Goal: Task Accomplishment & Management: Complete application form

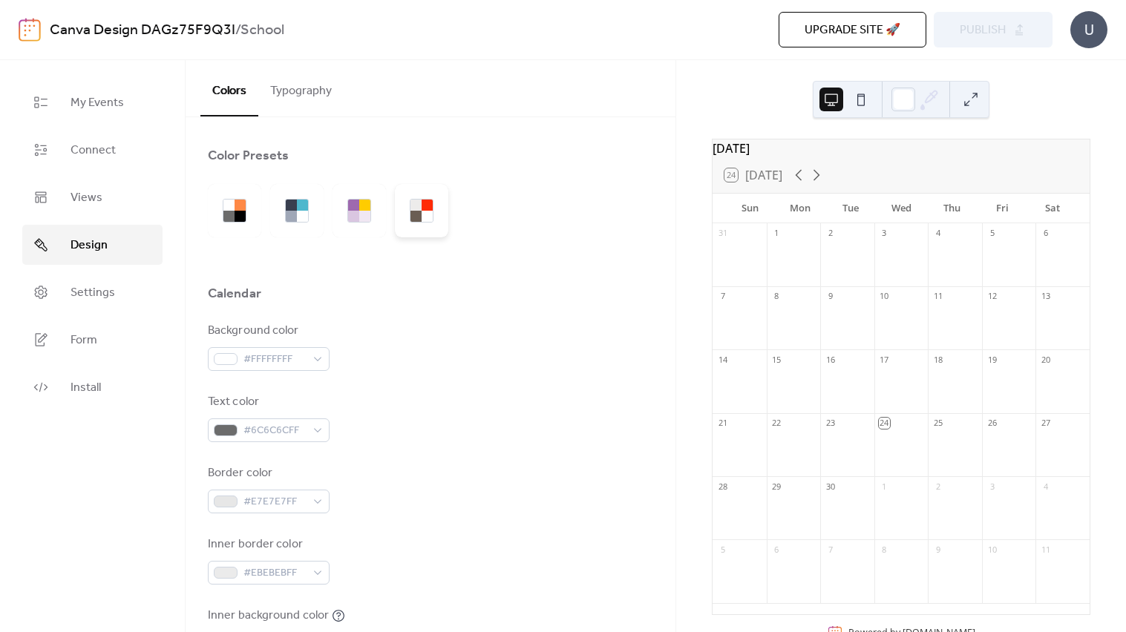
click at [412, 209] on div at bounding box center [415, 205] width 11 height 11
click at [355, 208] on div at bounding box center [353, 205] width 11 height 11
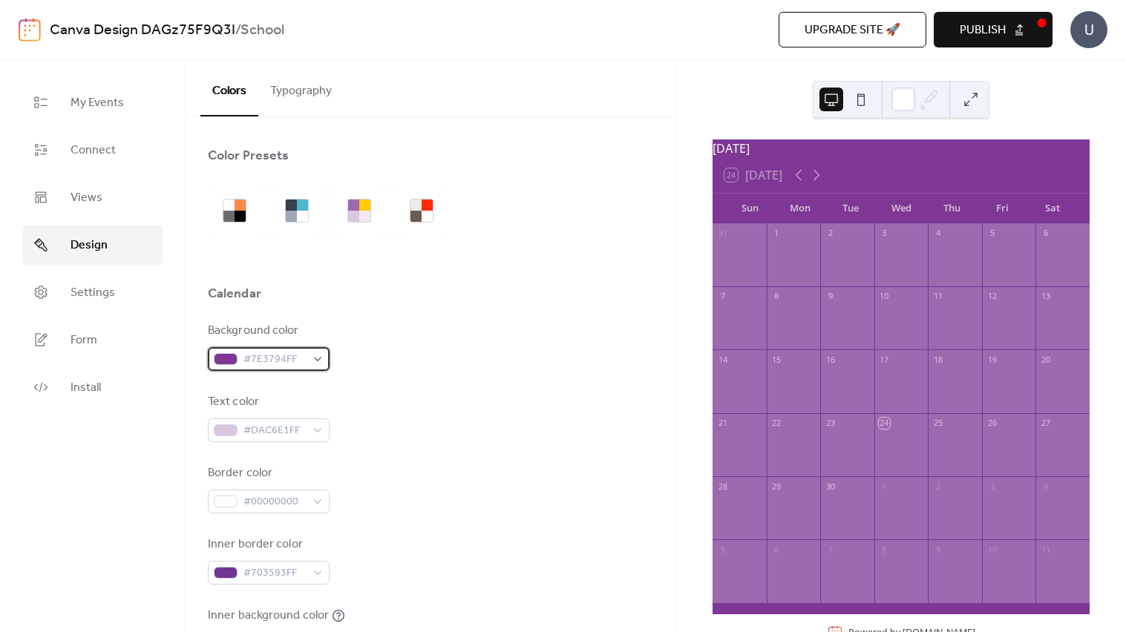
click at [246, 360] on span "#7E3794FF" at bounding box center [274, 360] width 62 height 18
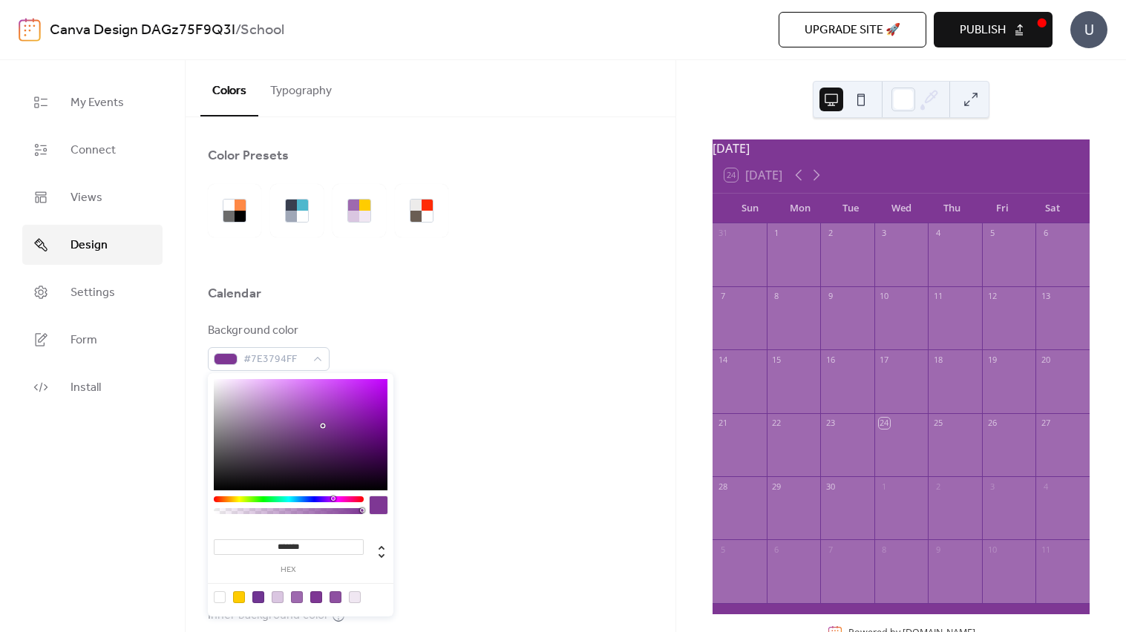
type input "***"
click at [234, 513] on div at bounding box center [288, 511] width 145 height 6
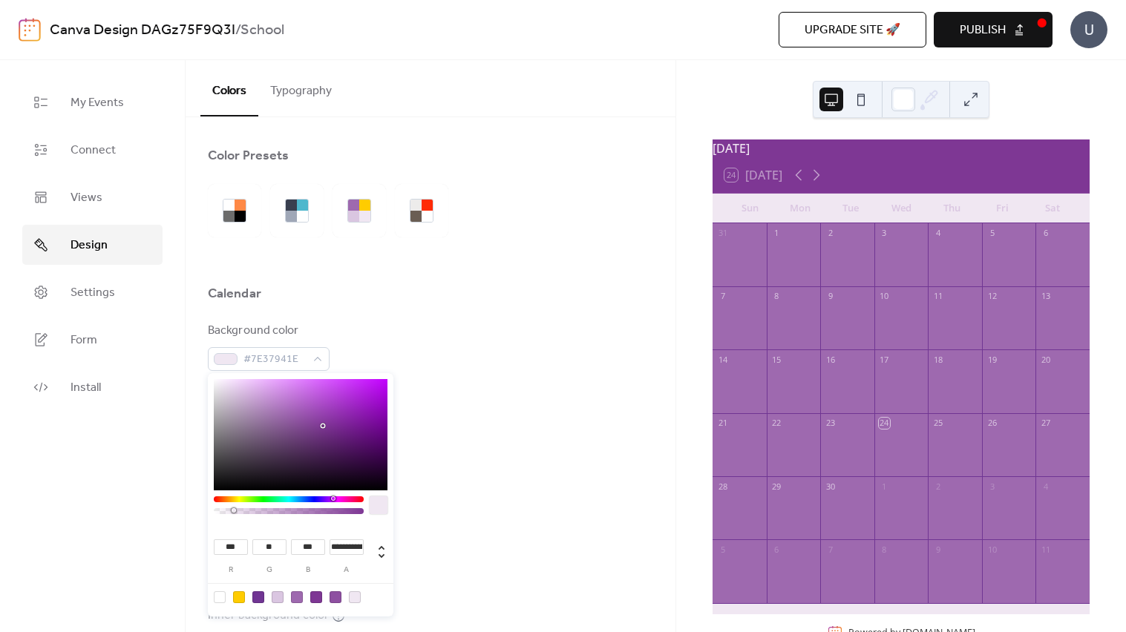
click at [381, 502] on div at bounding box center [379, 505] width 18 height 18
click at [444, 318] on div at bounding box center [430, 316] width 445 height 12
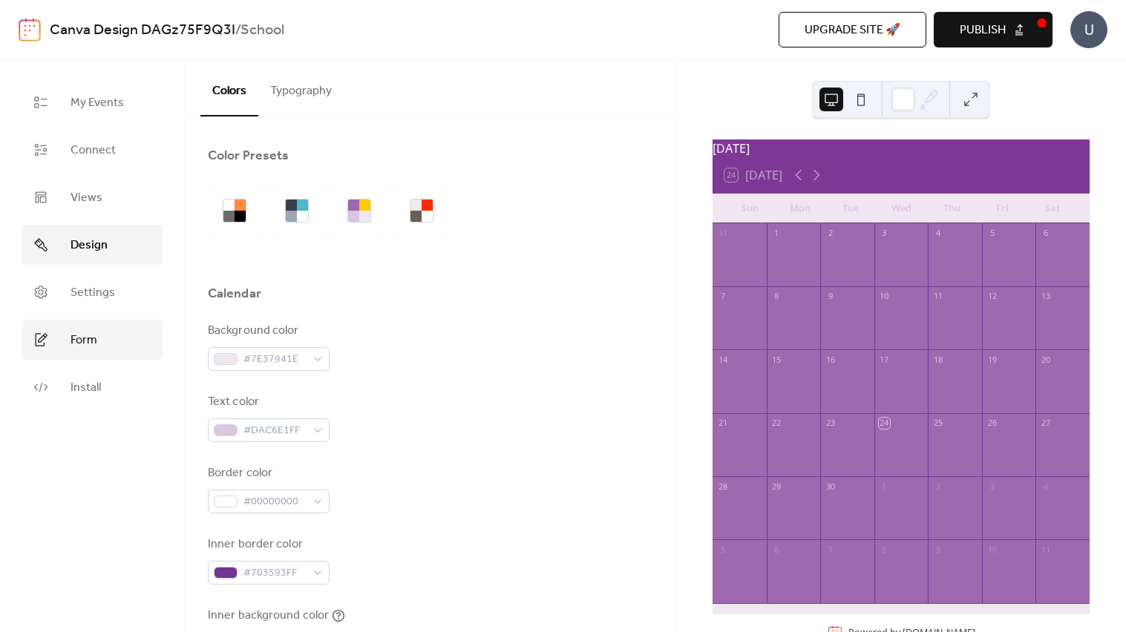
click at [77, 342] on span "Form" at bounding box center [83, 341] width 27 height 18
click at [101, 355] on link "Form" at bounding box center [92, 340] width 140 height 40
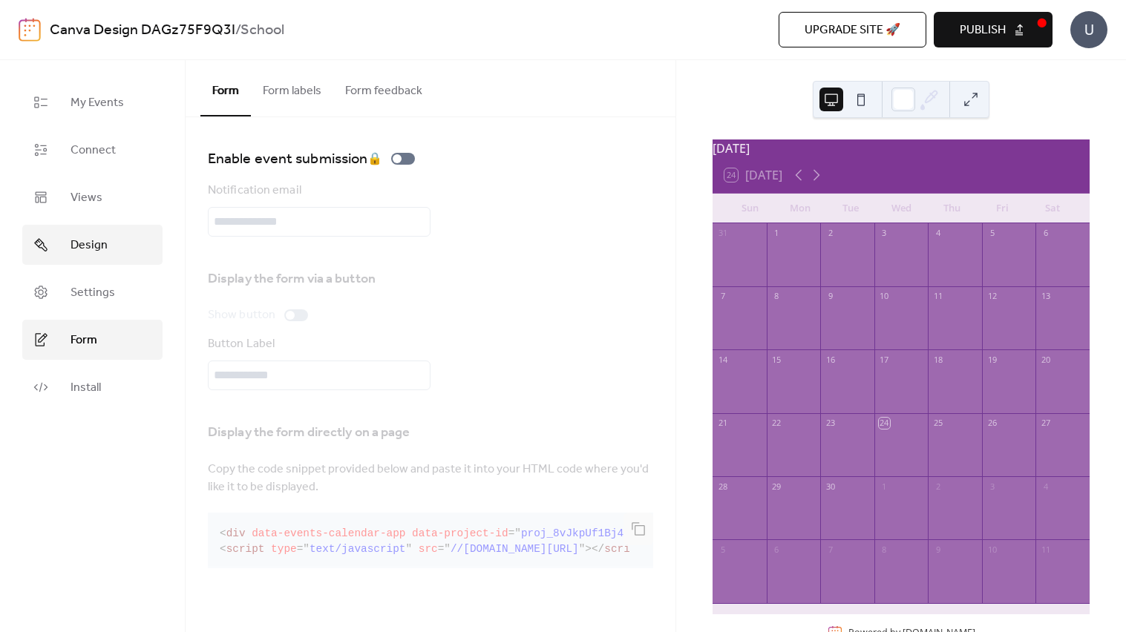
click at [71, 237] on span "Design" at bounding box center [88, 246] width 37 height 18
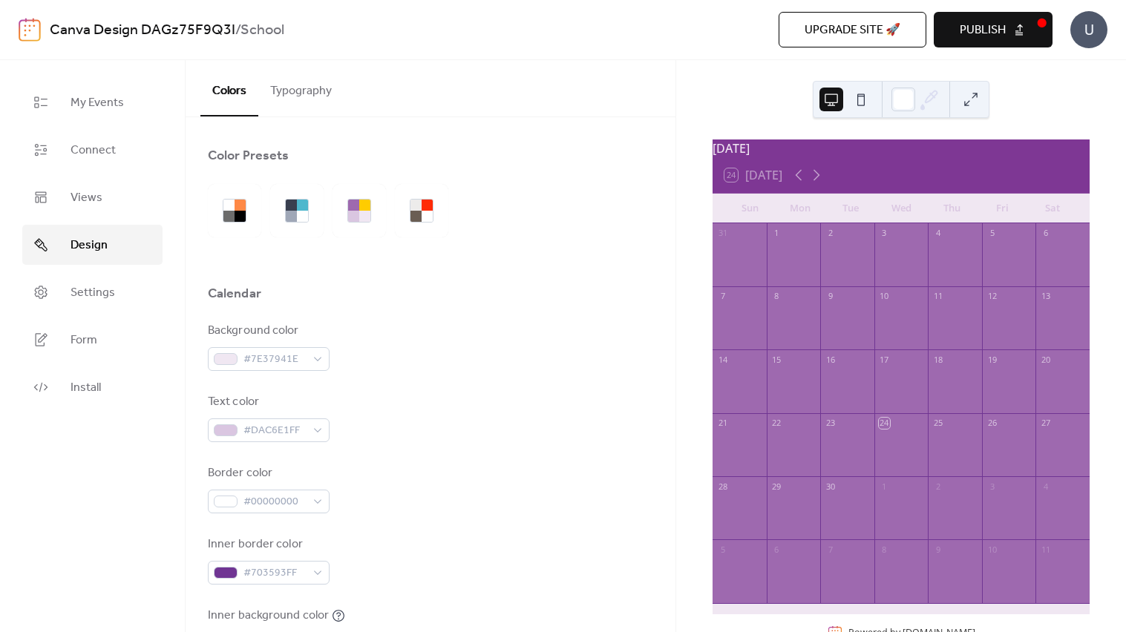
scroll to position [921, 0]
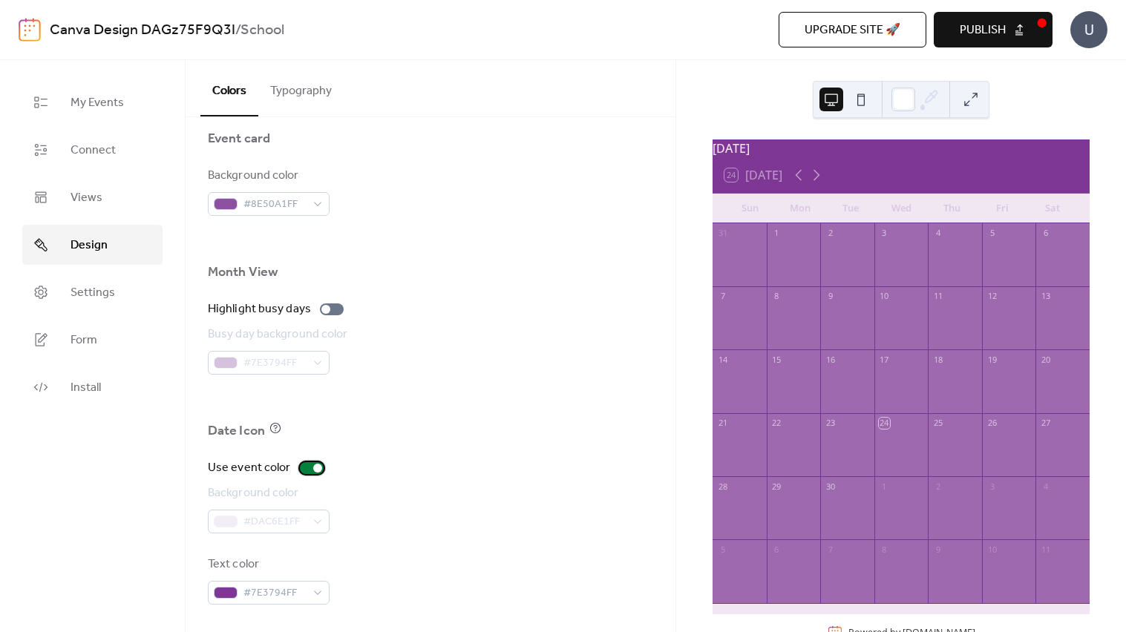
click at [315, 466] on div at bounding box center [317, 468] width 9 height 9
click at [315, 470] on div at bounding box center [312, 468] width 24 height 12
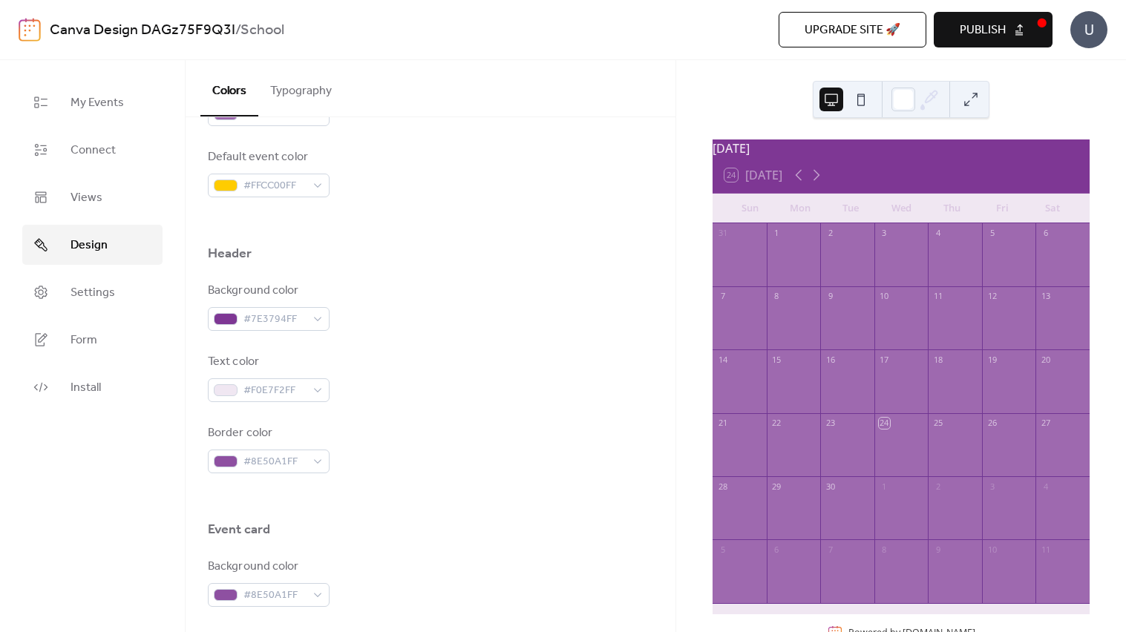
scroll to position [0, 0]
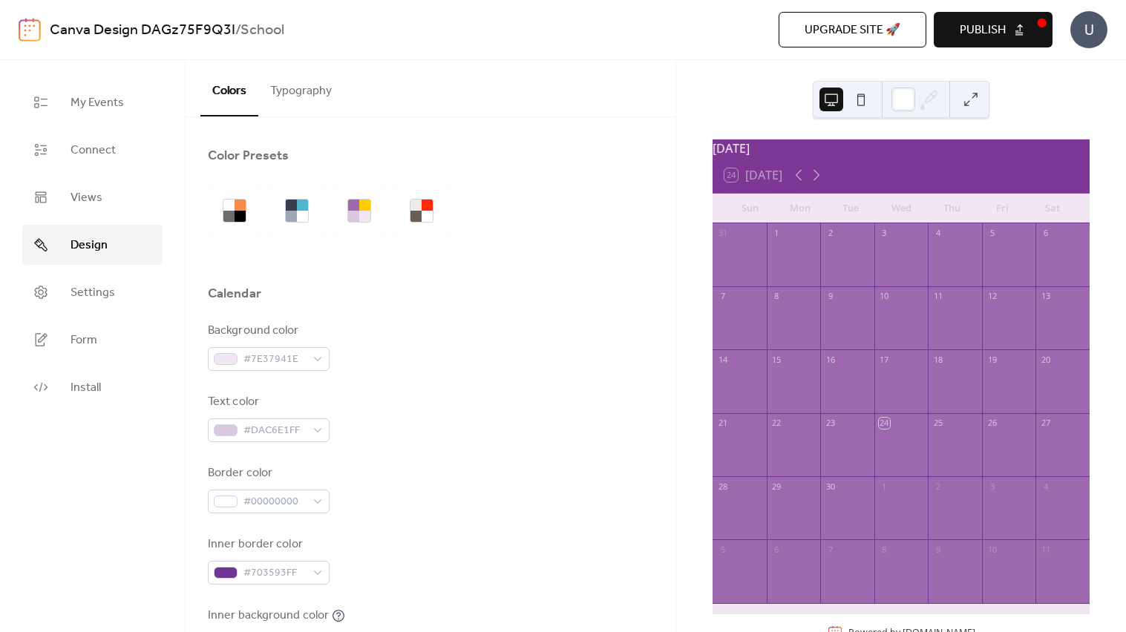
click at [971, 88] on button at bounding box center [971, 100] width 24 height 24
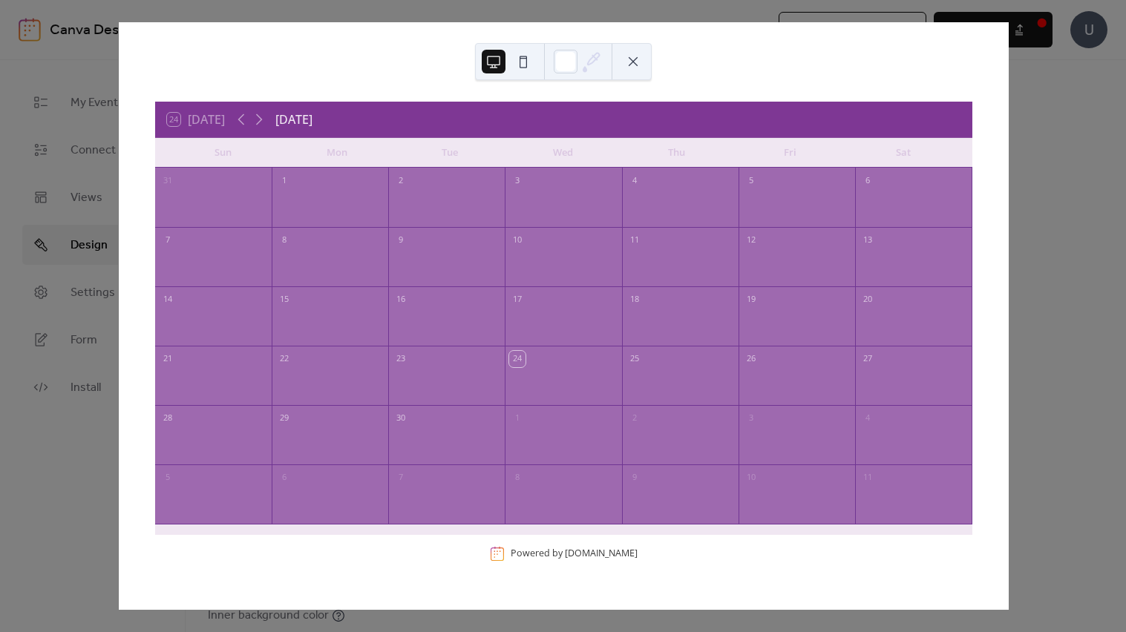
click at [585, 59] on icon at bounding box center [591, 61] width 22 height 22
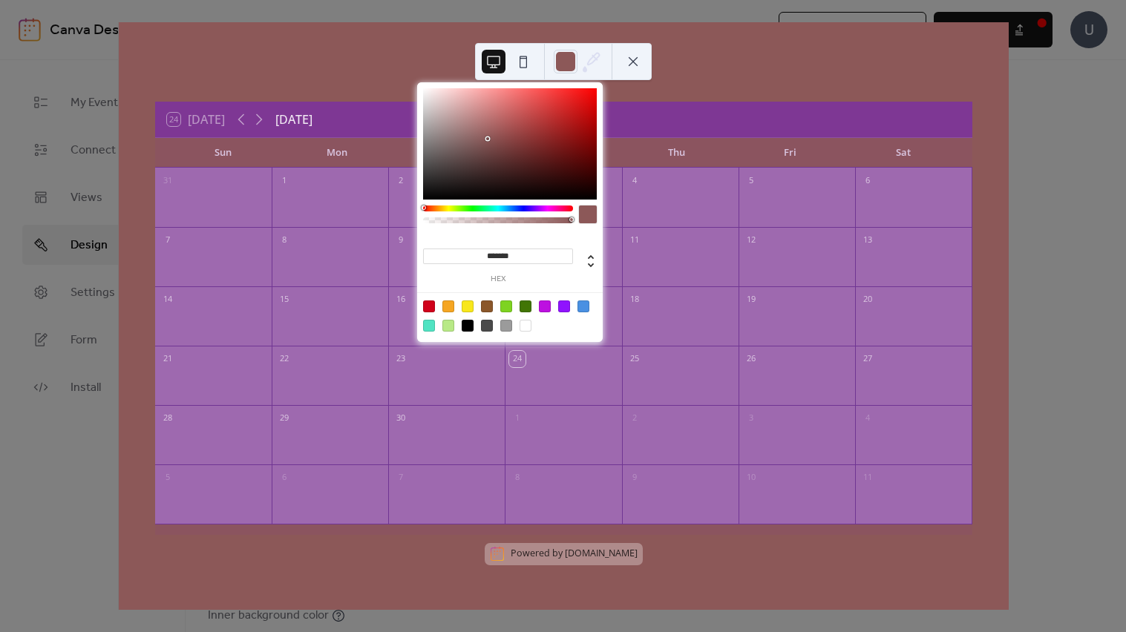
click at [488, 139] on div at bounding box center [510, 143] width 174 height 111
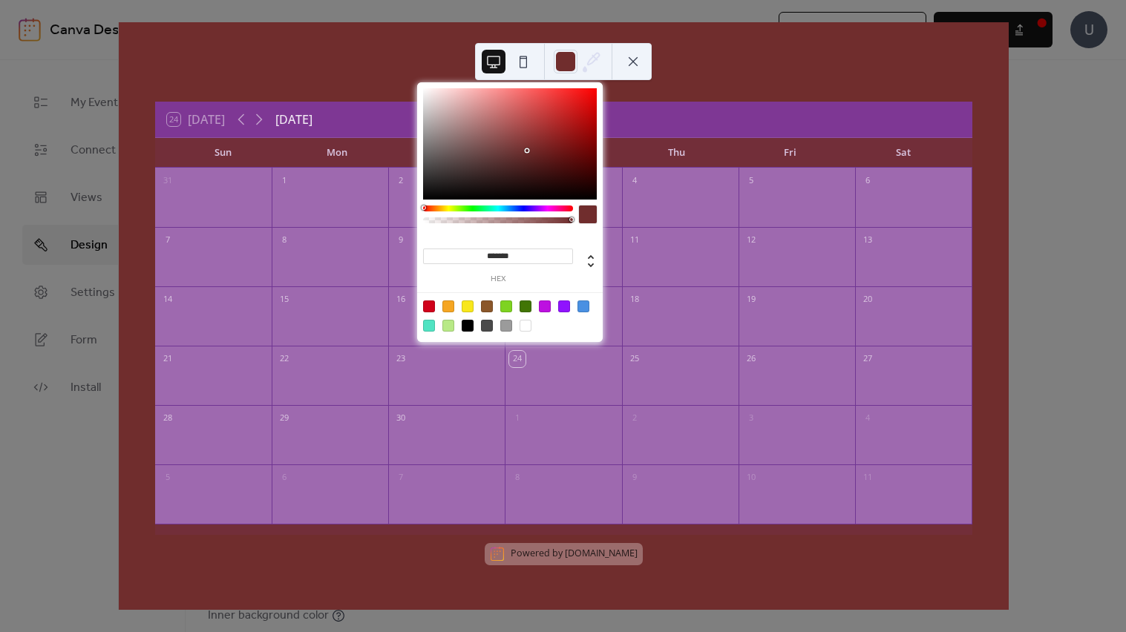
click at [527, 151] on div at bounding box center [510, 143] width 174 height 111
click at [423, 90] on div at bounding box center [510, 143] width 174 height 111
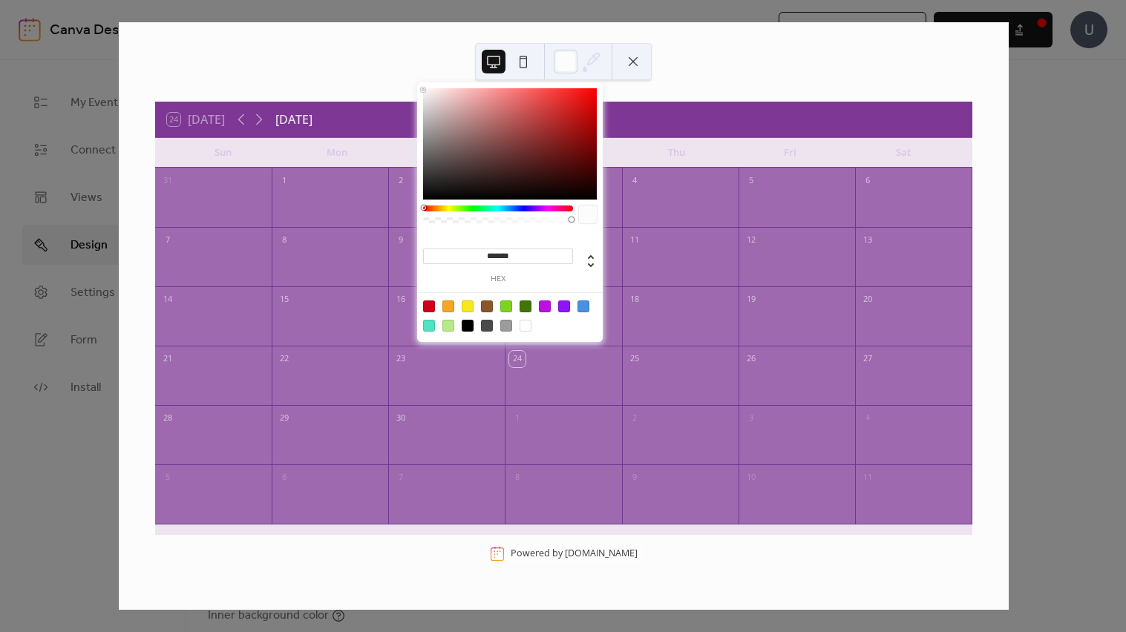
click at [453, 174] on div at bounding box center [510, 143] width 174 height 111
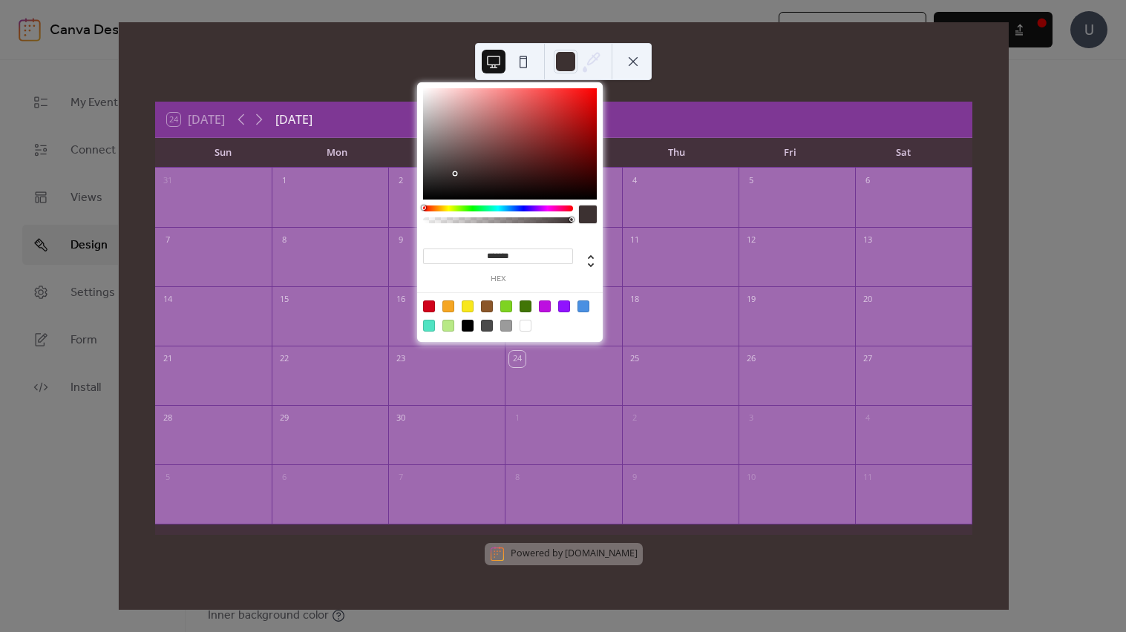
click at [562, 307] on div at bounding box center [564, 307] width 12 height 12
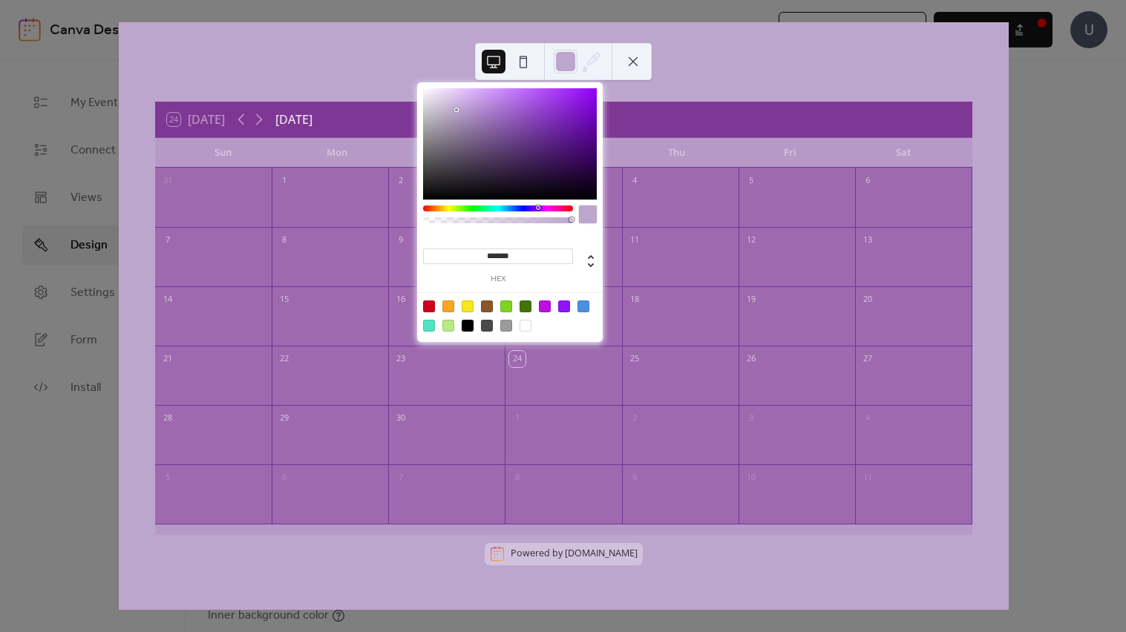
type input "*******"
drag, startPoint x: 483, startPoint y: 120, endPoint x: 456, endPoint y: 110, distance: 28.7
click at [456, 110] on div at bounding box center [510, 143] width 174 height 111
click at [731, 123] on div "24 [DATE] [DATE]" at bounding box center [563, 120] width 817 height 36
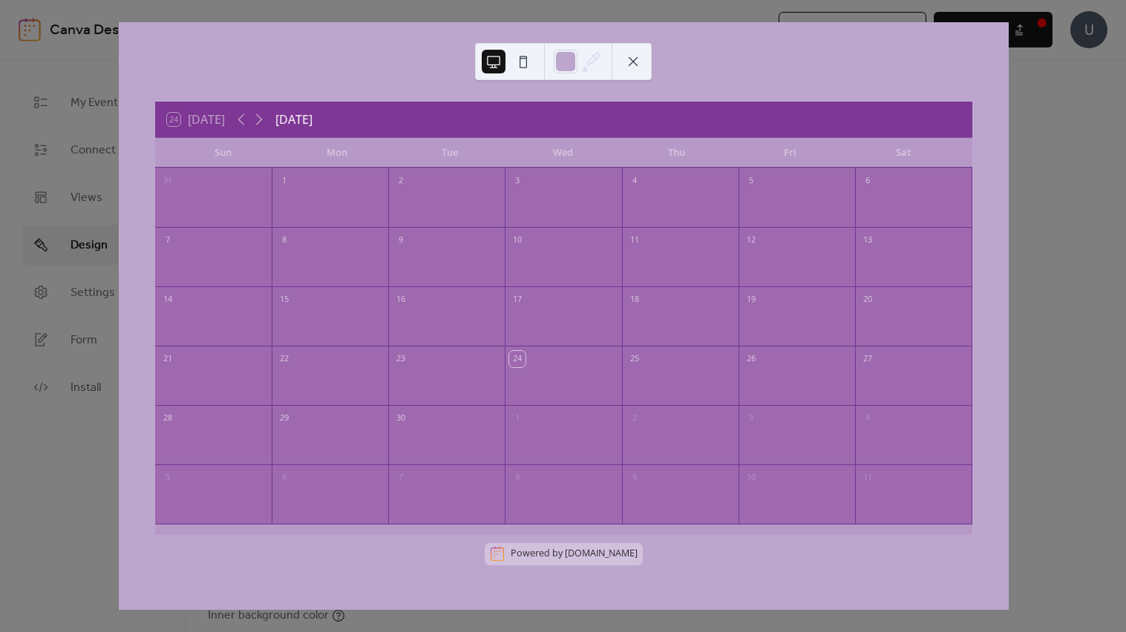
click at [627, 58] on button at bounding box center [633, 62] width 24 height 24
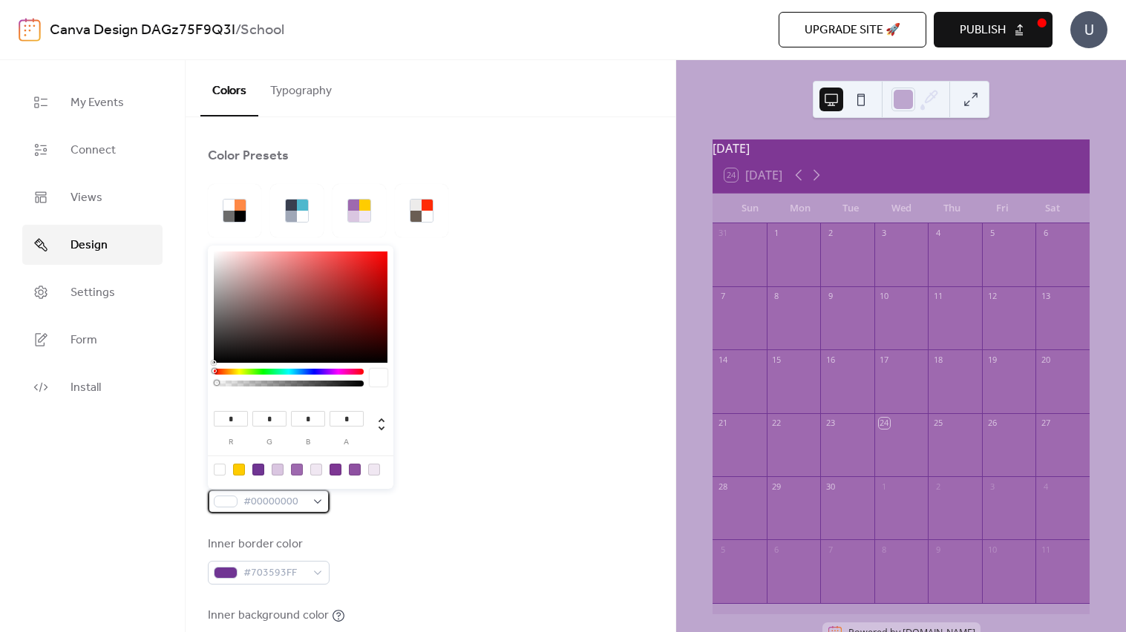
click at [305, 493] on span "#00000000" at bounding box center [274, 502] width 62 height 18
type input "**********"
click at [335, 381] on div at bounding box center [288, 384] width 145 height 6
click at [447, 501] on div "Border color #000000D1" at bounding box center [430, 489] width 445 height 49
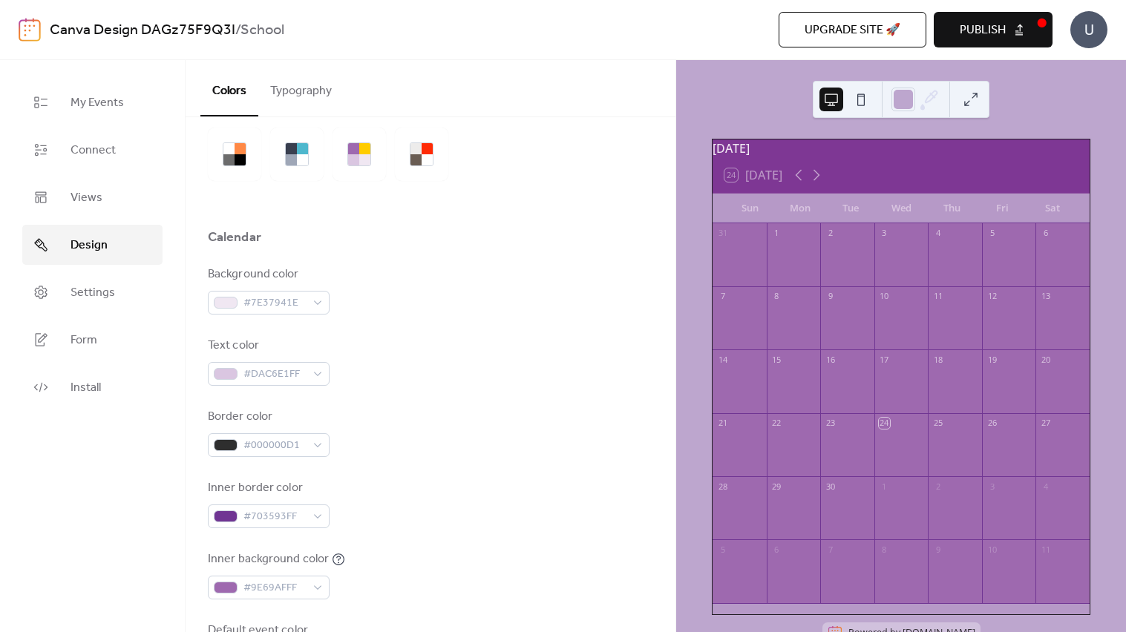
scroll to position [57, 0]
click at [326, 378] on div "#DAC6E1FF" at bounding box center [269, 373] width 122 height 24
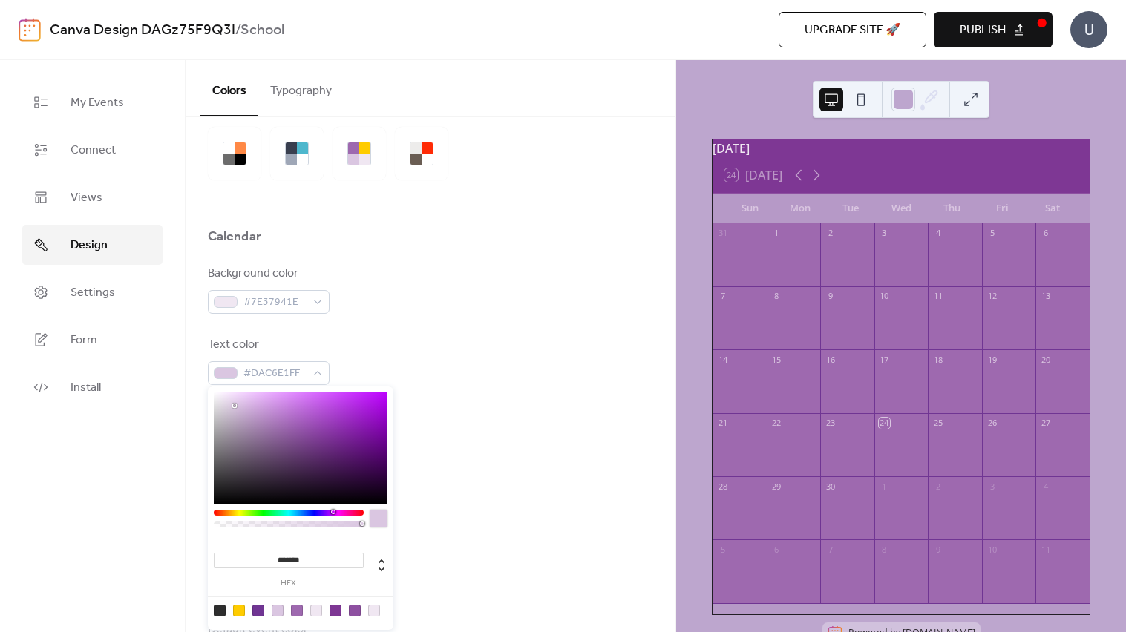
click at [361, 404] on div at bounding box center [301, 448] width 174 height 111
drag, startPoint x: 318, startPoint y: 416, endPoint x: 293, endPoint y: 430, distance: 28.6
click at [293, 430] on div at bounding box center [301, 448] width 174 height 111
click at [222, 513] on div at bounding box center [289, 513] width 150 height 6
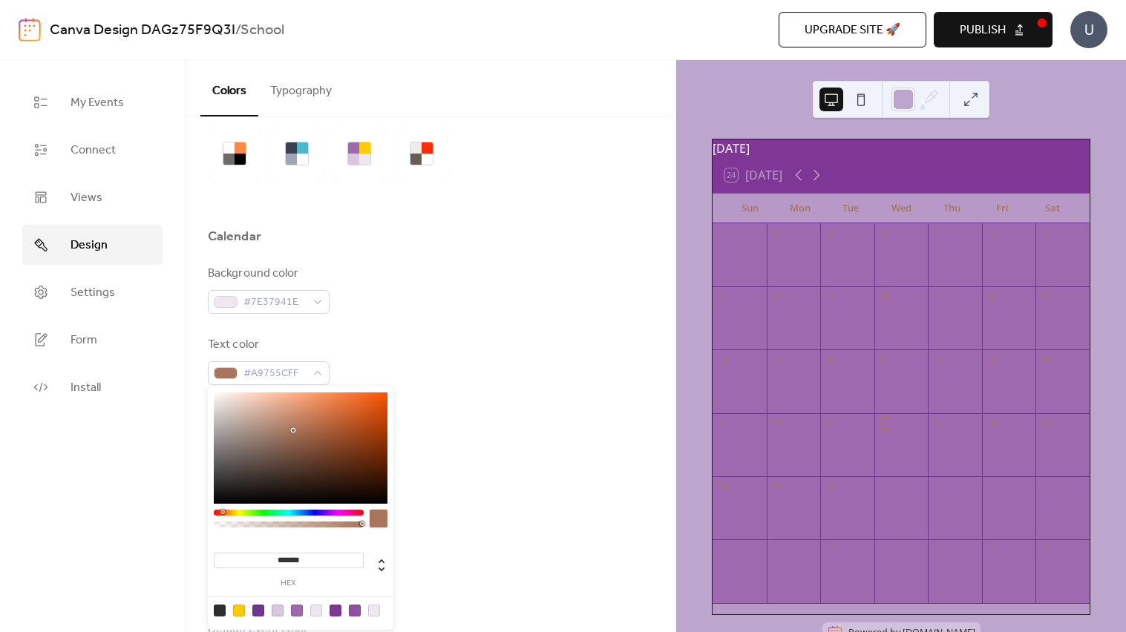
click at [219, 494] on div at bounding box center [301, 448] width 174 height 111
type input "*******"
drag, startPoint x: 219, startPoint y: 499, endPoint x: 217, endPoint y: 508, distance: 9.2
click at [217, 508] on div "******* hex" at bounding box center [301, 508] width 186 height 243
click at [547, 505] on div "Inner border color #703593FF" at bounding box center [430, 503] width 445 height 49
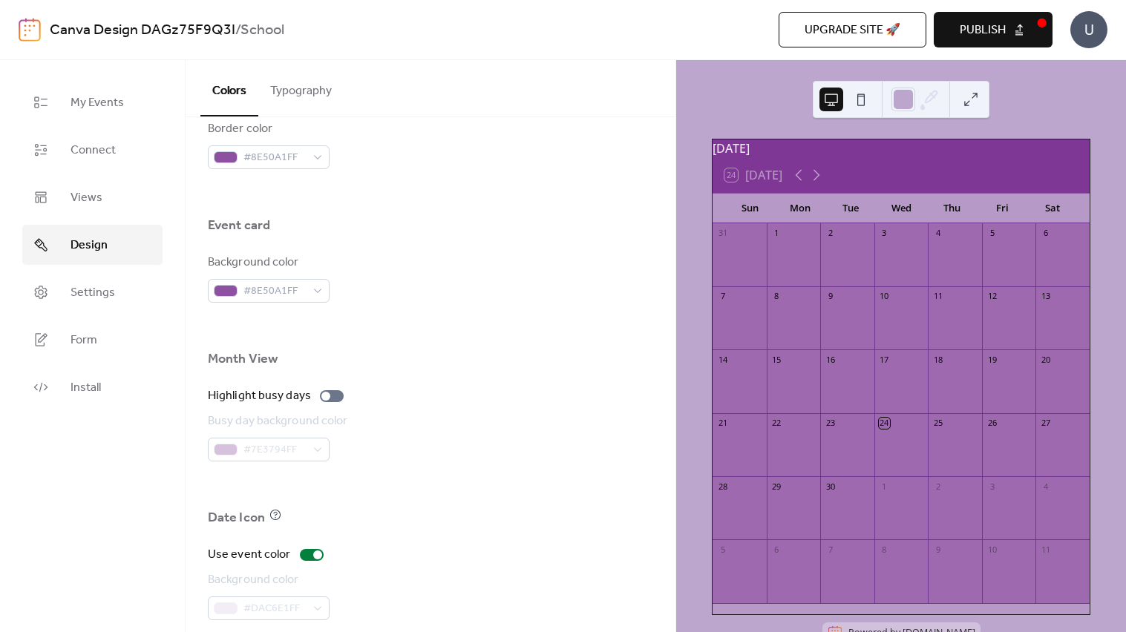
scroll to position [921, 0]
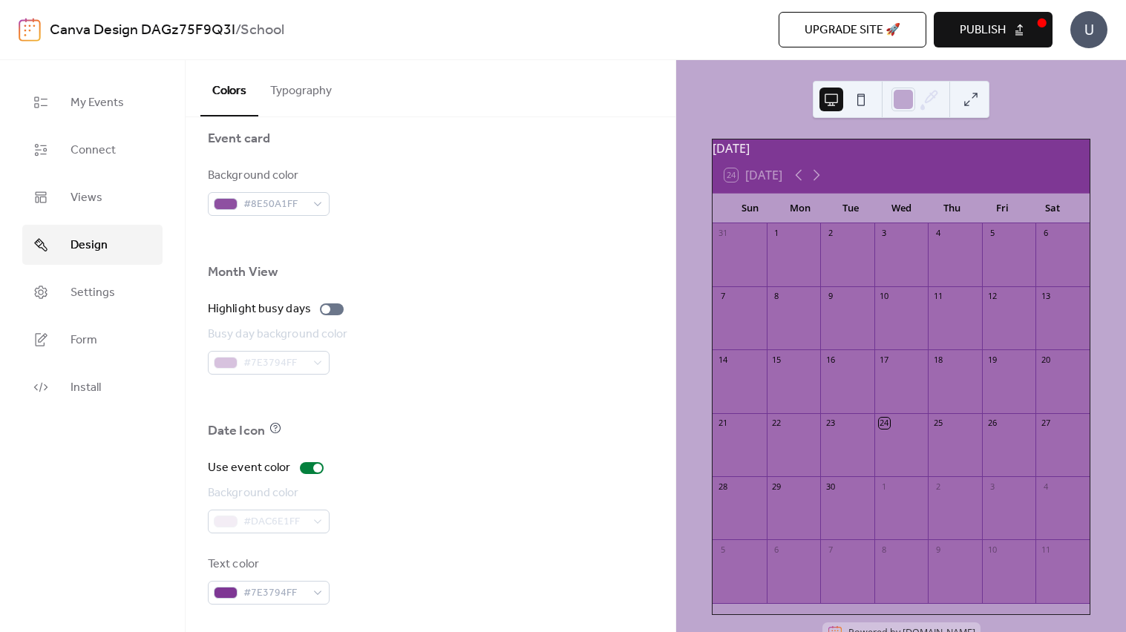
click at [308, 363] on div "#7E3794FF" at bounding box center [279, 363] width 143 height 24
click at [322, 310] on div at bounding box center [325, 309] width 9 height 9
click at [312, 368] on div "#7E3794FF" at bounding box center [269, 363] width 122 height 24
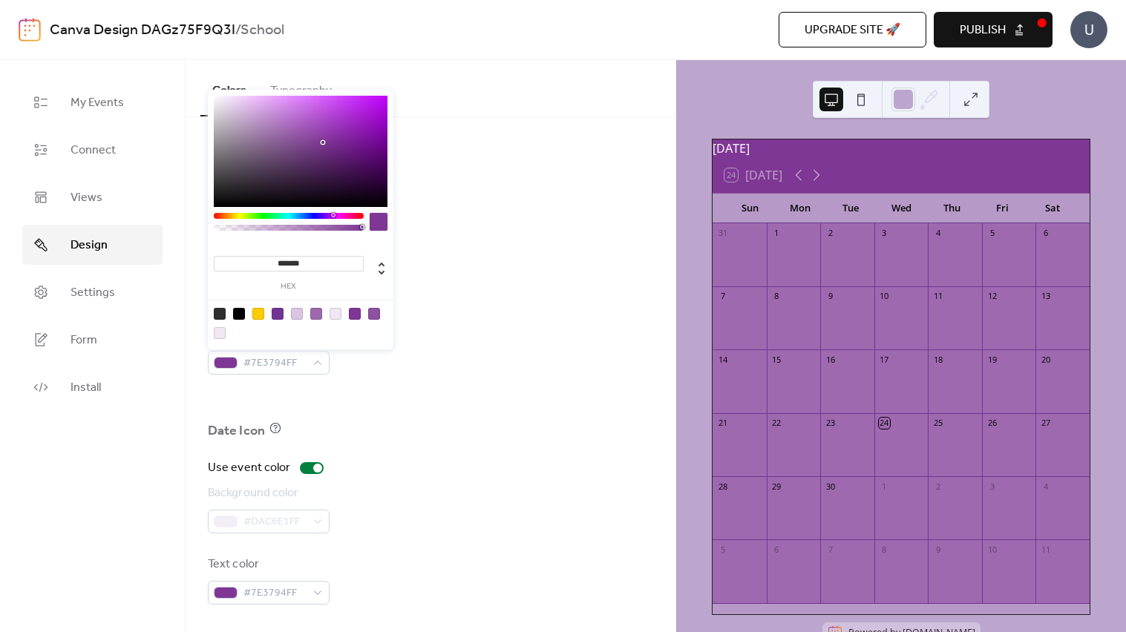
click at [259, 105] on div at bounding box center [301, 151] width 174 height 111
click at [288, 217] on div at bounding box center [289, 216] width 150 height 6
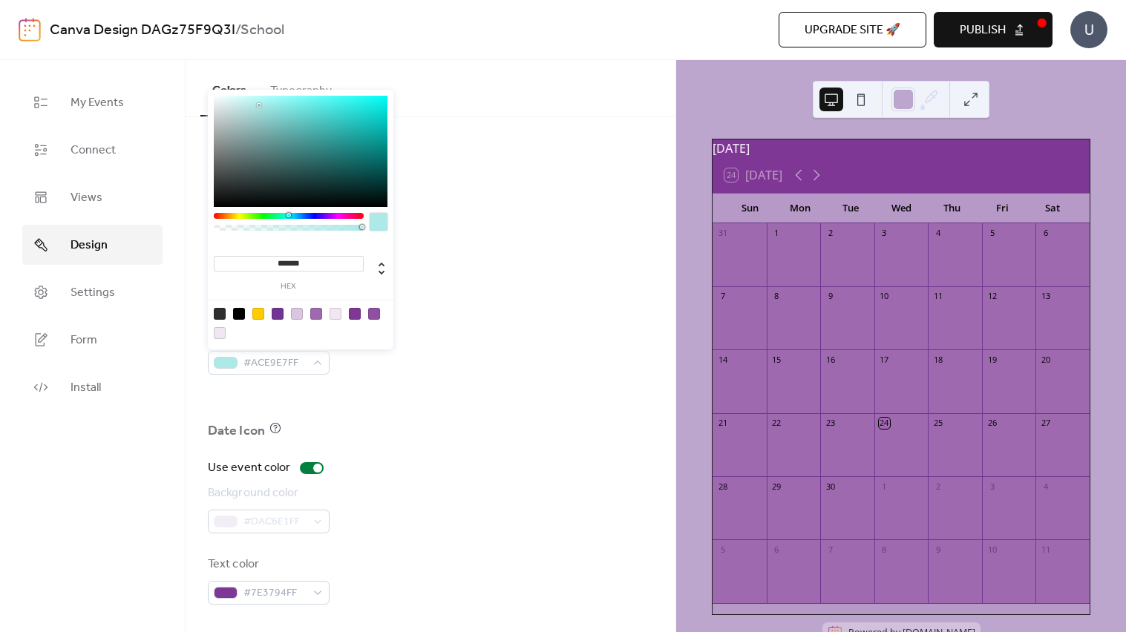
click at [337, 216] on div at bounding box center [289, 216] width 150 height 6
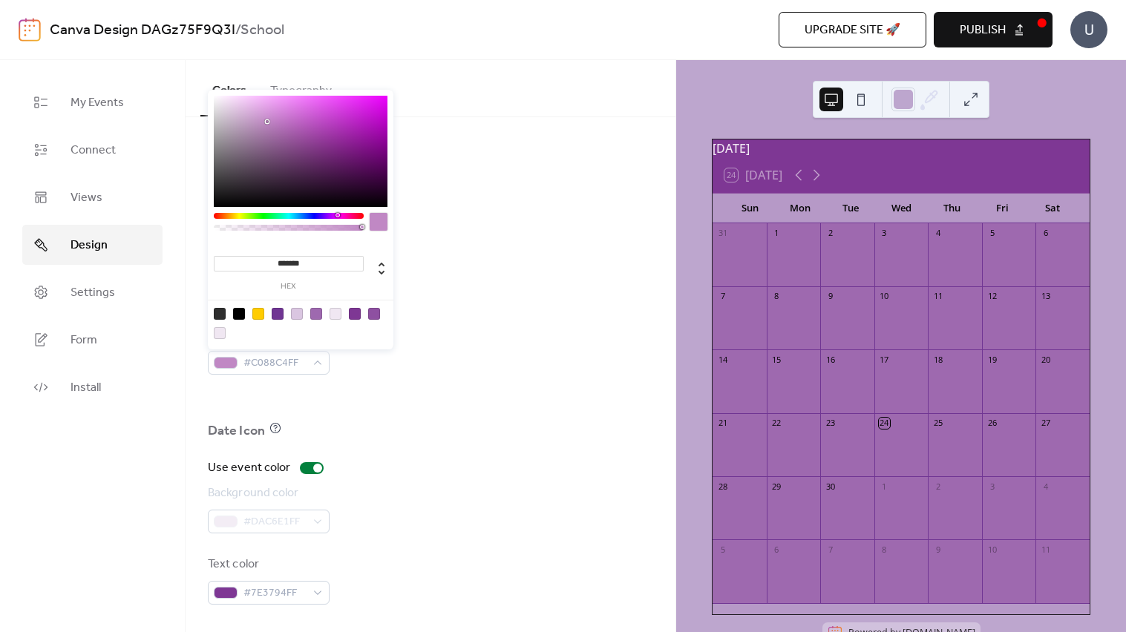
click at [266, 122] on div at bounding box center [301, 151] width 174 height 111
click at [342, 217] on div at bounding box center [343, 215] width 4 height 4
click at [280, 134] on div at bounding box center [301, 151] width 174 height 111
type input "*******"
click at [287, 119] on div at bounding box center [301, 151] width 174 height 111
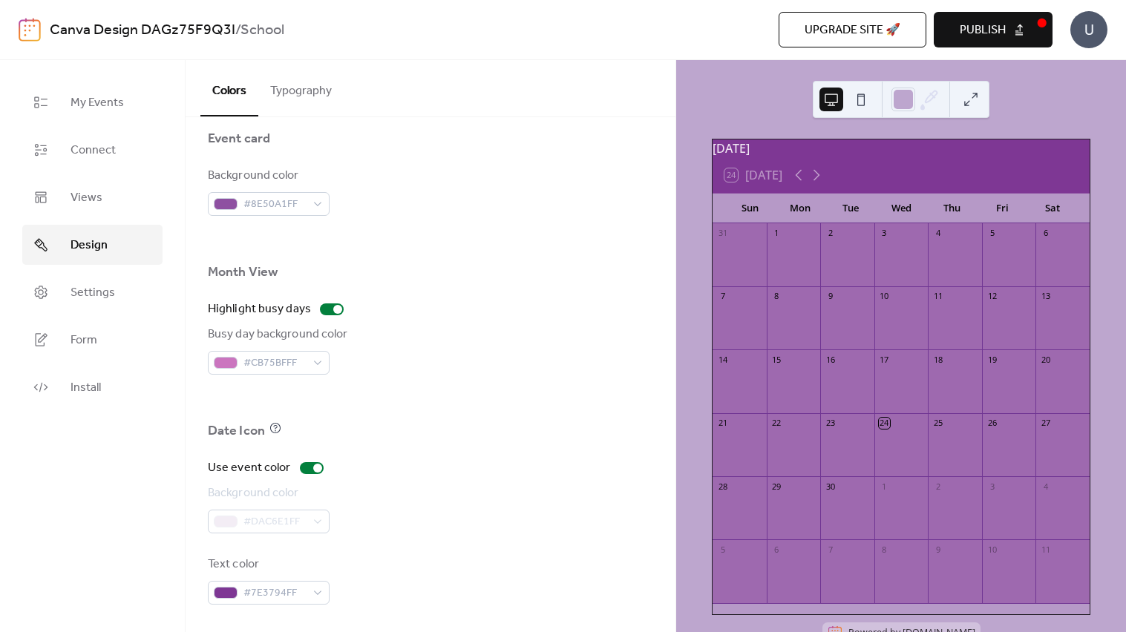
click at [424, 309] on div "Highlight busy days" at bounding box center [430, 310] width 445 height 18
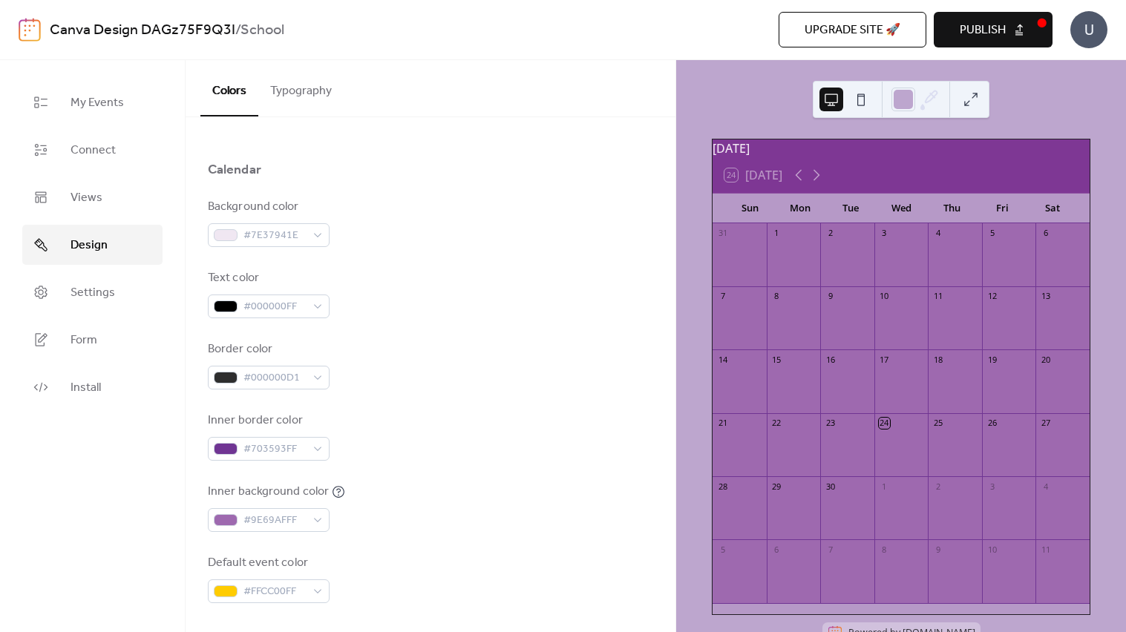
scroll to position [0, 0]
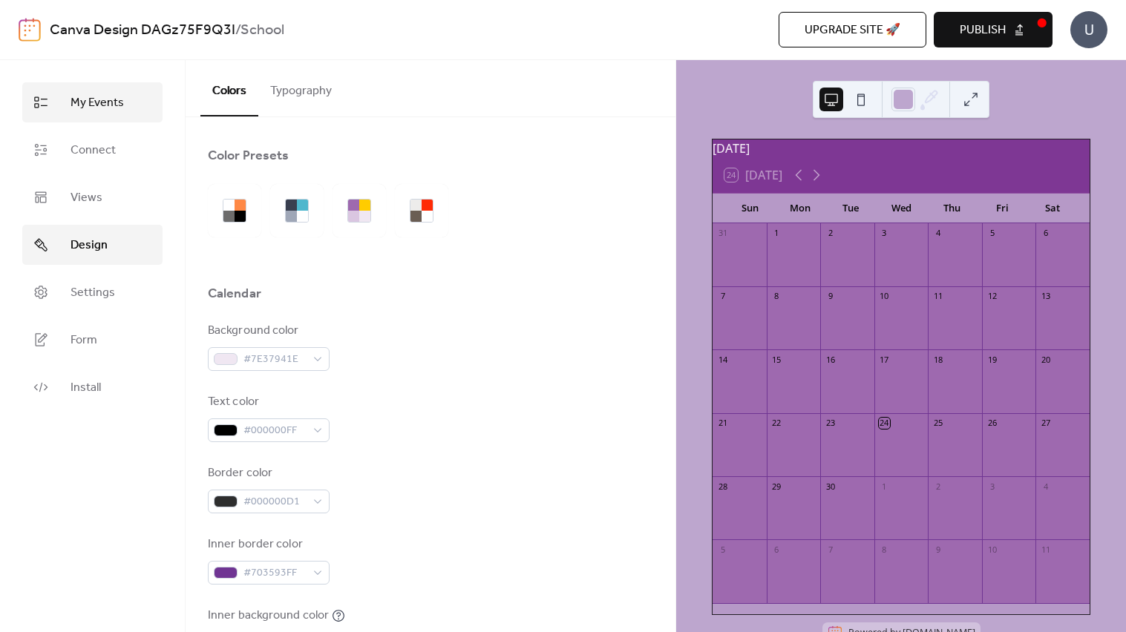
click at [91, 96] on span "My Events" at bounding box center [96, 103] width 53 height 18
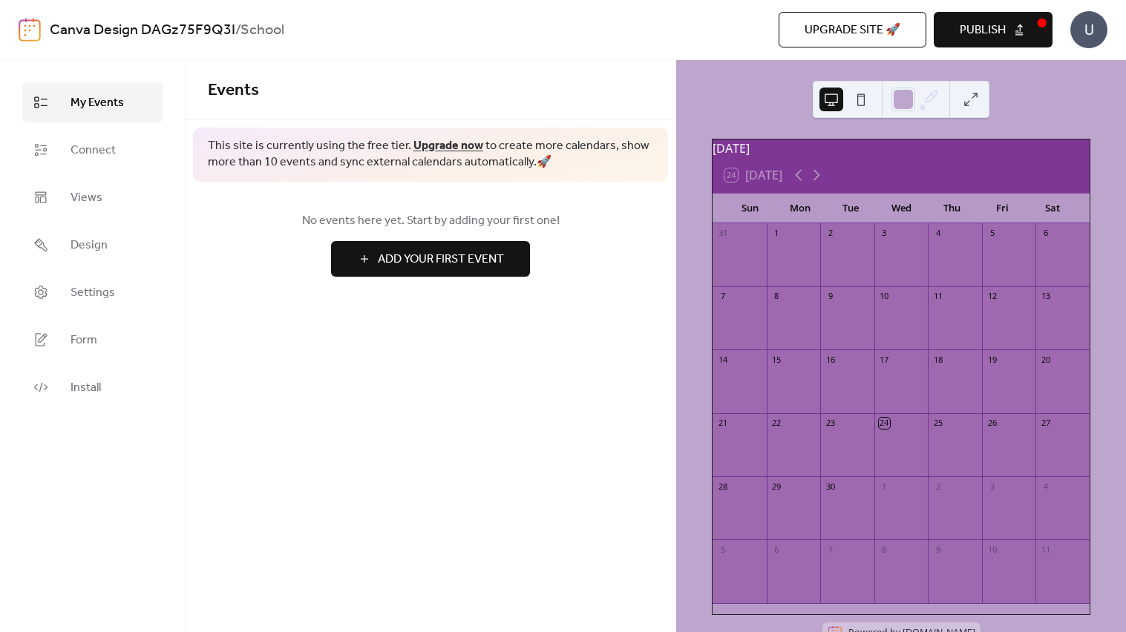
click at [438, 267] on span "Add Your First Event" at bounding box center [441, 260] width 126 height 18
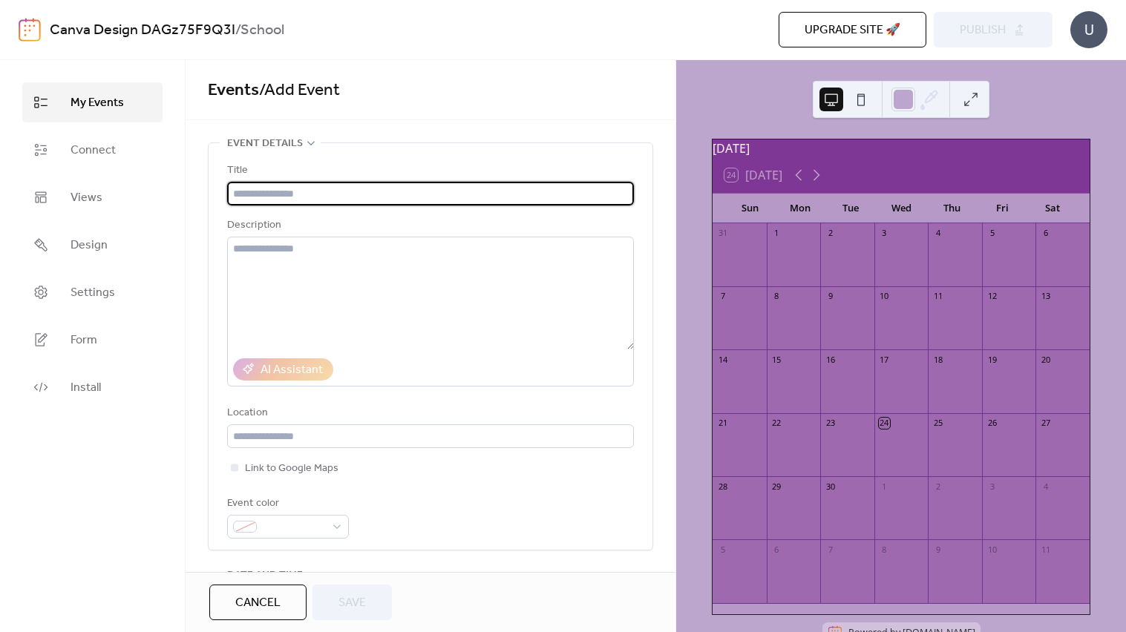
click at [769, 142] on div "[DATE]" at bounding box center [900, 149] width 377 height 18
click at [762, 384] on div at bounding box center [739, 389] width 54 height 38
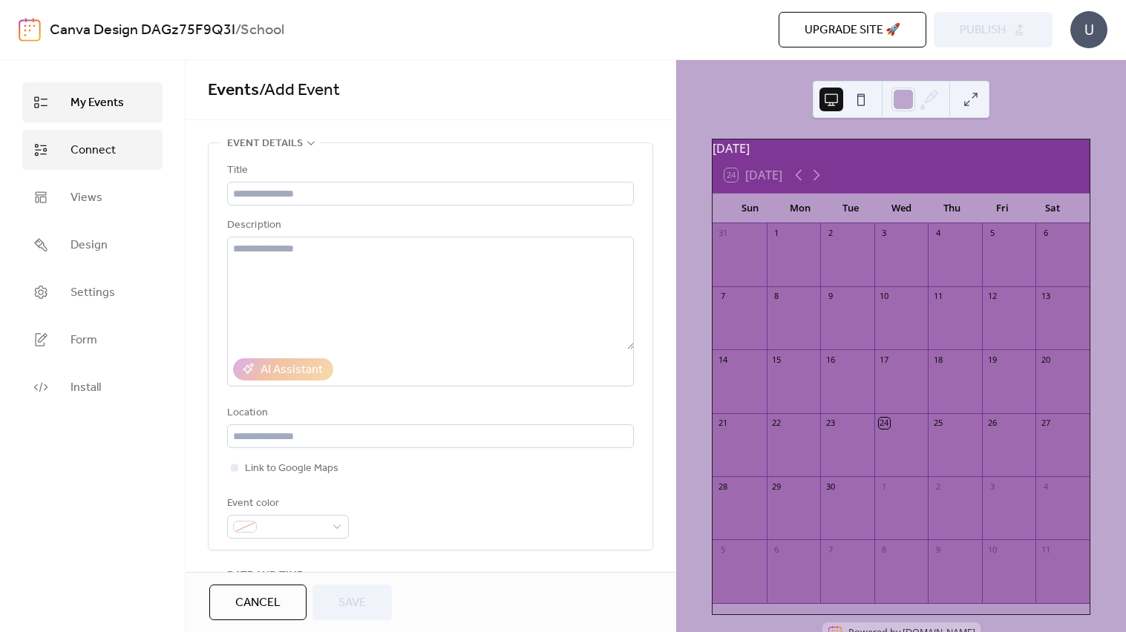
click at [111, 159] on span "Connect" at bounding box center [92, 151] width 45 height 18
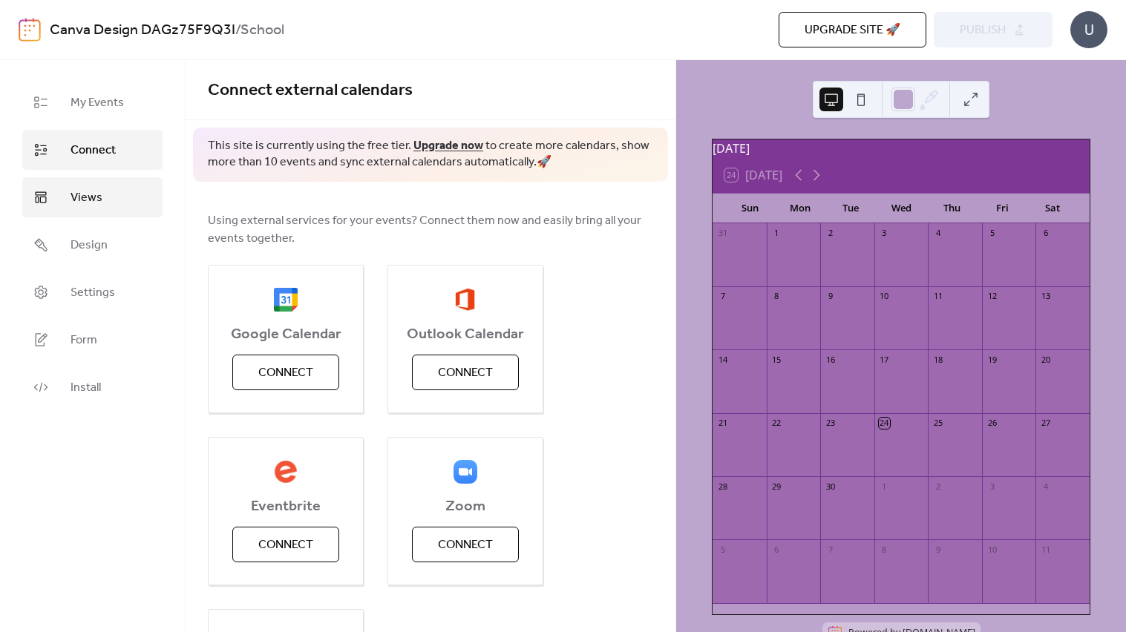
click at [121, 200] on link "Views" at bounding box center [92, 197] width 140 height 40
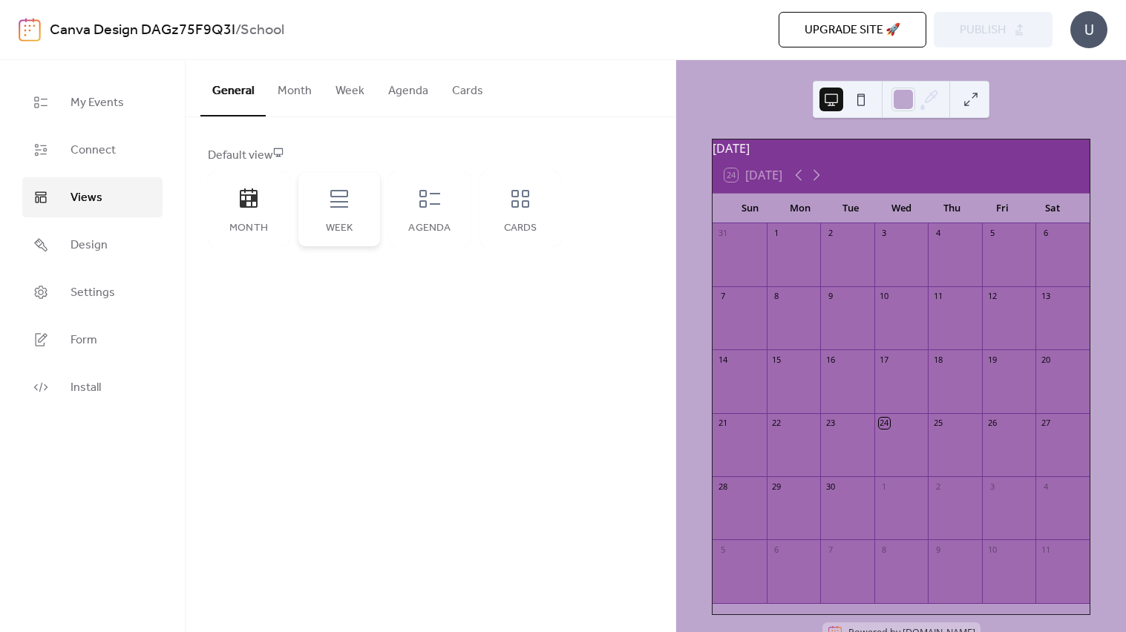
click at [326, 233] on div "Week" at bounding box center [339, 229] width 52 height 12
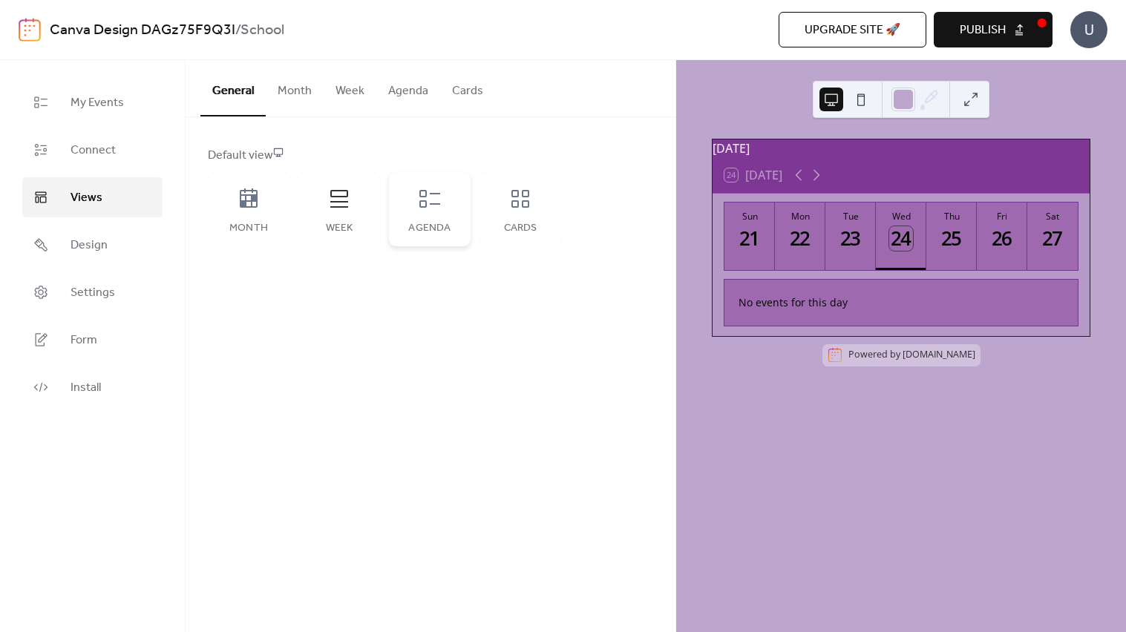
click at [434, 214] on div "Agenda" at bounding box center [430, 209] width 82 height 74
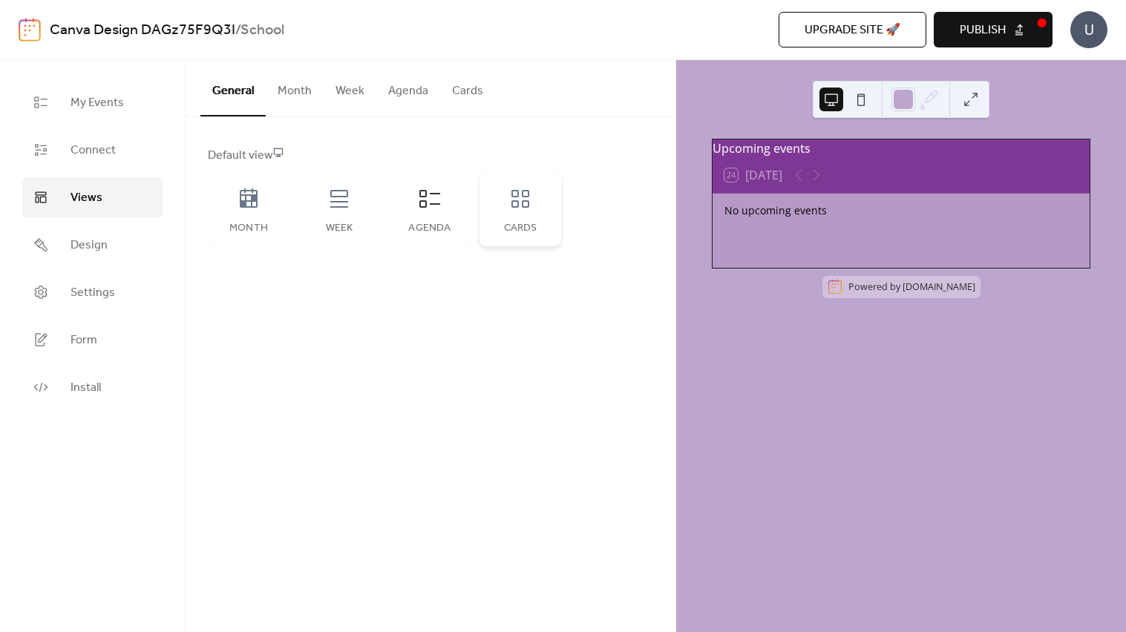
click at [536, 217] on div "Cards" at bounding box center [520, 209] width 82 height 74
click at [267, 211] on div "Month" at bounding box center [249, 209] width 82 height 74
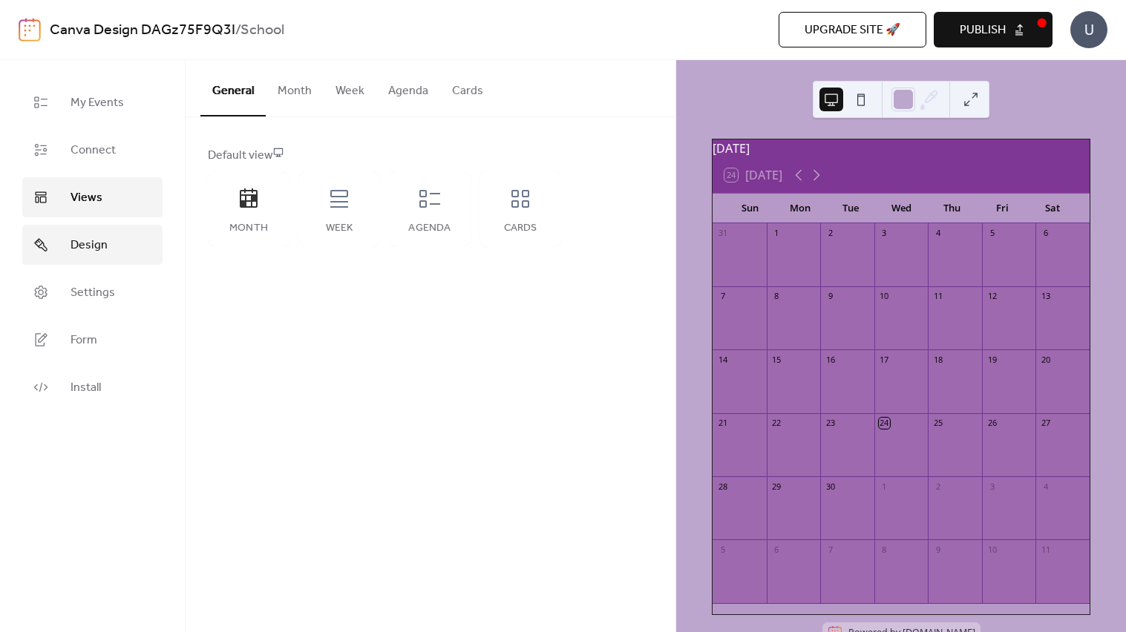
click at [86, 249] on span "Design" at bounding box center [88, 246] width 37 height 18
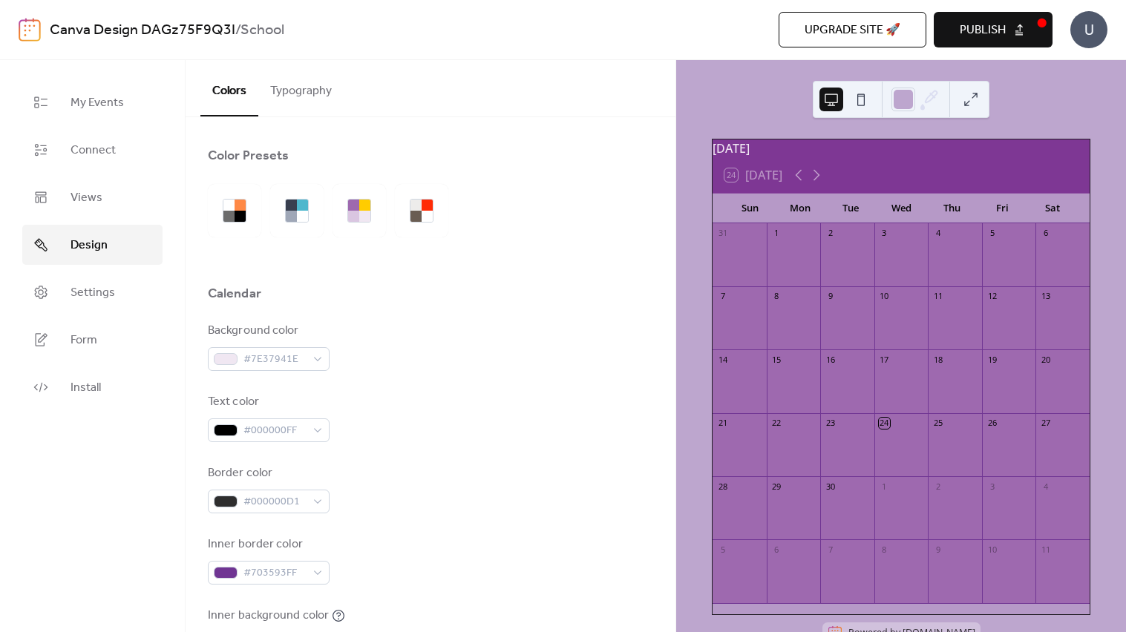
click at [294, 84] on button "Typography" at bounding box center [300, 87] width 85 height 55
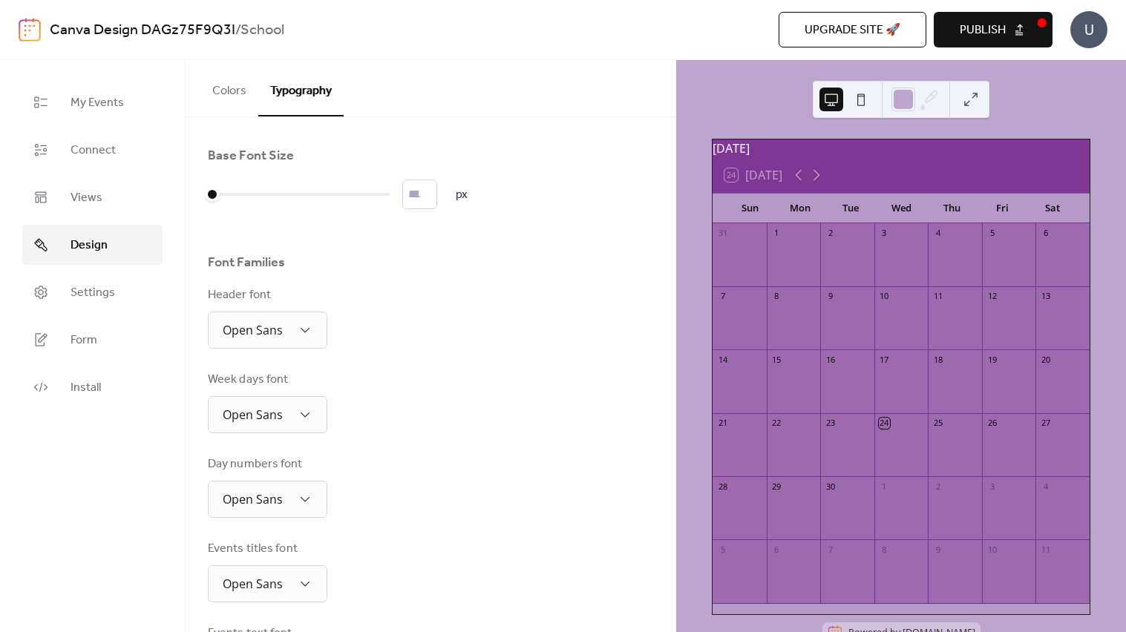
click at [240, 350] on div "Base Font Size * px Font Families Header font Open Sans Week days font Open San…" at bounding box center [430, 501] width 445 height 709
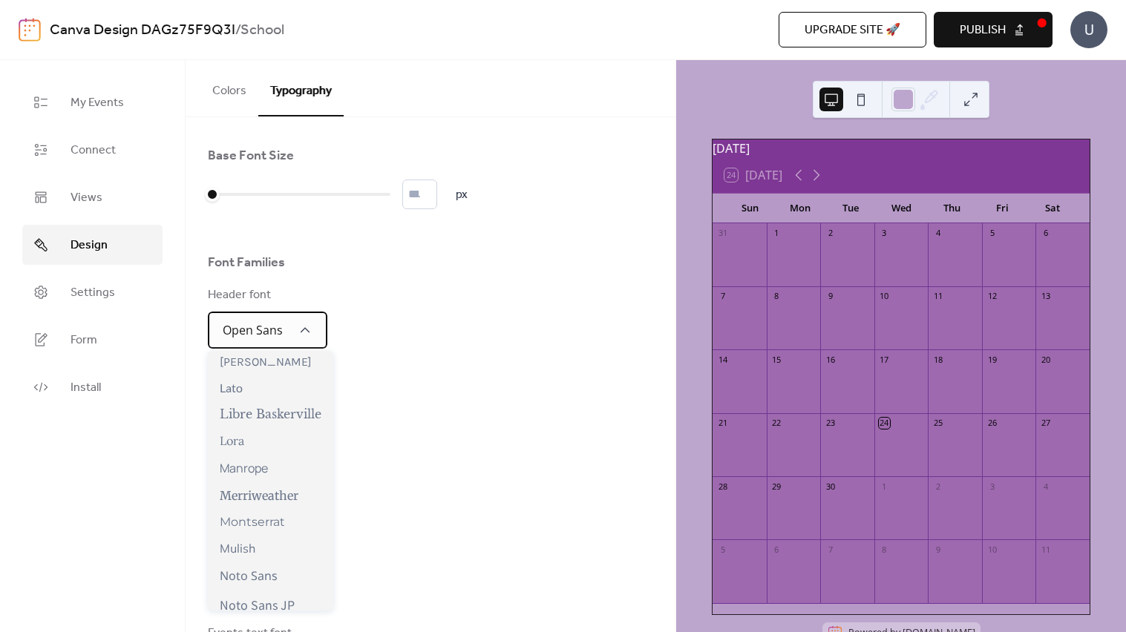
scroll to position [519, 0]
click at [308, 413] on span "Libre Baskerville" at bounding box center [271, 414] width 102 height 15
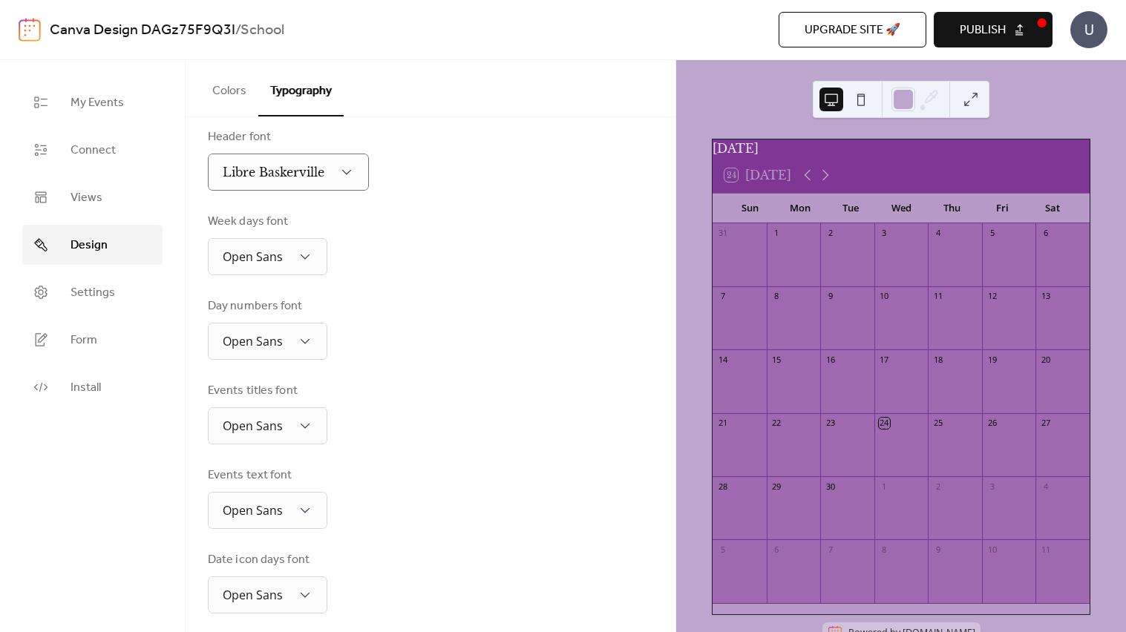
scroll to position [252, 0]
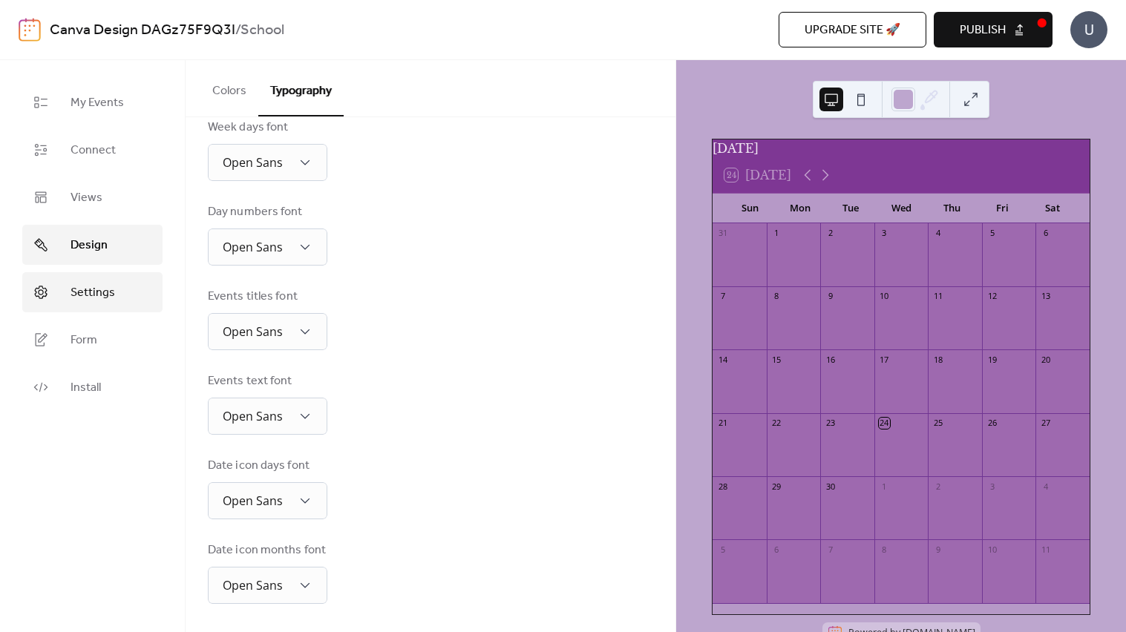
click at [128, 280] on link "Settings" at bounding box center [92, 292] width 140 height 40
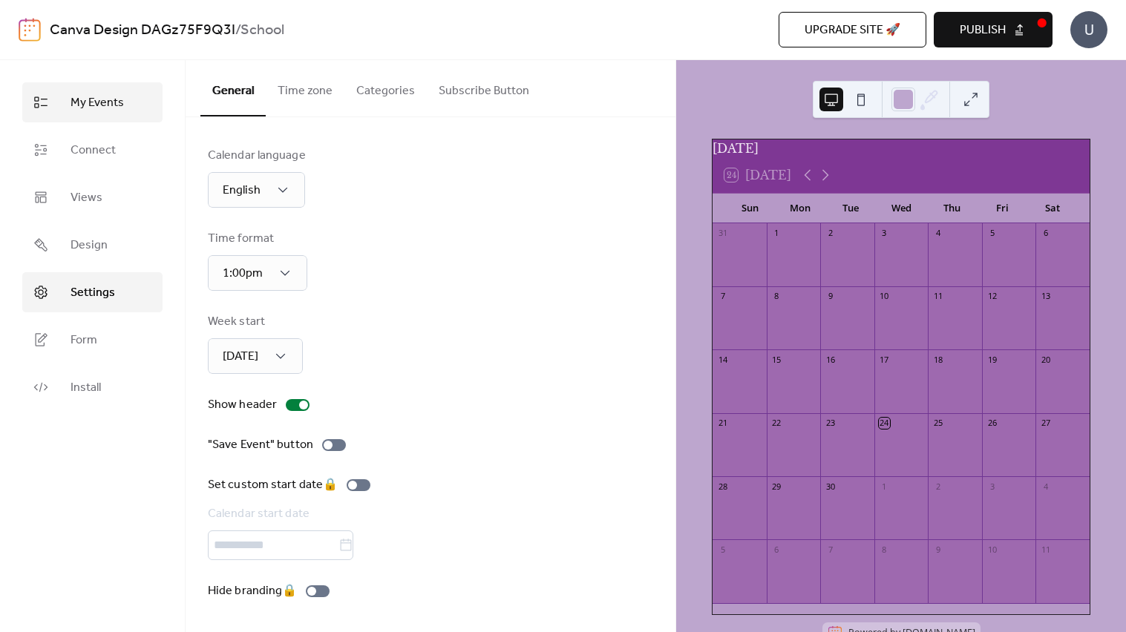
click at [142, 99] on link "My Events" at bounding box center [92, 102] width 140 height 40
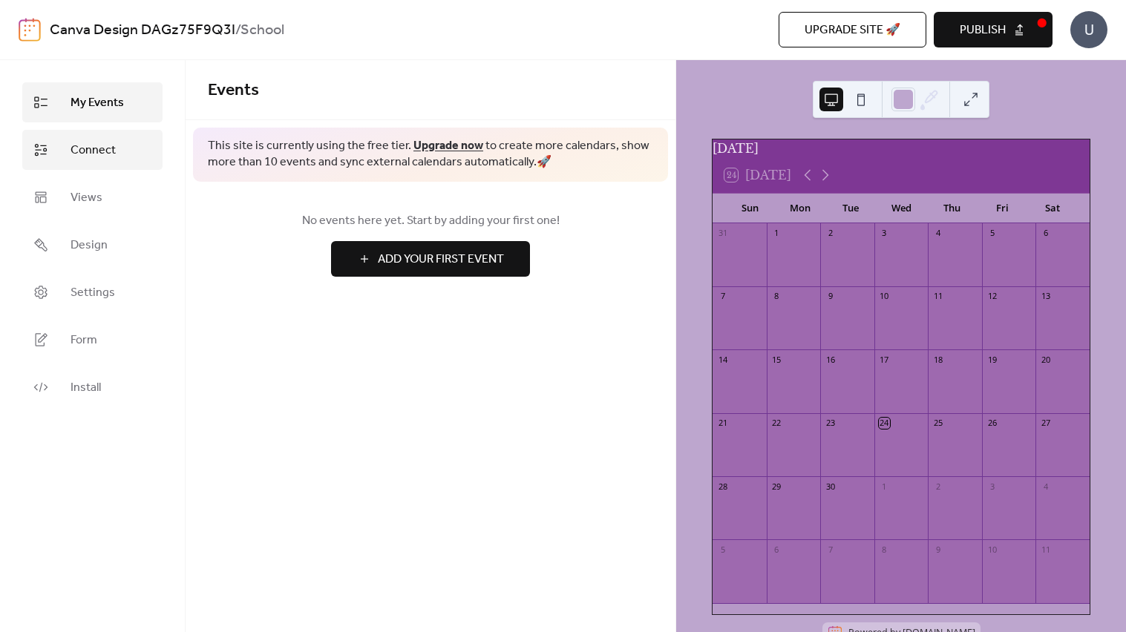
click at [118, 165] on link "Connect" at bounding box center [92, 150] width 140 height 40
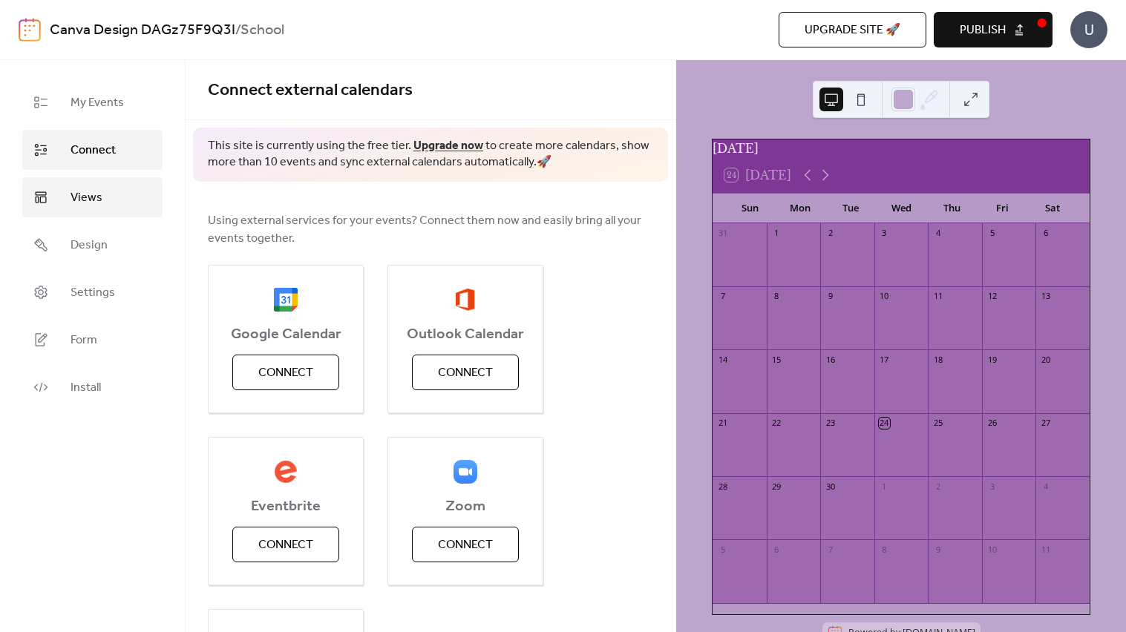
click at [116, 202] on link "Views" at bounding box center [92, 197] width 140 height 40
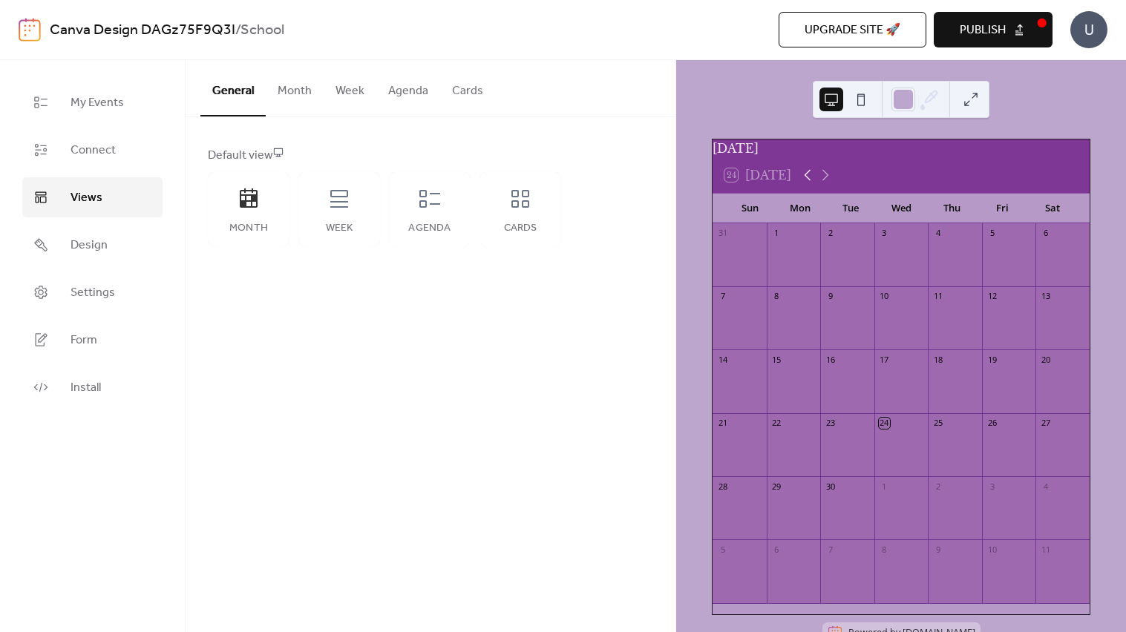
click at [810, 178] on icon at bounding box center [807, 175] width 18 height 18
click at [809, 183] on icon at bounding box center [807, 175] width 18 height 18
click at [827, 183] on icon at bounding box center [825, 175] width 18 height 18
click at [827, 184] on icon at bounding box center [825, 175] width 18 height 18
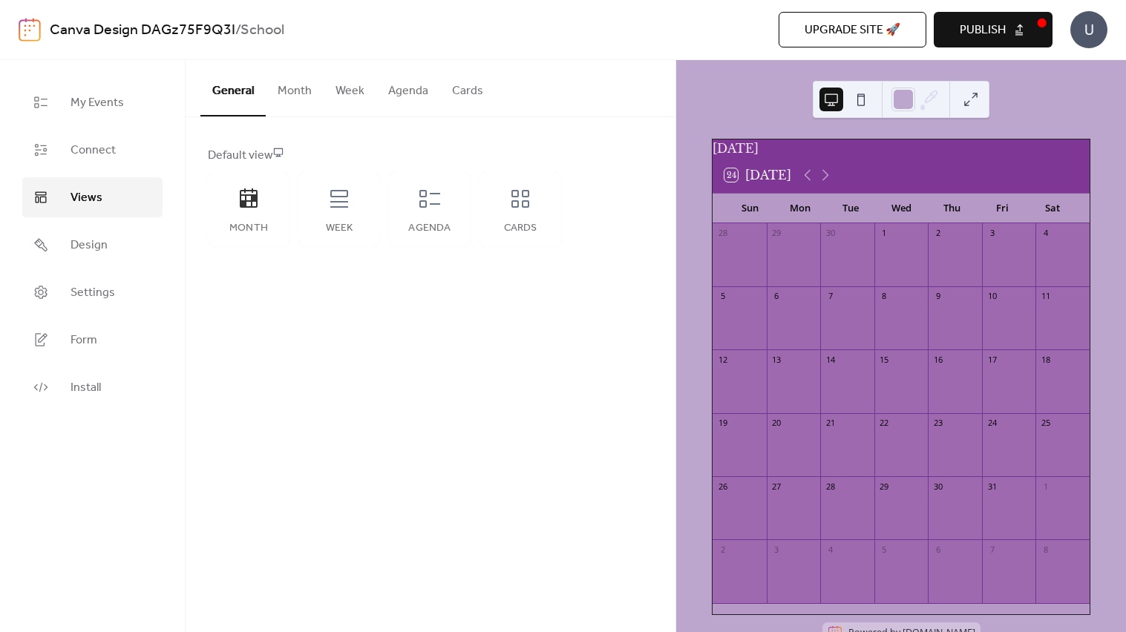
click at [744, 463] on div at bounding box center [739, 452] width 54 height 38
click at [127, 96] on link "My Events" at bounding box center [92, 102] width 140 height 40
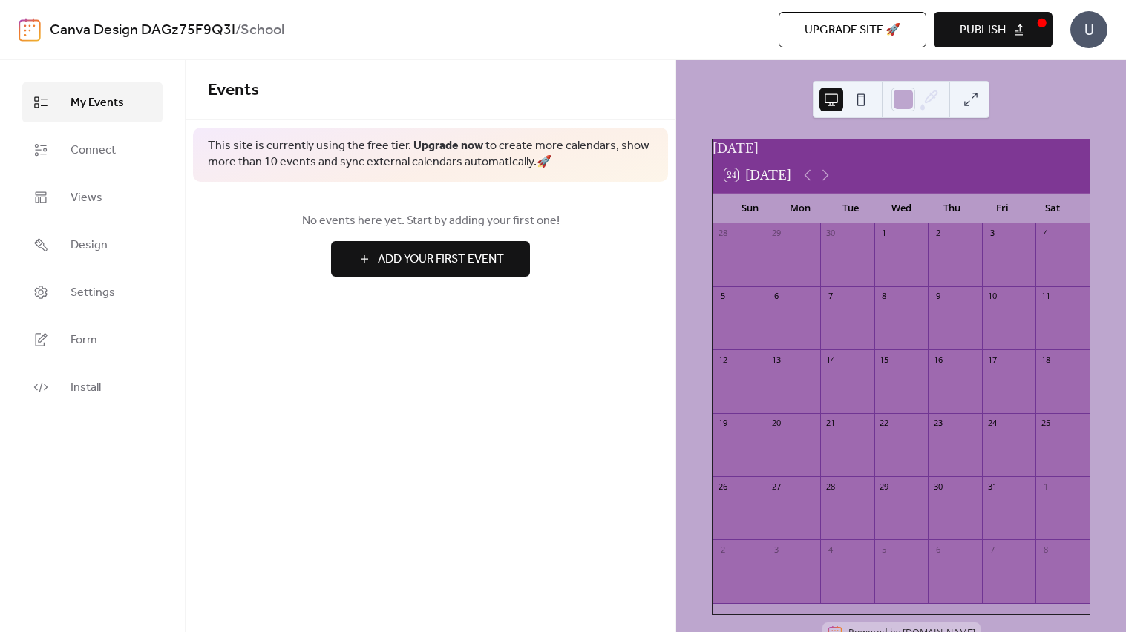
click at [445, 252] on span "Add Your First Event" at bounding box center [441, 260] width 126 height 18
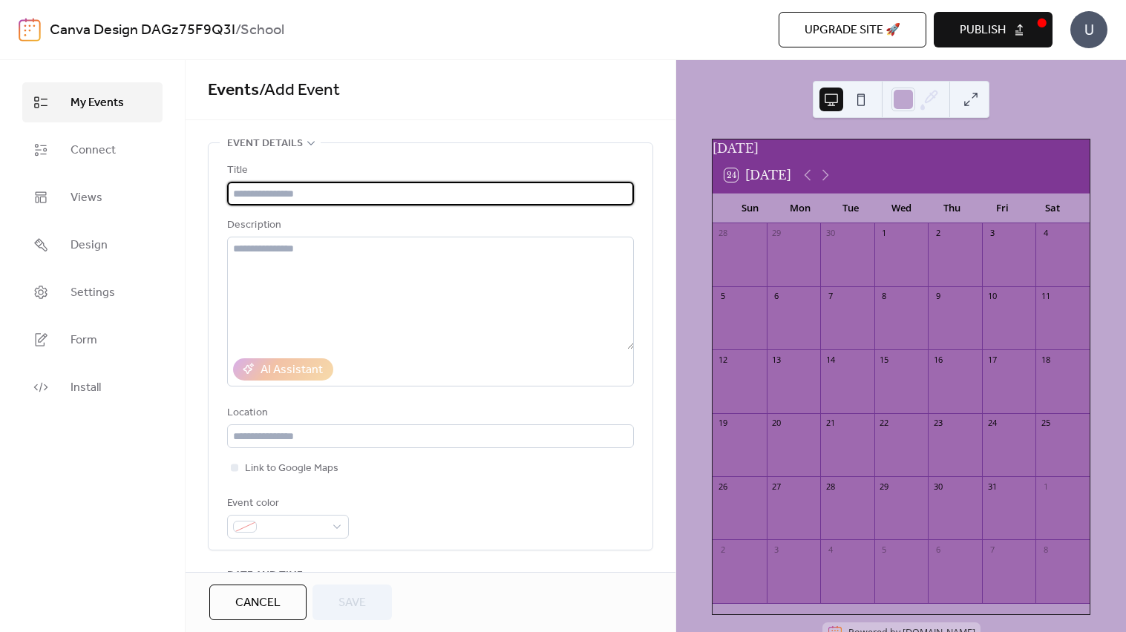
click at [746, 444] on div at bounding box center [739, 452] width 54 height 38
click at [451, 190] on input "text" at bounding box center [430, 194] width 407 height 24
type input "**********"
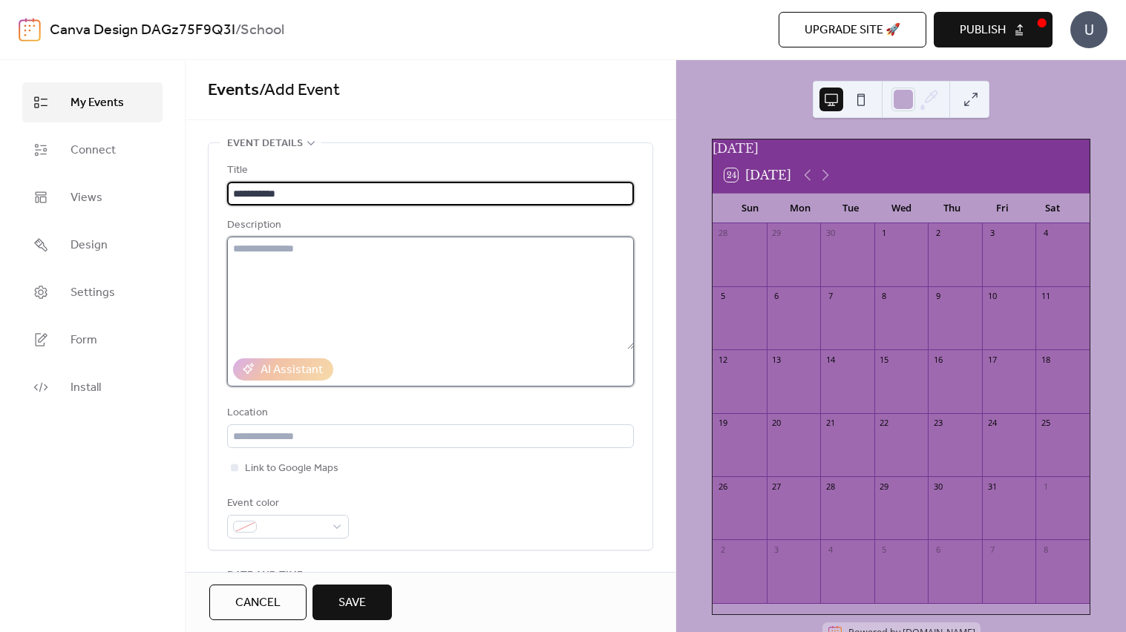
click at [599, 332] on textarea at bounding box center [430, 293] width 407 height 113
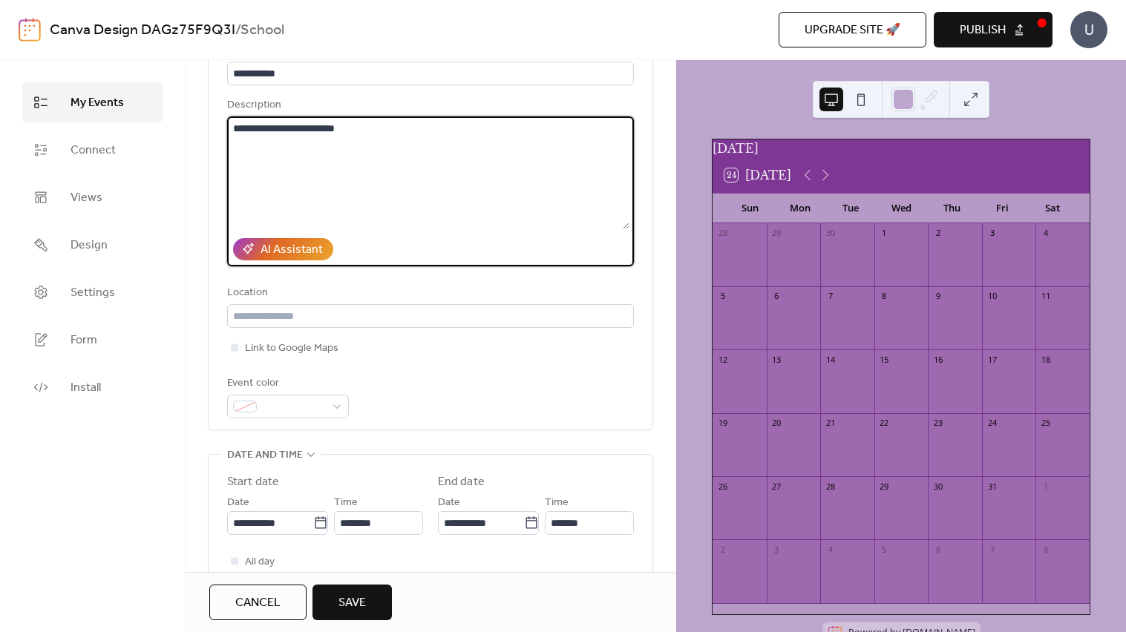
scroll to position [183, 0]
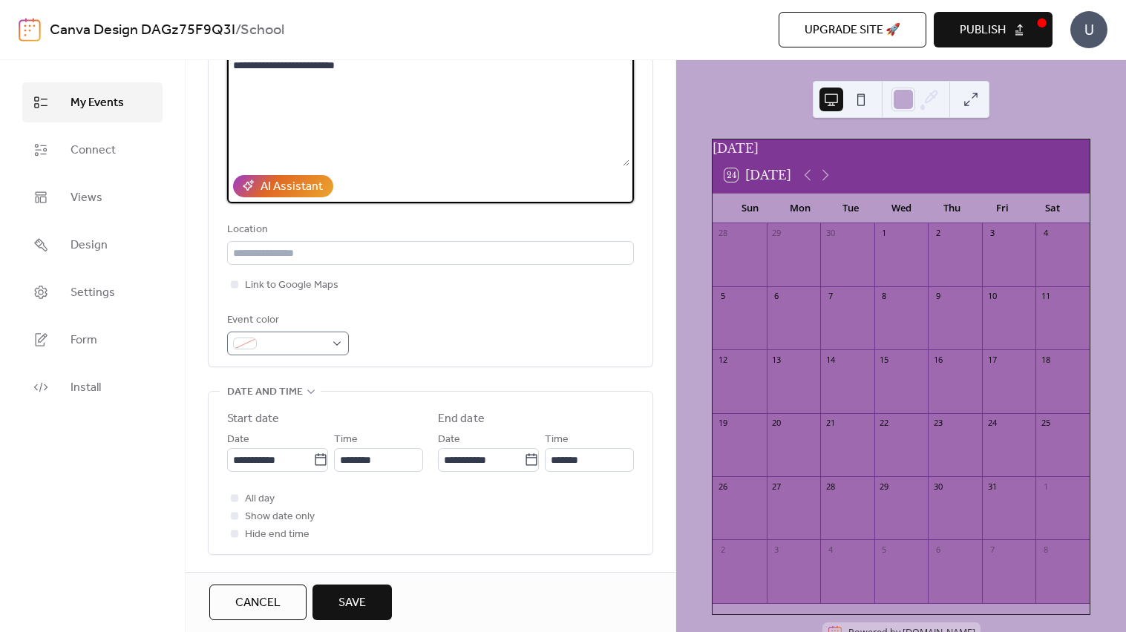
type textarea "**********"
click at [315, 346] on span at bounding box center [294, 344] width 62 height 18
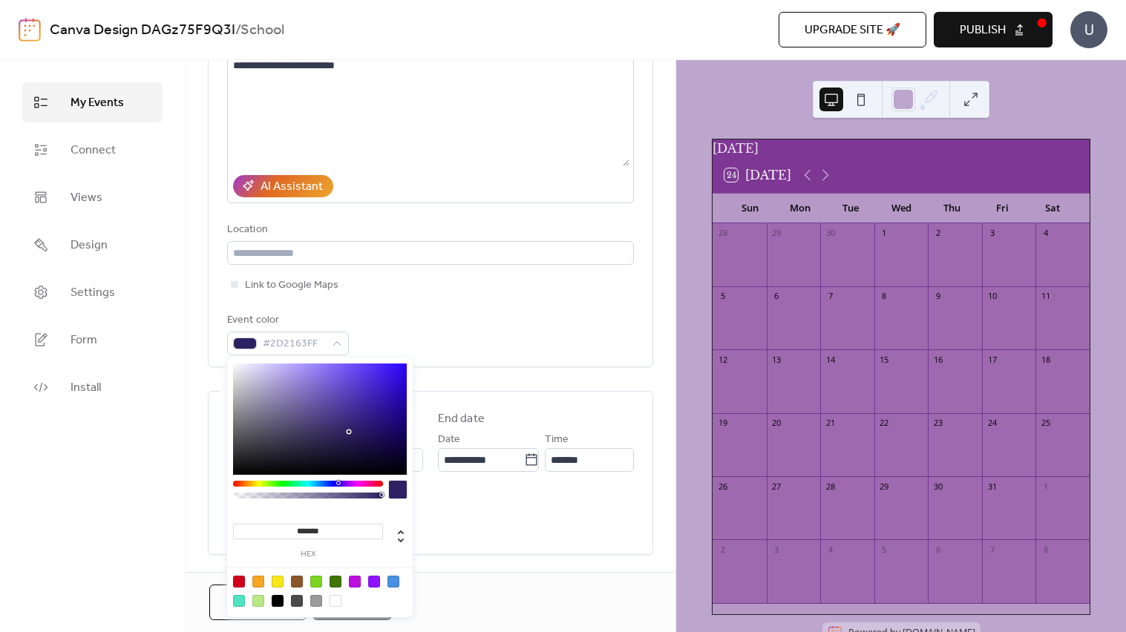
click at [350, 430] on div at bounding box center [348, 431] width 3 height 3
click at [371, 583] on div at bounding box center [374, 582] width 12 height 12
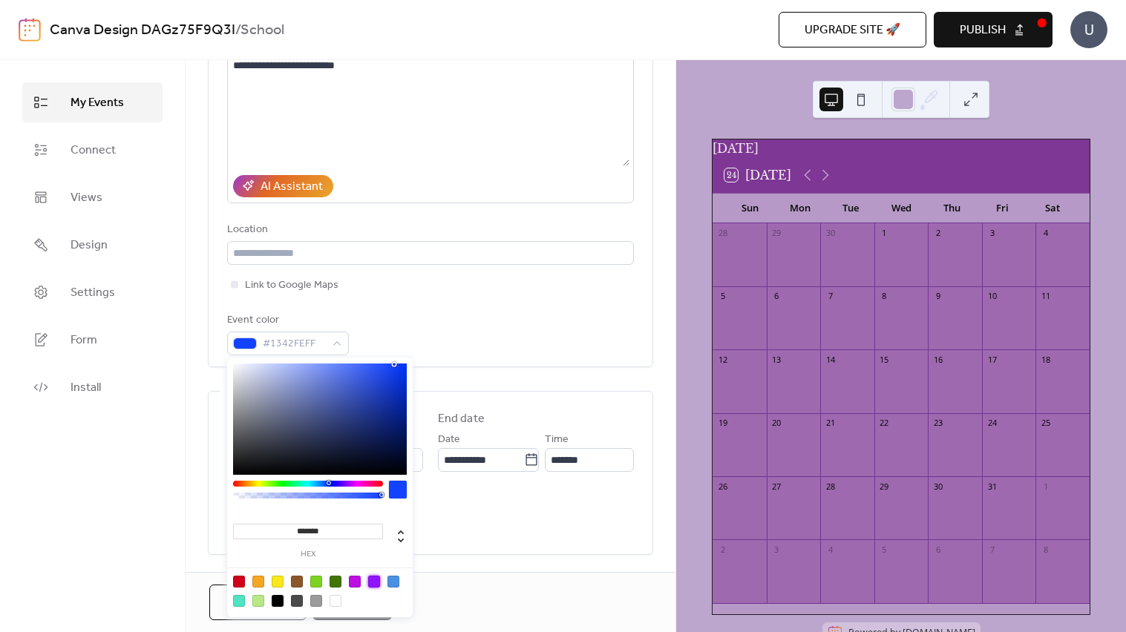
type input "**"
type input "**********"
type input "**"
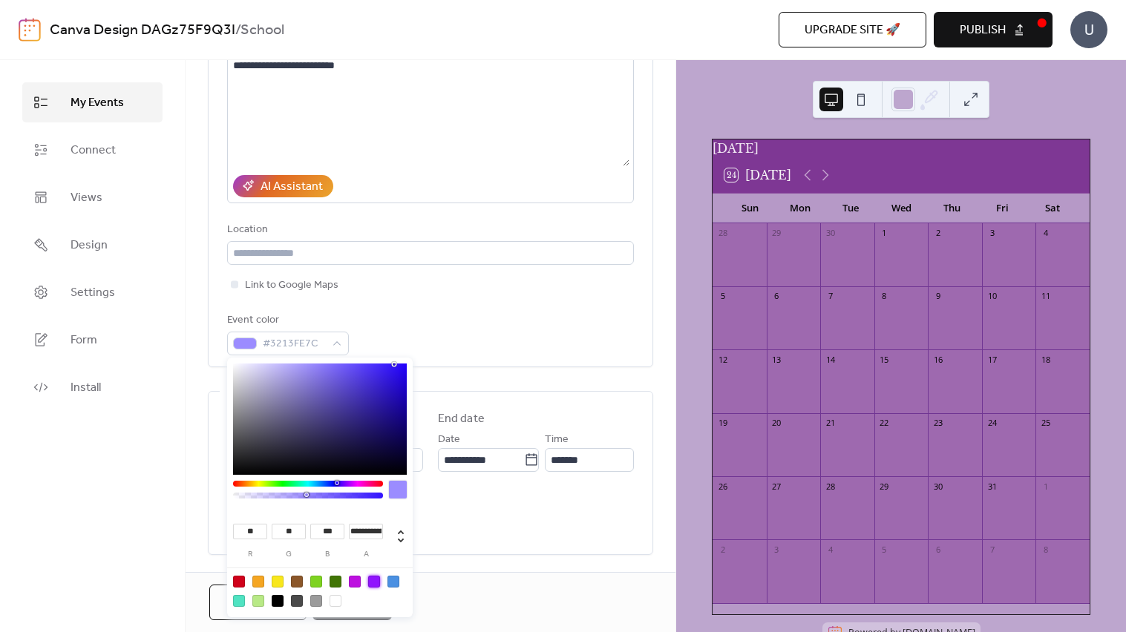
type input "**"
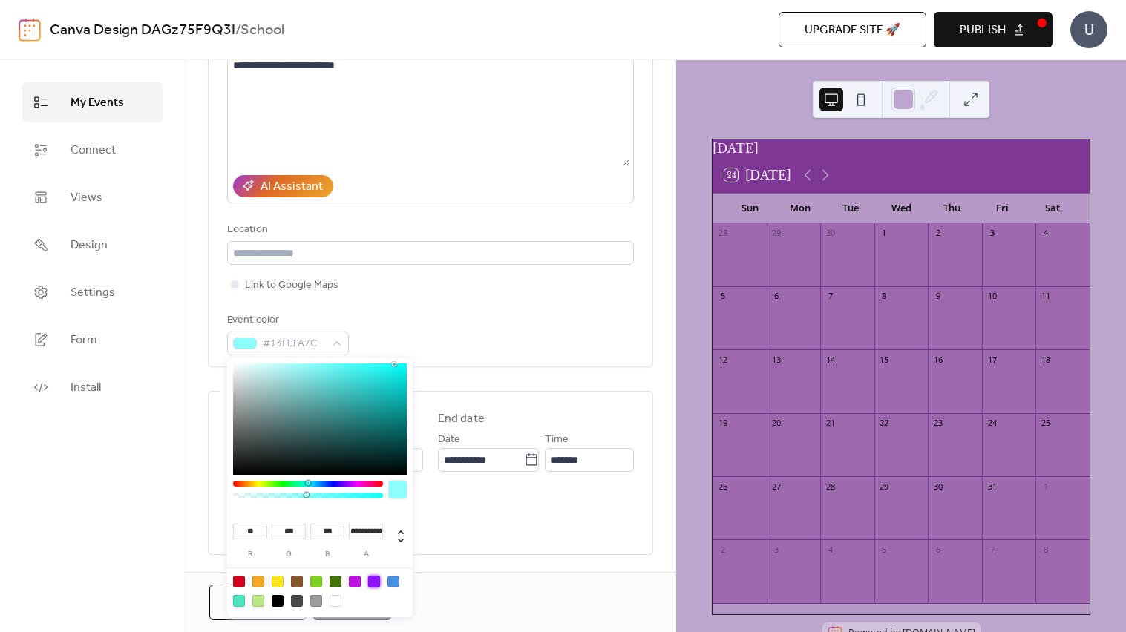
type input "***"
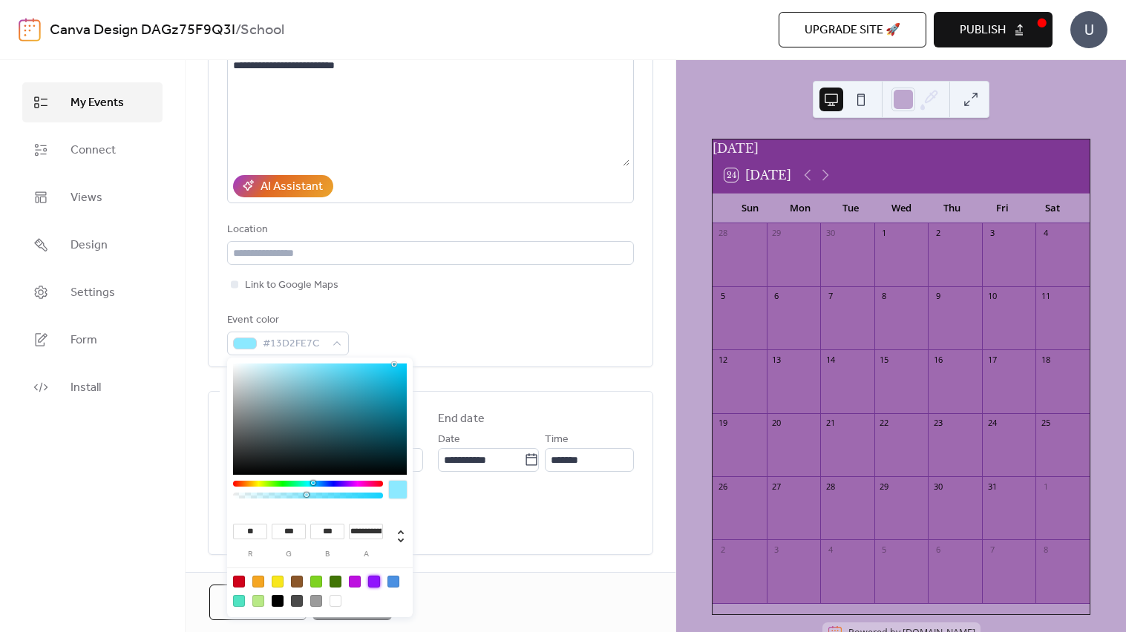
type input "***"
click at [462, 530] on div "All day Show date only Hide end time" at bounding box center [430, 516] width 407 height 53
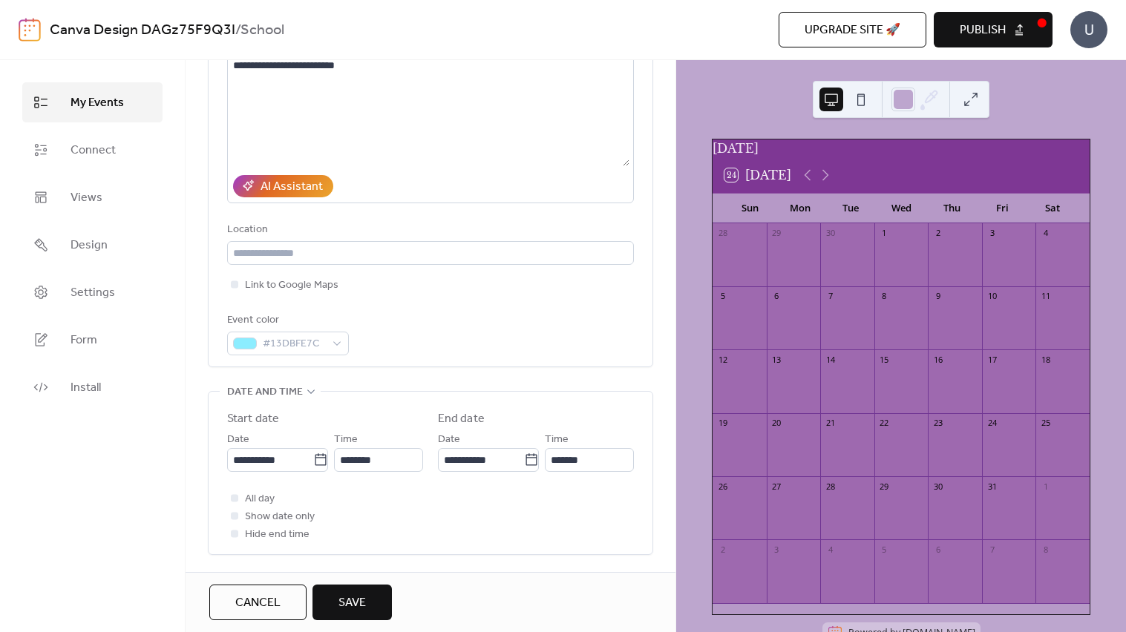
click at [540, 299] on div "**********" at bounding box center [430, 166] width 407 height 377
click at [289, 464] on input "**********" at bounding box center [270, 460] width 86 height 24
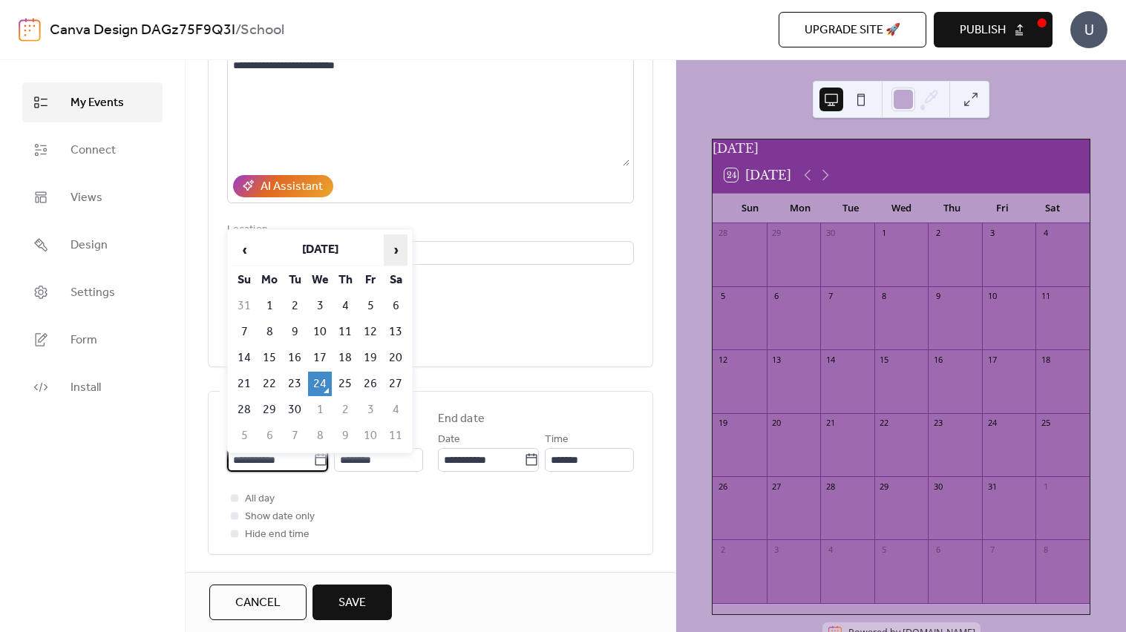
click at [397, 251] on span "›" at bounding box center [395, 250] width 22 height 30
click at [244, 378] on td "19" at bounding box center [244, 384] width 24 height 24
type input "**********"
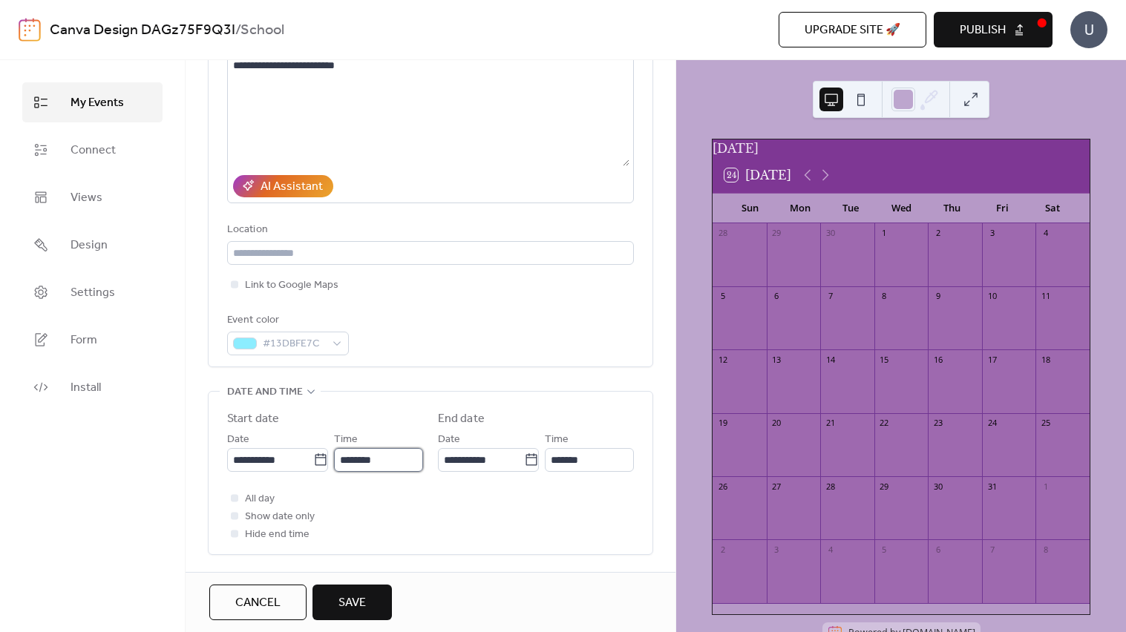
click at [389, 462] on input "********" at bounding box center [378, 460] width 89 height 24
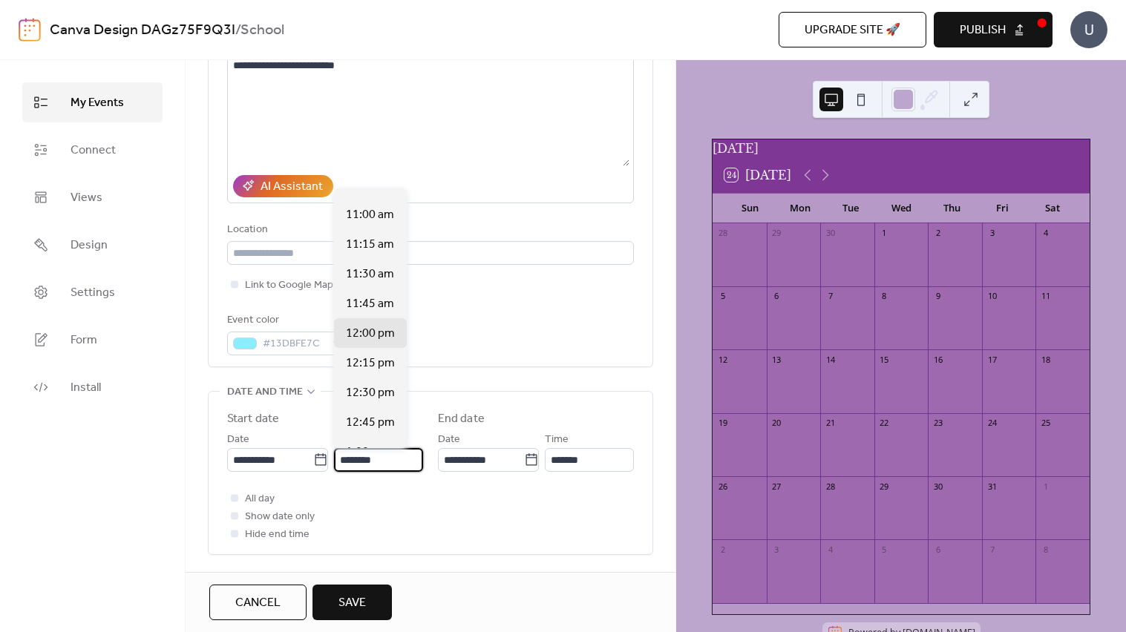
scroll to position [1296, 0]
click at [425, 519] on div "All day Show date only Hide end time" at bounding box center [430, 516] width 407 height 53
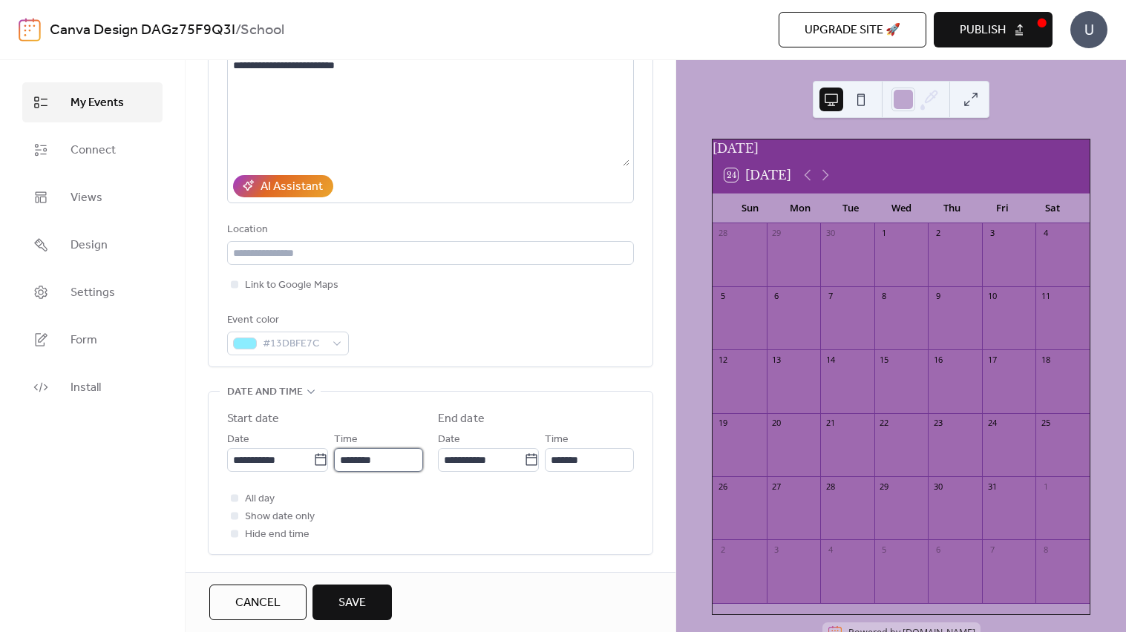
click at [406, 464] on input "********" at bounding box center [378, 460] width 89 height 24
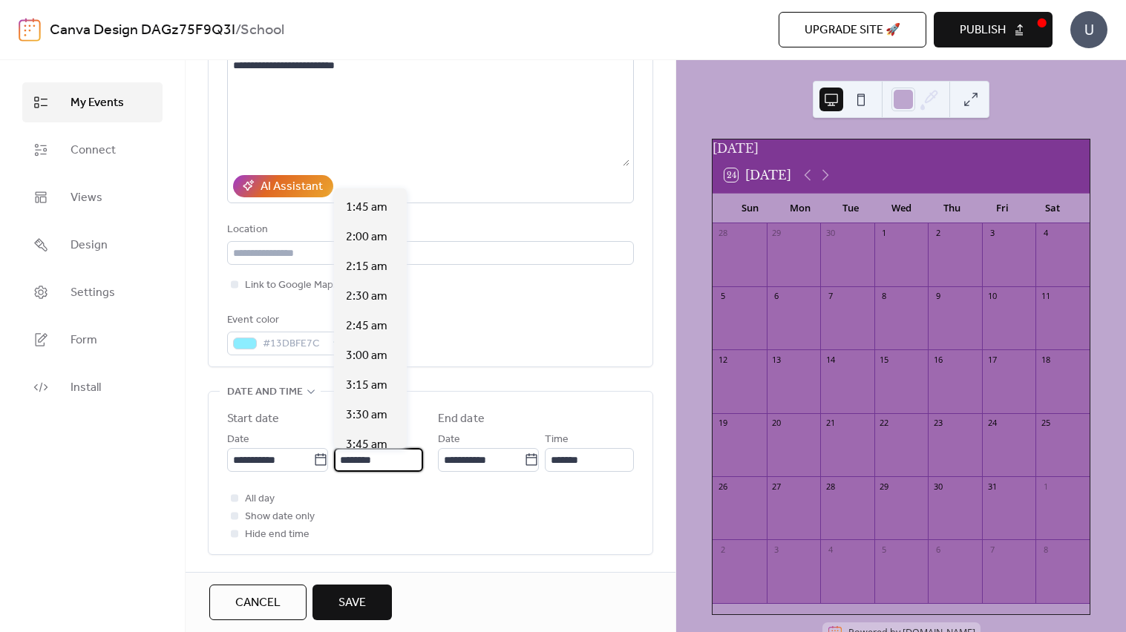
scroll to position [0, 0]
click at [370, 212] on span "12:00 am" at bounding box center [370, 204] width 48 height 18
type input "********"
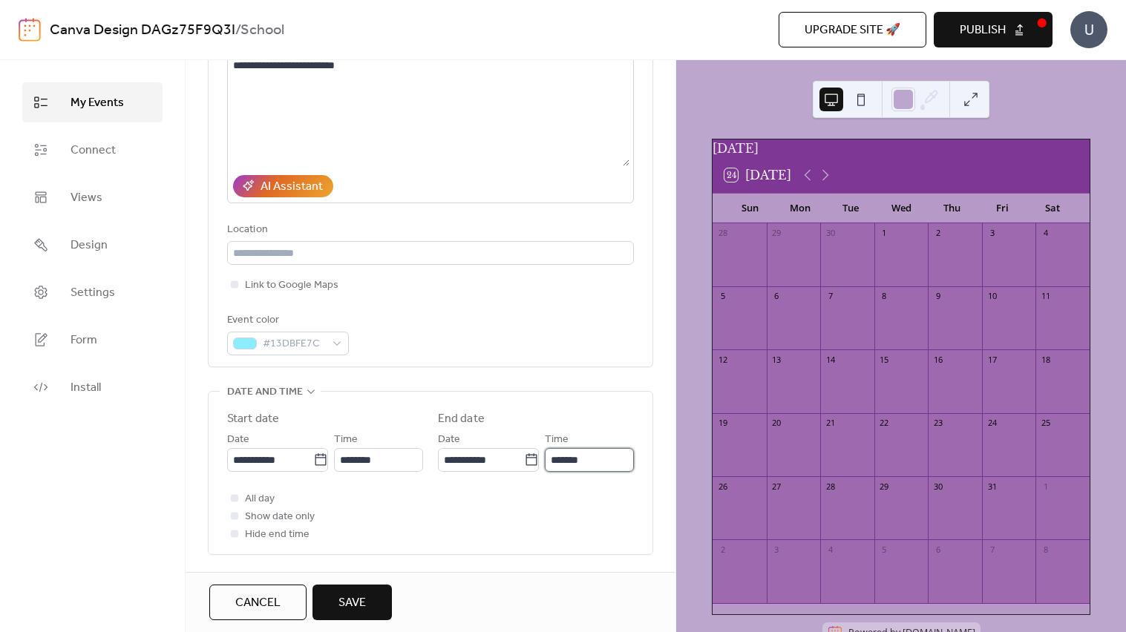
click at [610, 464] on input "*******" at bounding box center [589, 460] width 89 height 24
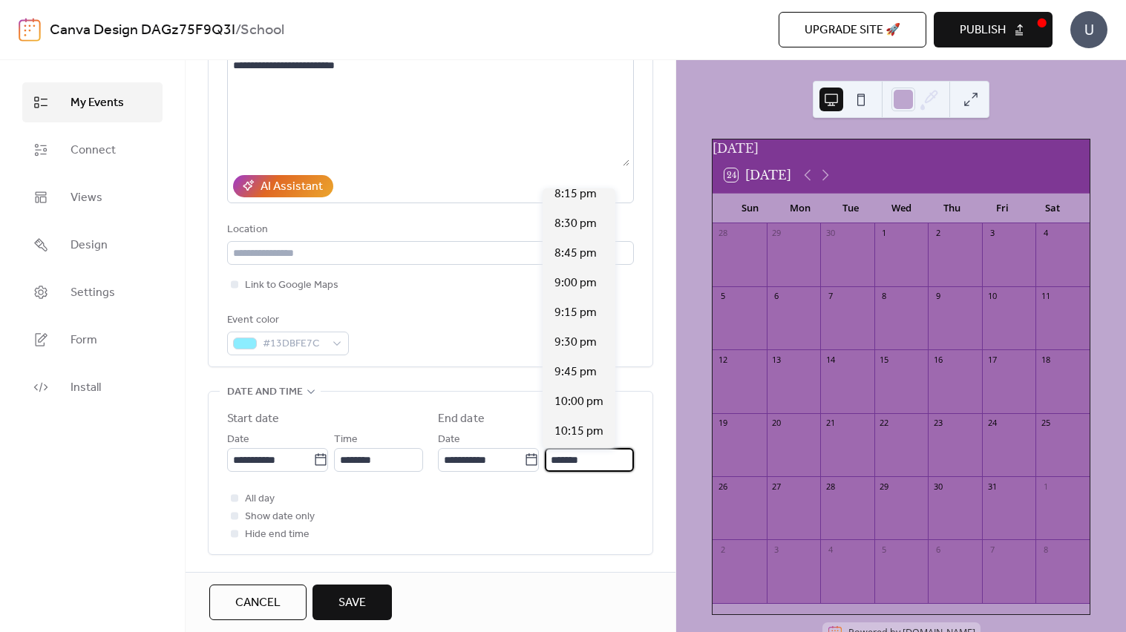
scroll to position [2559, 0]
click at [595, 431] on span "11:45 pm" at bounding box center [578, 435] width 49 height 18
type input "********"
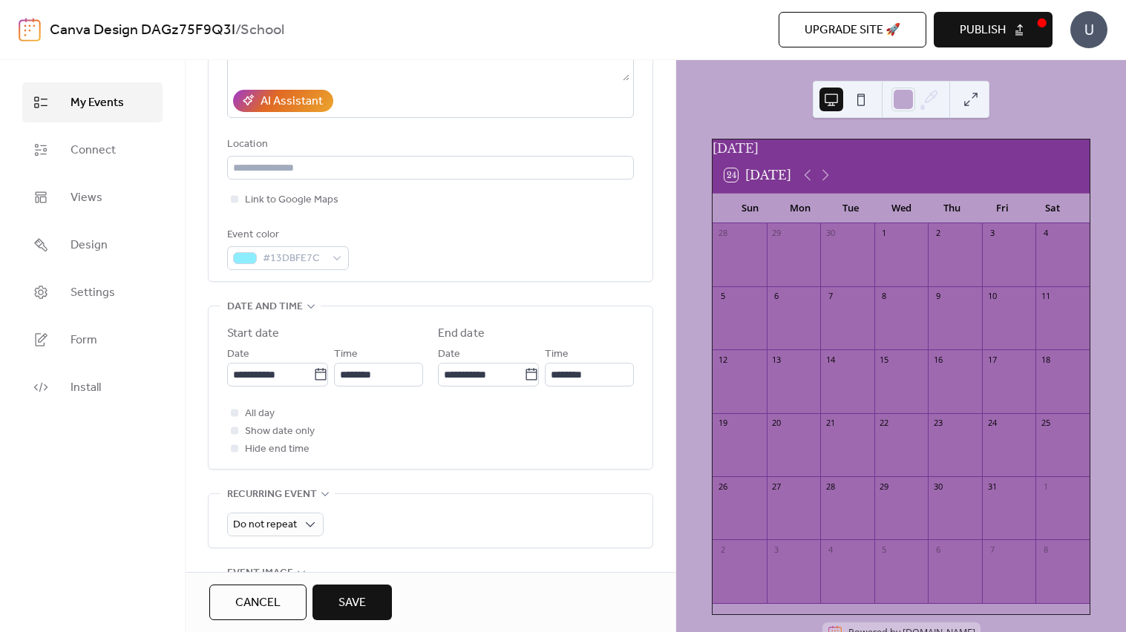
scroll to position [269, 0]
click at [234, 407] on div at bounding box center [234, 411] width 15 height 15
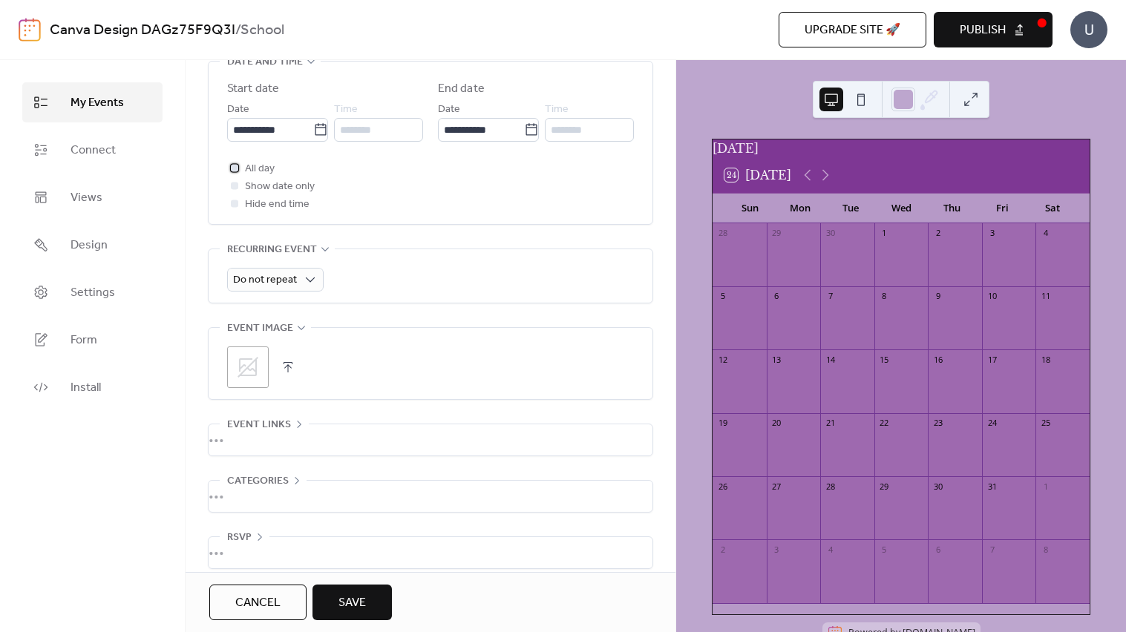
scroll to position [523, 0]
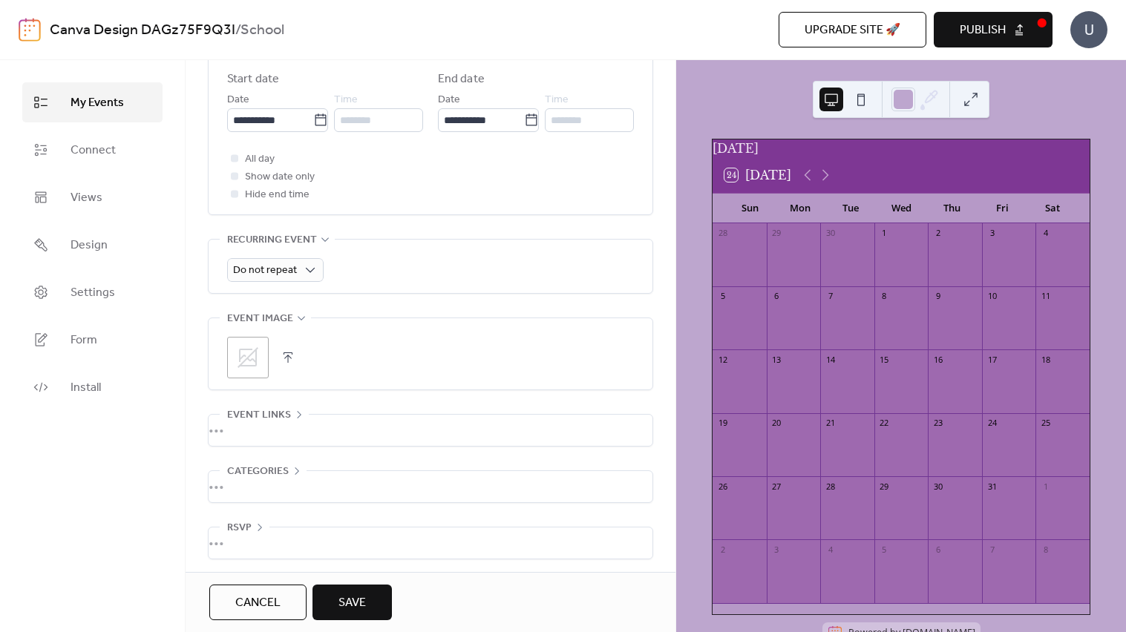
click at [247, 356] on icon at bounding box center [248, 358] width 24 height 24
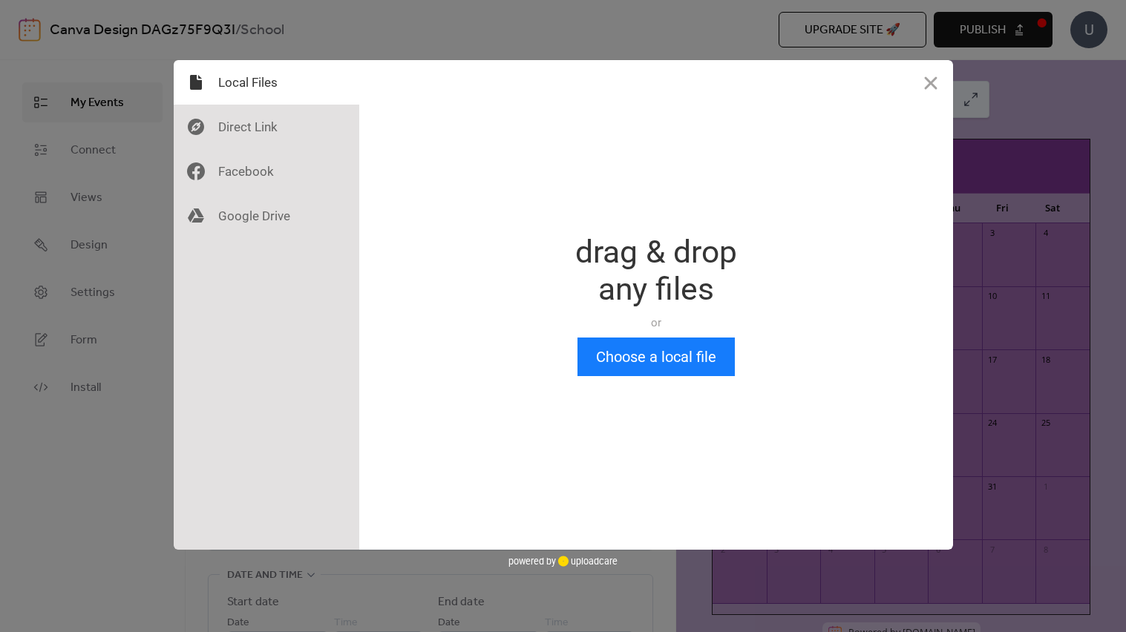
scroll to position [0, 0]
click at [646, 369] on button "Choose a local file" at bounding box center [655, 357] width 157 height 39
click at [278, 206] on div at bounding box center [267, 216] width 186 height 45
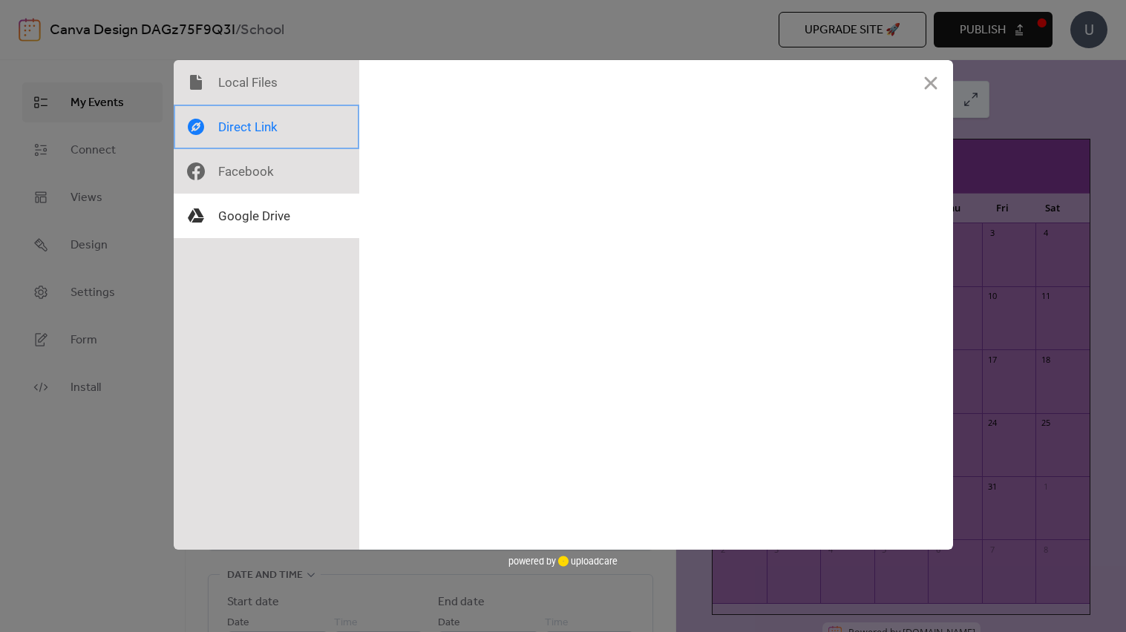
click at [275, 125] on div at bounding box center [267, 127] width 186 height 45
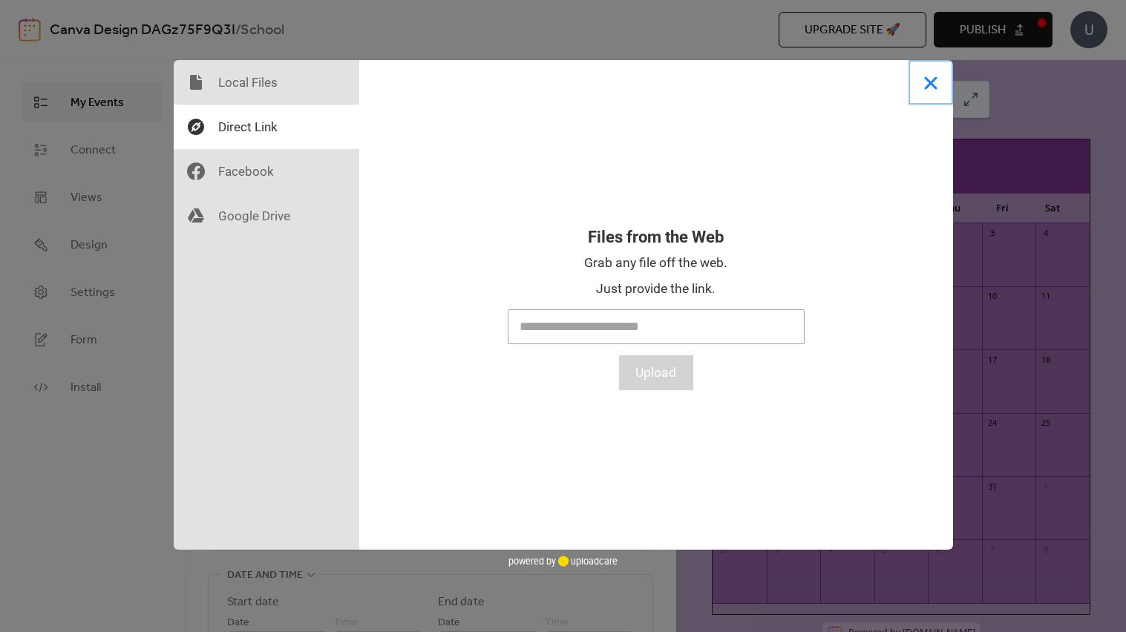
click at [922, 74] on button "Close" at bounding box center [930, 82] width 45 height 45
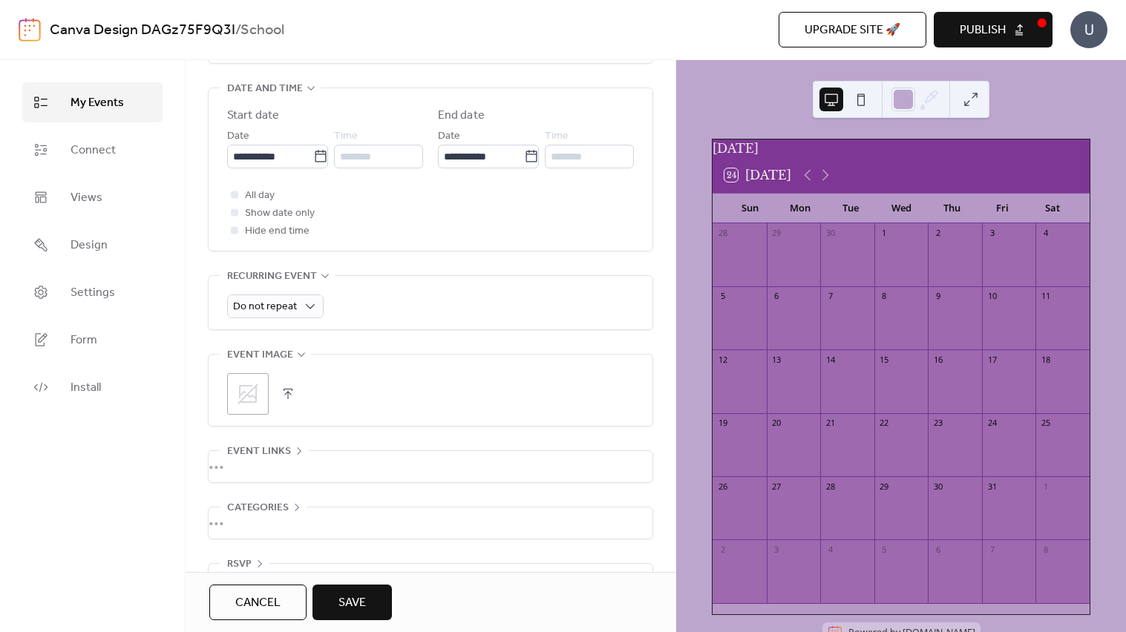
scroll to position [488, 0]
click at [287, 392] on button "button" at bounding box center [288, 393] width 21 height 21
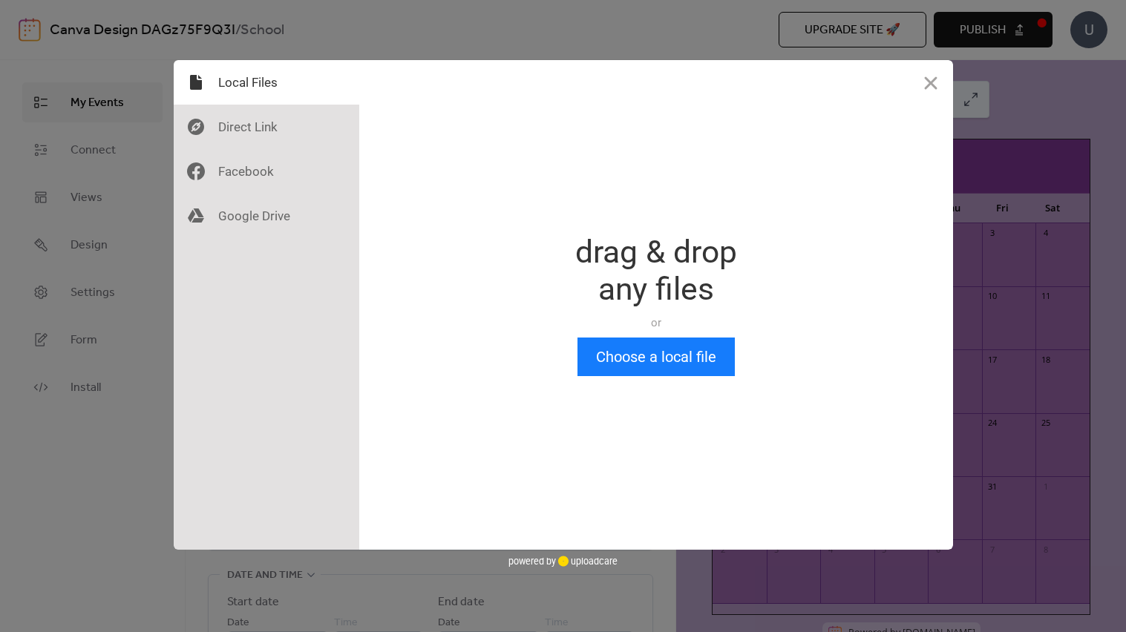
scroll to position [0, 0]
click at [687, 360] on button "Choose a local file" at bounding box center [655, 357] width 157 height 39
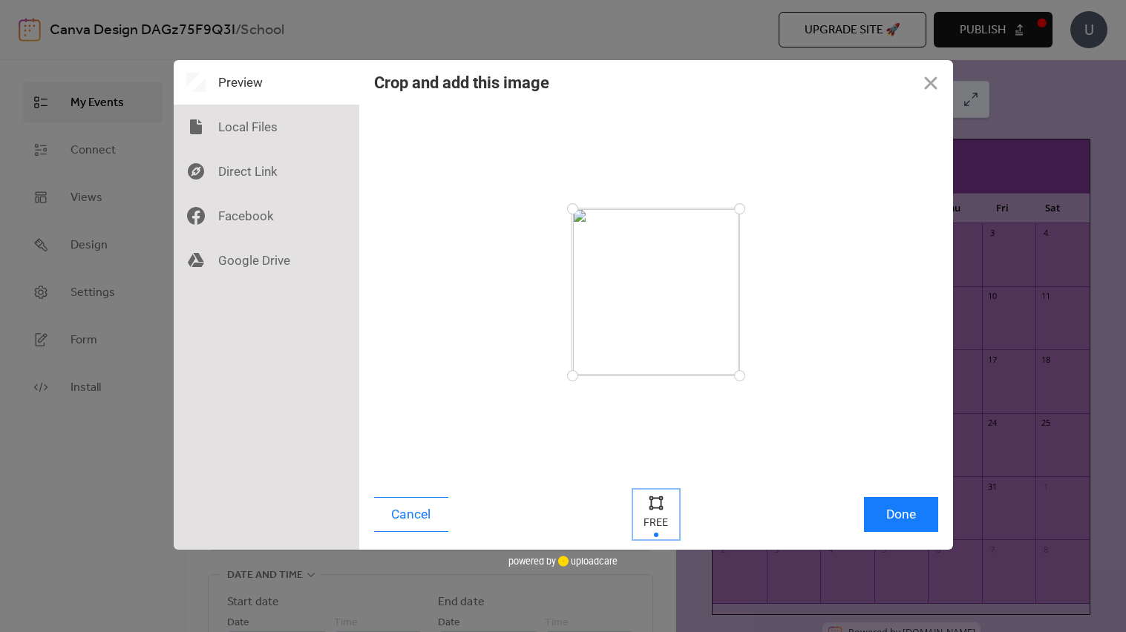
click at [650, 517] on div at bounding box center [656, 514] width 45 height 48
click at [896, 515] on button "Done" at bounding box center [901, 514] width 74 height 35
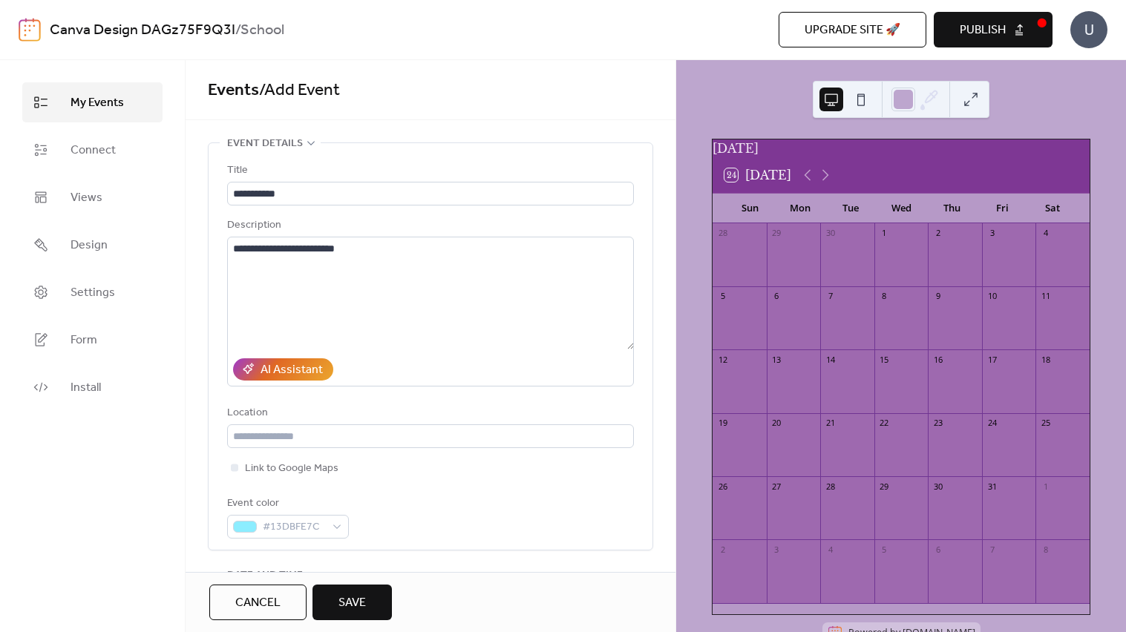
scroll to position [527, 0]
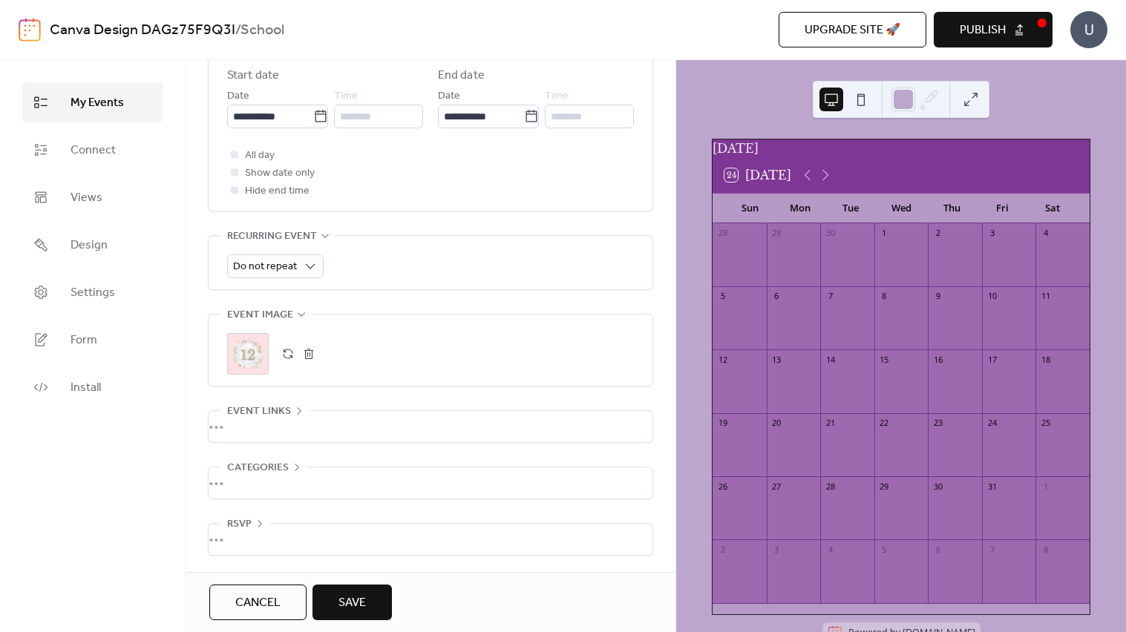
click at [376, 608] on button "Save" at bounding box center [351, 603] width 79 height 36
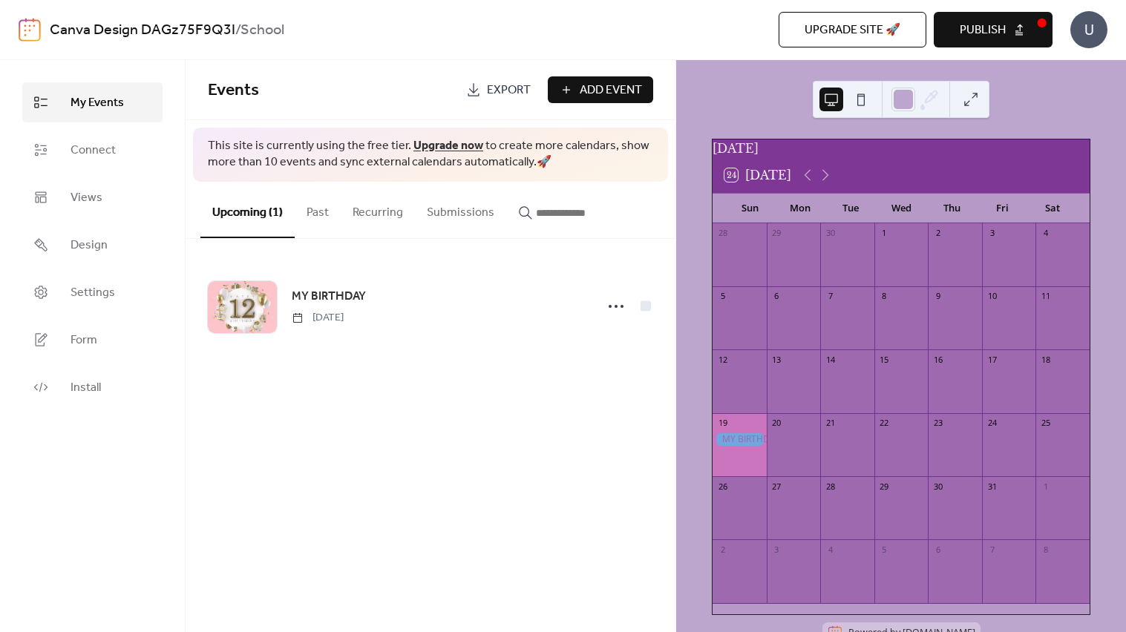
click at [742, 445] on div at bounding box center [739, 439] width 54 height 13
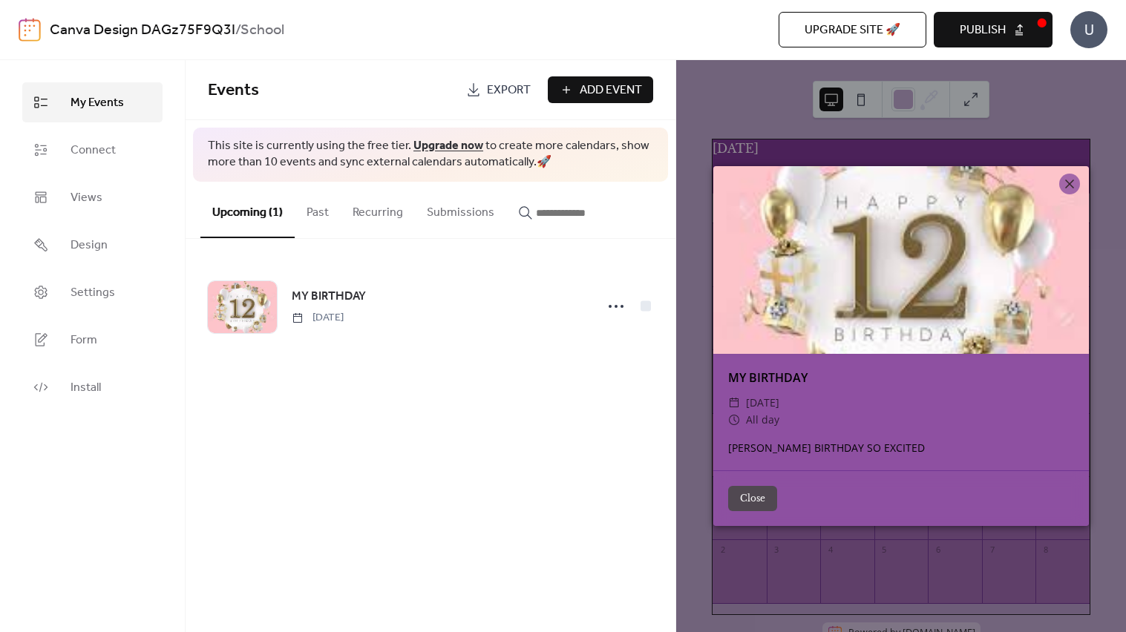
click at [742, 445] on div "CHOKSHA BIRTHDAY SO EXCITED" at bounding box center [900, 448] width 375 height 16
click at [1072, 186] on icon at bounding box center [1069, 184] width 18 height 18
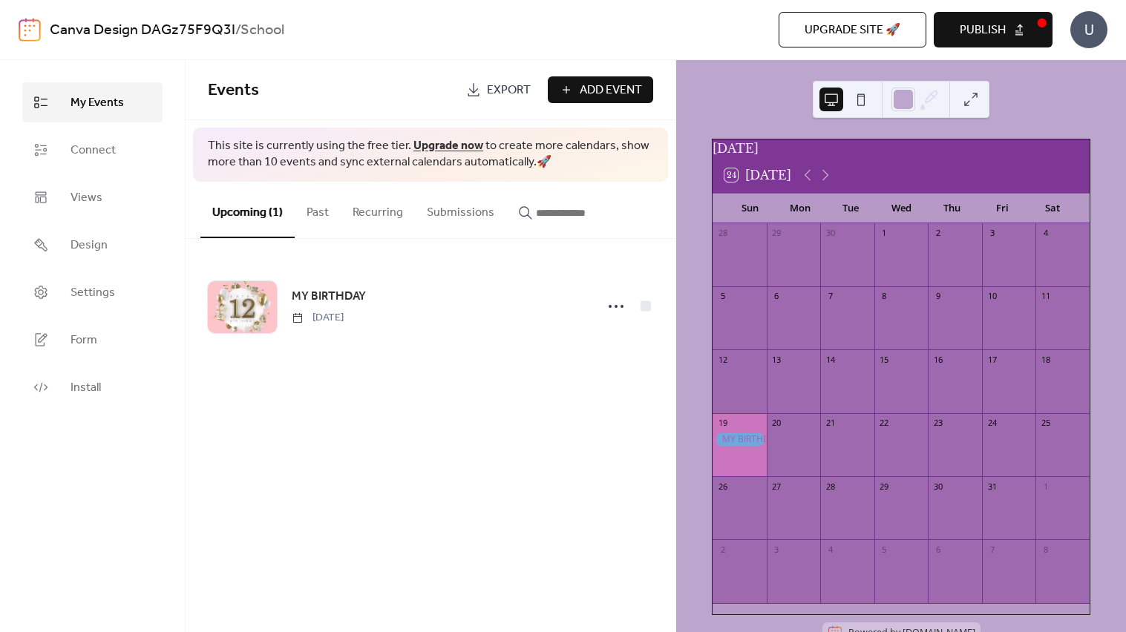
click at [312, 206] on button "Past" at bounding box center [318, 209] width 46 height 55
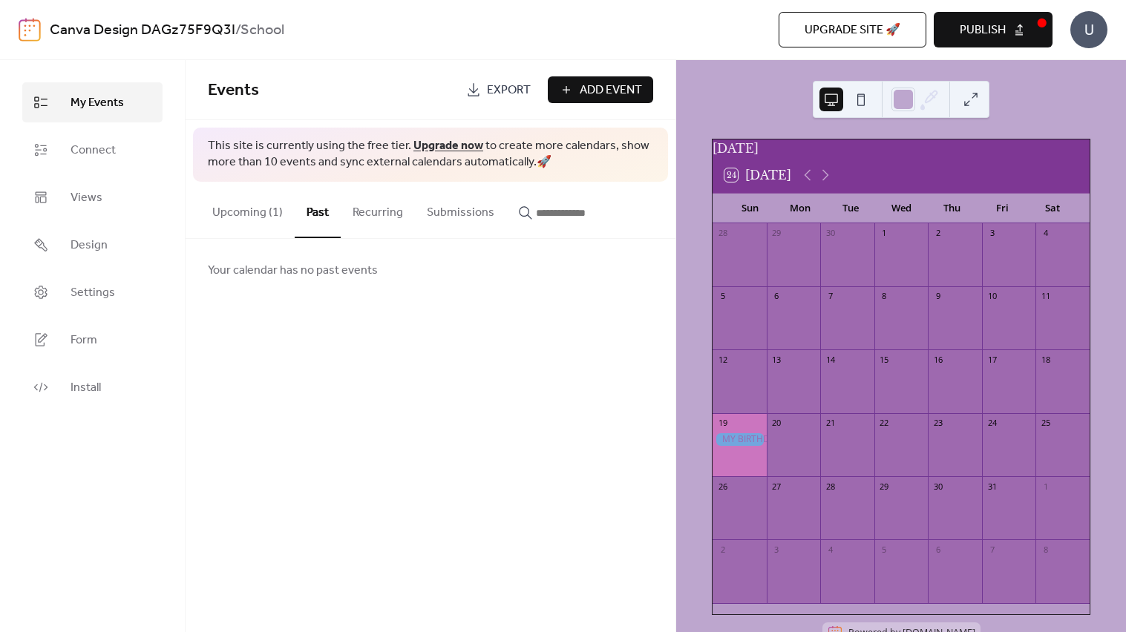
click at [256, 206] on button "Upcoming (1)" at bounding box center [247, 209] width 94 height 55
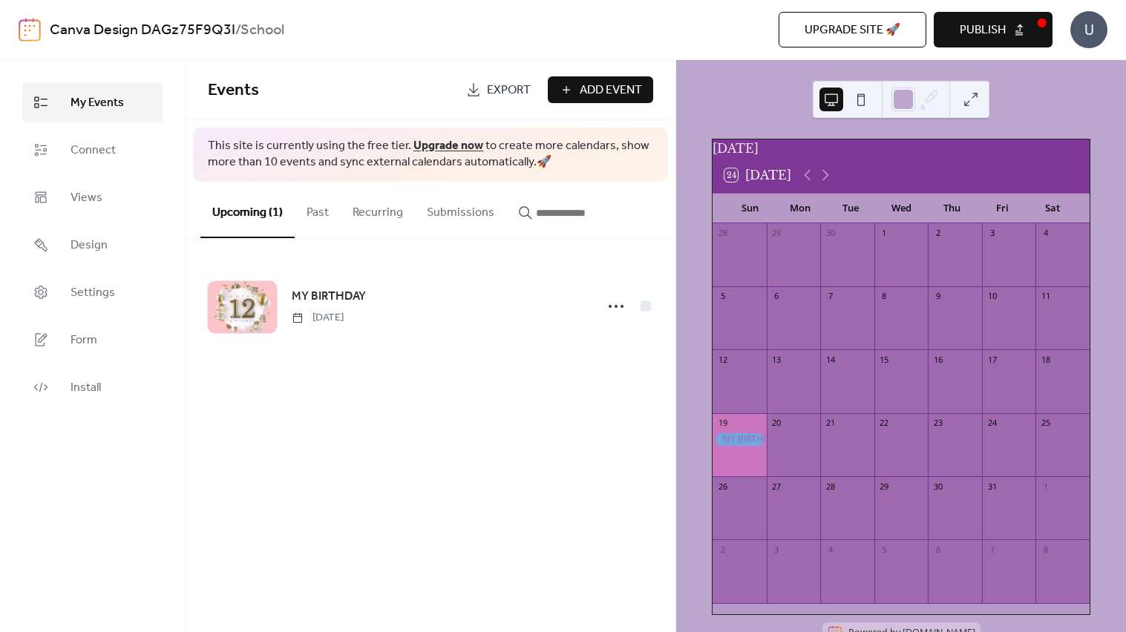
click at [714, 428] on div "28 29 30 1 2 3 4 5 6 7 8 9 10 11 12 13 14 15 16 17 18 19 20 21 22 23 24 25 26 2…" at bounding box center [900, 418] width 377 height 391
click at [732, 433] on div "19" at bounding box center [739, 423] width 54 height 20
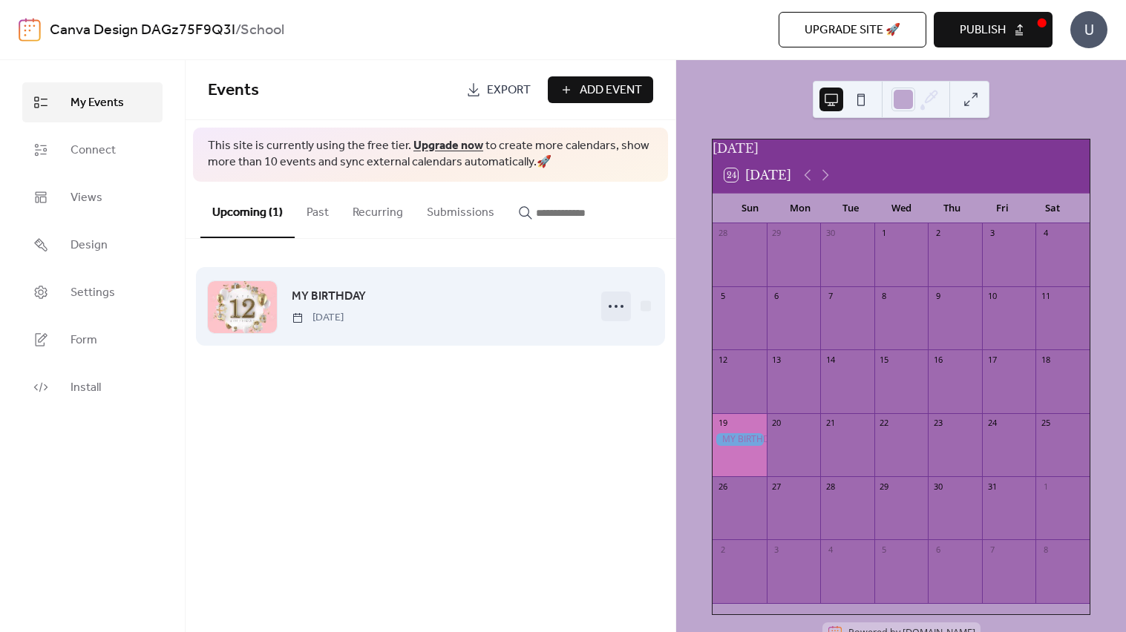
click at [613, 306] on icon at bounding box center [616, 307] width 24 height 24
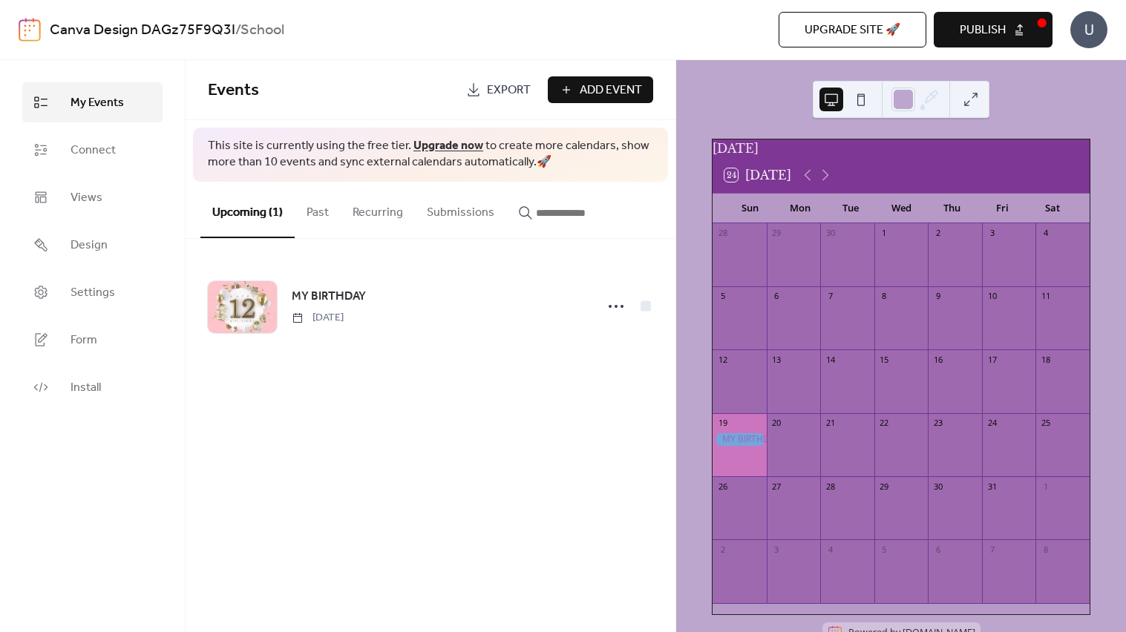
click at [677, 398] on div "October 2025 24 Today Sun Mon Tue Wed Thu Fri Sat 28 29 30 1 2 3 4 5 6 7 8 9 10…" at bounding box center [901, 346] width 450 height 572
click at [588, 83] on span "Add Event" at bounding box center [611, 91] width 62 height 18
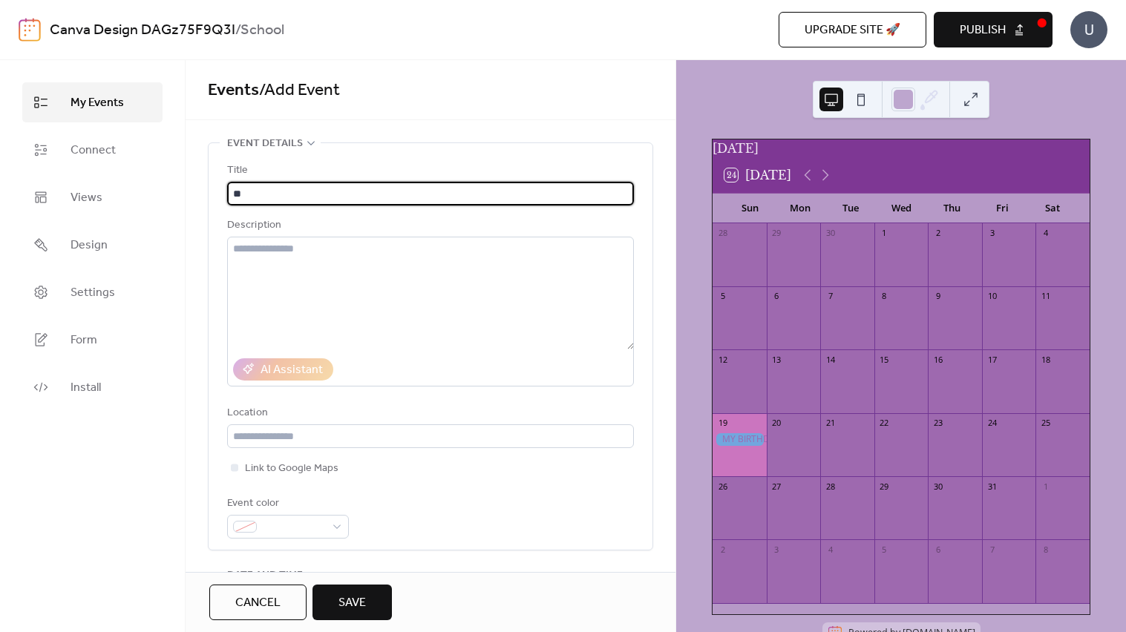
type input "*"
type input "**********"
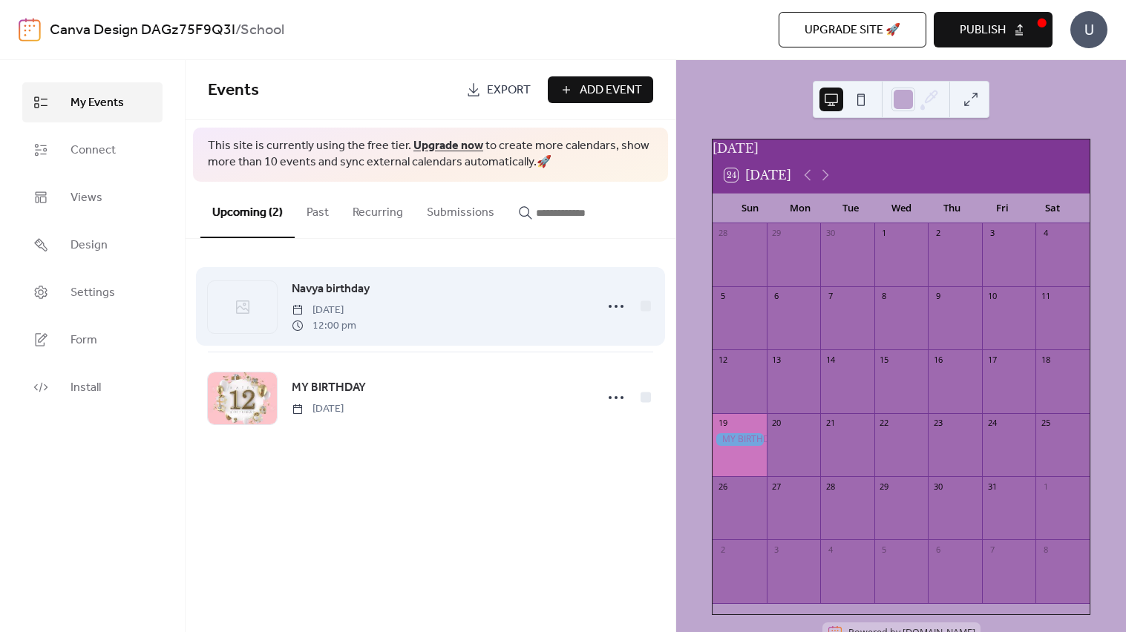
click at [423, 282] on div "Navya birthday Wednesday, September 24, 2025 12:00 pm" at bounding box center [439, 306] width 295 height 53
click at [620, 316] on icon at bounding box center [616, 307] width 24 height 24
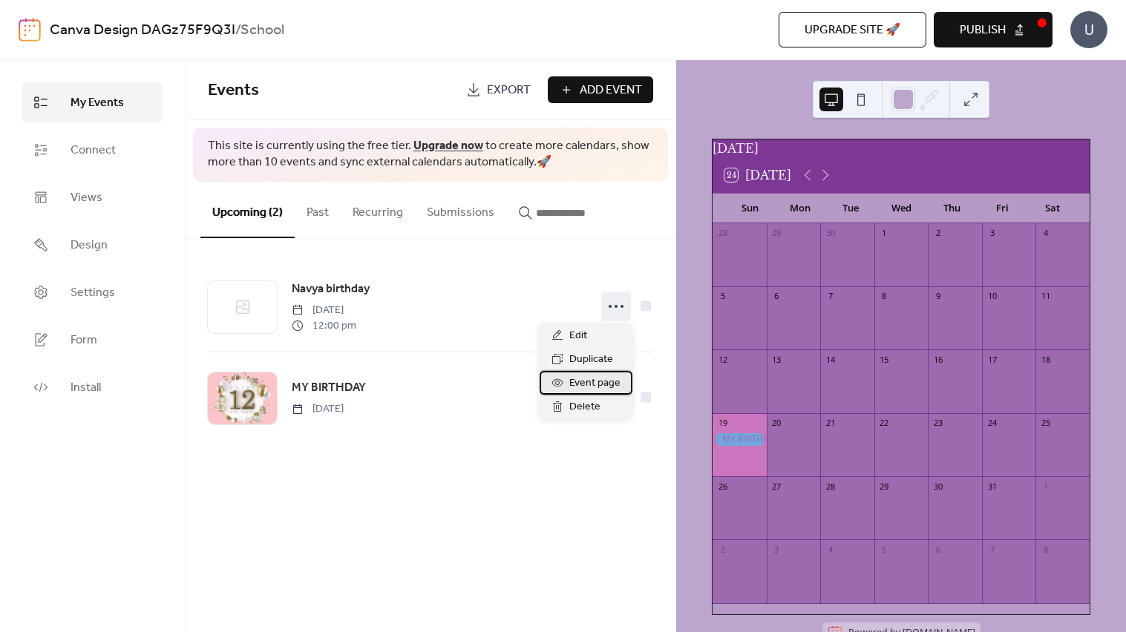
click at [616, 378] on span "Event page" at bounding box center [594, 384] width 51 height 18
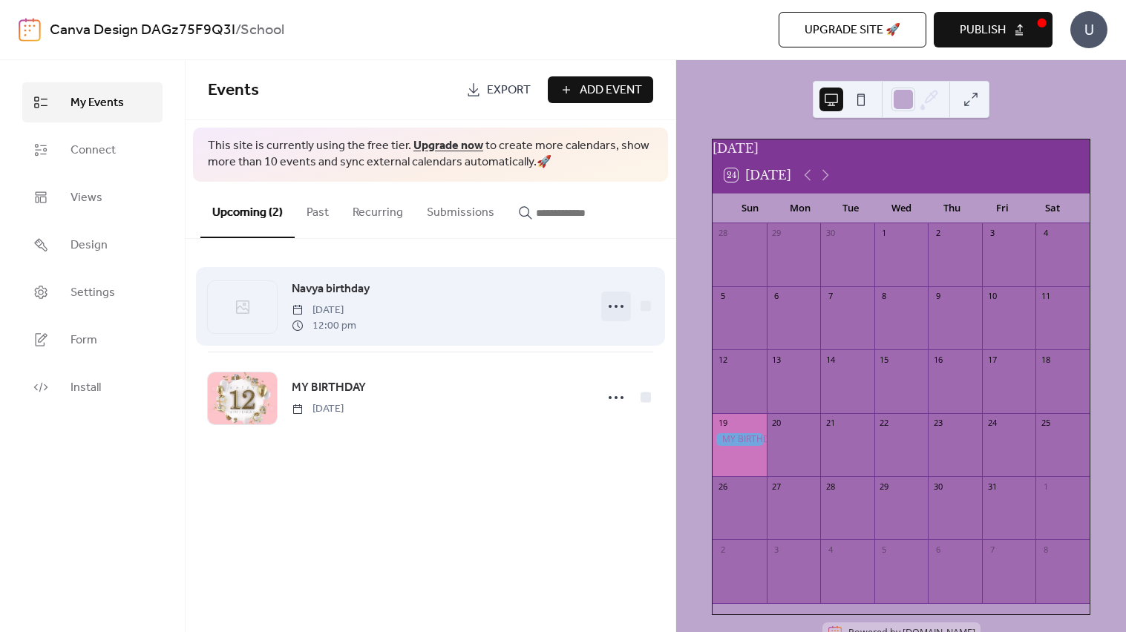
click at [613, 305] on icon at bounding box center [616, 307] width 24 height 24
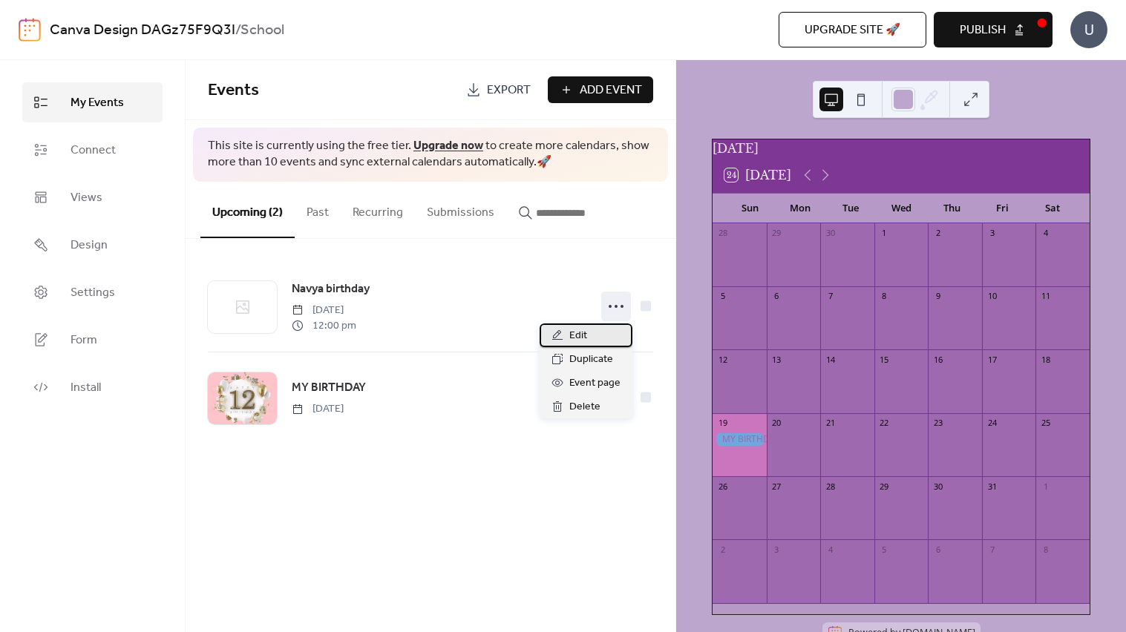
click at [608, 333] on div "Edit" at bounding box center [585, 336] width 93 height 24
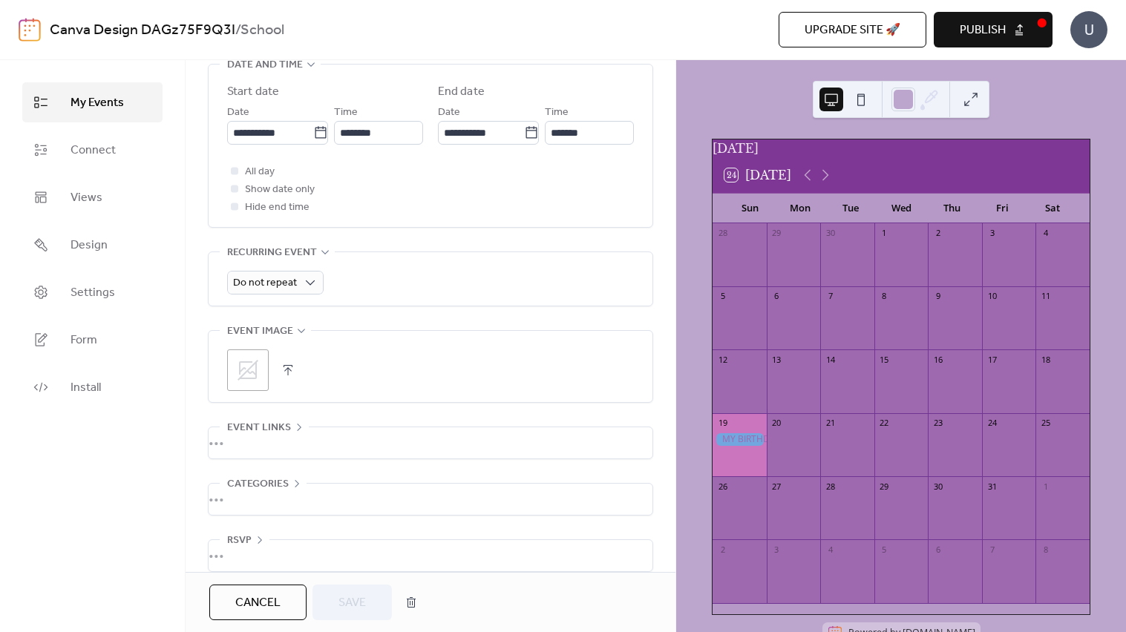
scroll to position [505, 0]
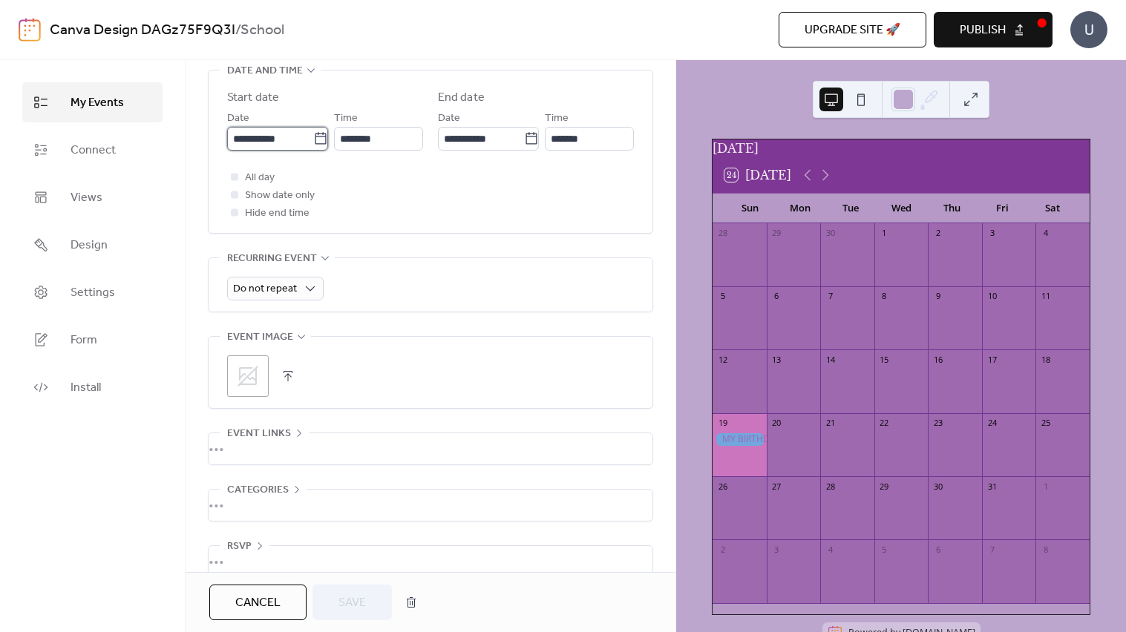
click at [300, 134] on input "**********" at bounding box center [270, 139] width 86 height 24
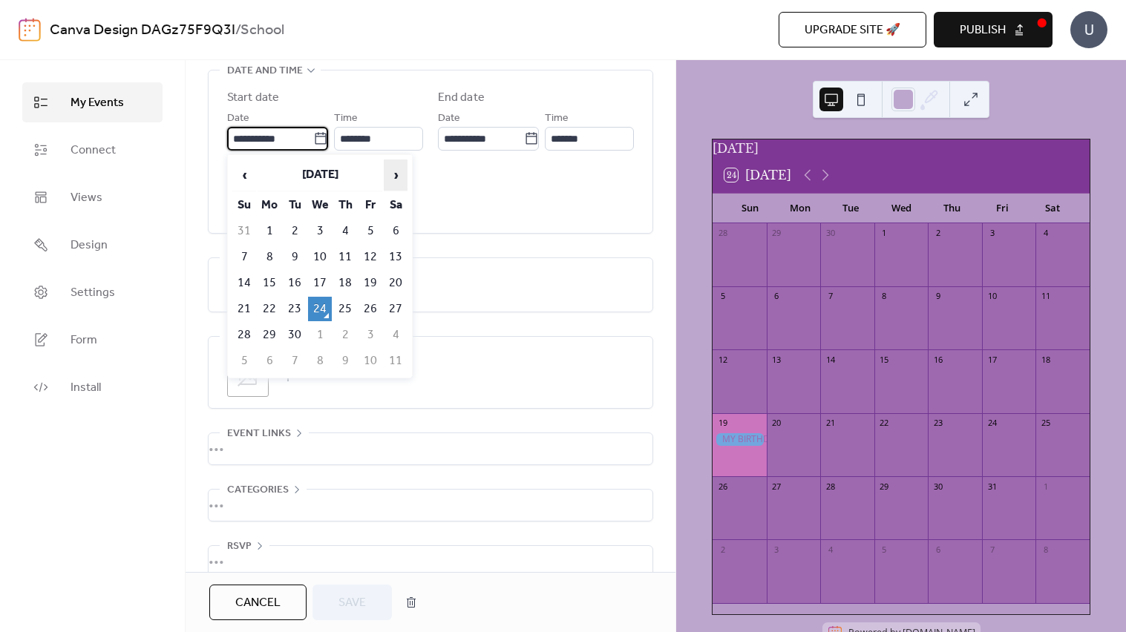
click at [404, 189] on th "›" at bounding box center [396, 176] width 24 height 32
click at [397, 279] on td "18" at bounding box center [396, 283] width 24 height 24
type input "**********"
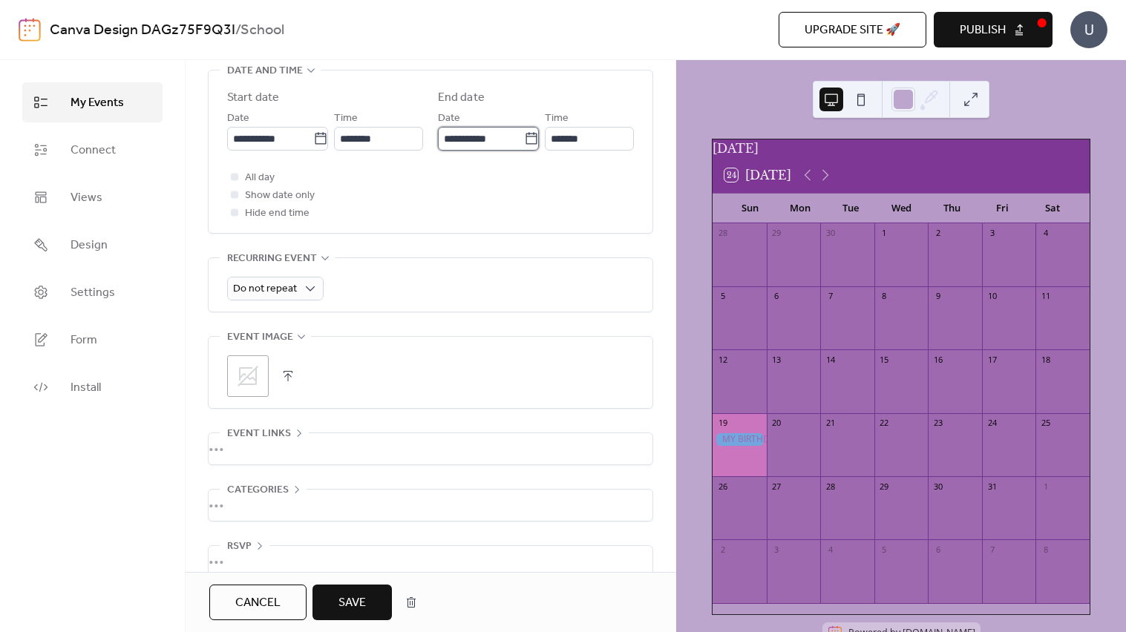
click at [479, 145] on input "**********" at bounding box center [481, 139] width 86 height 24
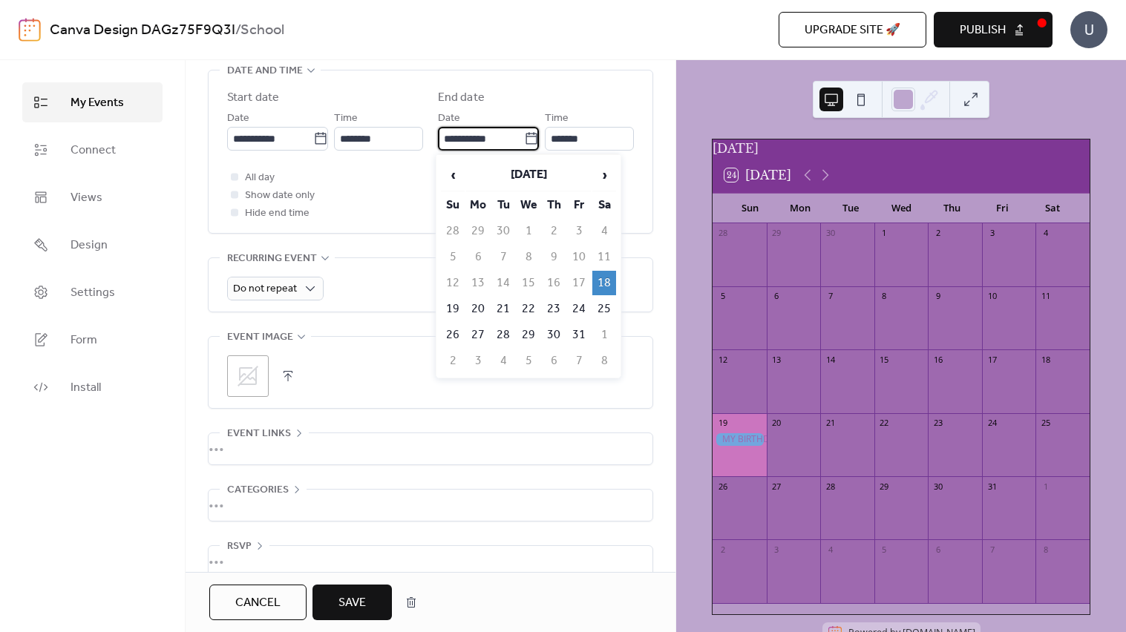
click at [349, 208] on div "All day Show date only Hide end time" at bounding box center [430, 194] width 407 height 53
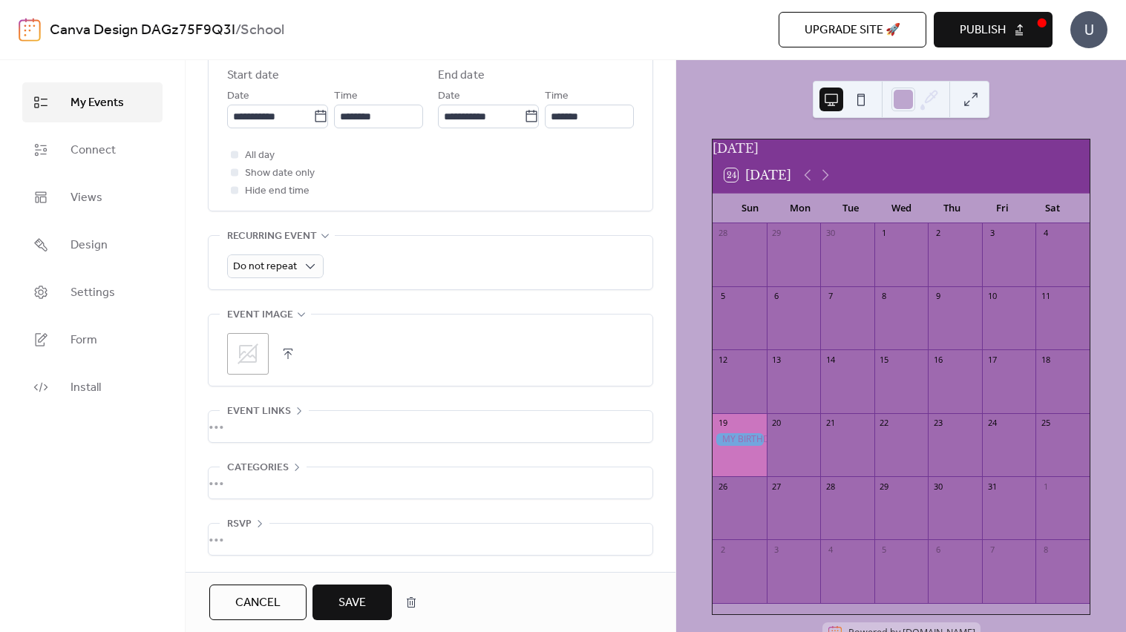
scroll to position [526, 0]
click at [246, 161] on span "All day" at bounding box center [260, 157] width 30 height 18
click at [367, 605] on button "Save" at bounding box center [351, 603] width 79 height 36
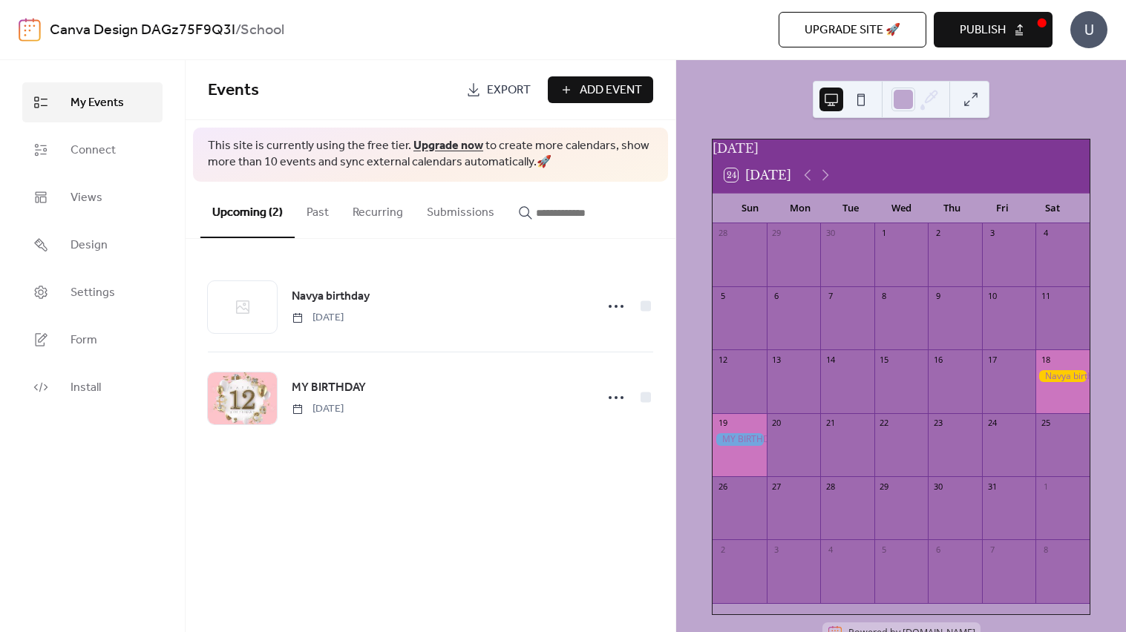
click at [83, 103] on span "My Events" at bounding box center [96, 103] width 53 height 18
click at [100, 157] on span "Connect" at bounding box center [92, 151] width 45 height 18
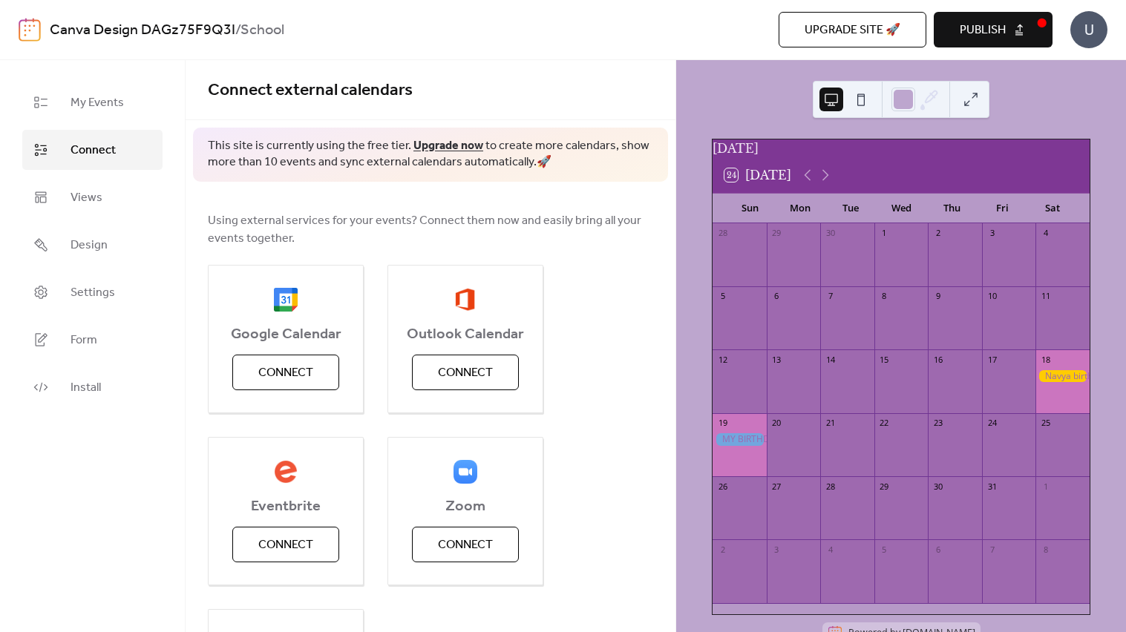
click at [264, 30] on b "School" at bounding box center [262, 30] width 44 height 28
click at [52, 339] on link "Form" at bounding box center [92, 340] width 140 height 40
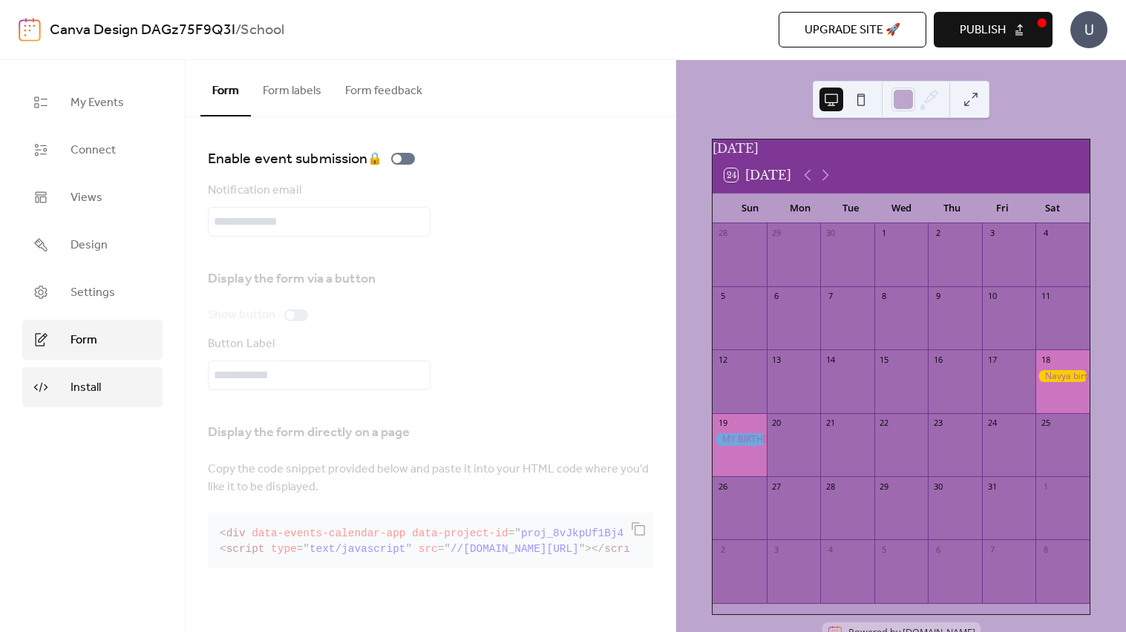
click at [85, 393] on span "Install" at bounding box center [85, 388] width 30 height 18
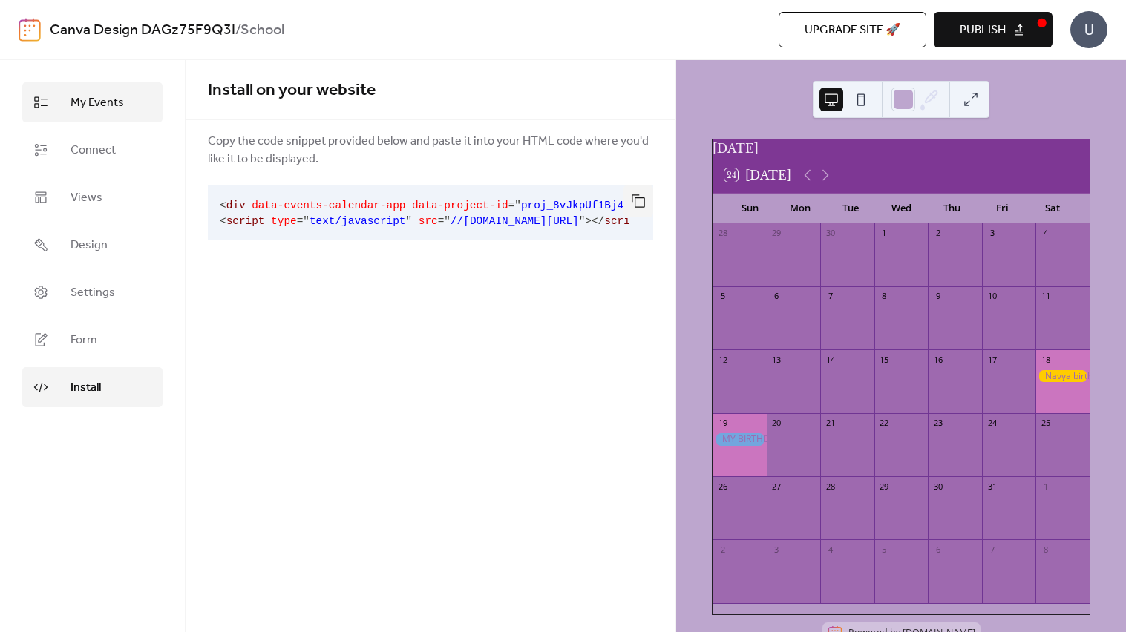
click at [128, 91] on link "My Events" at bounding box center [92, 102] width 140 height 40
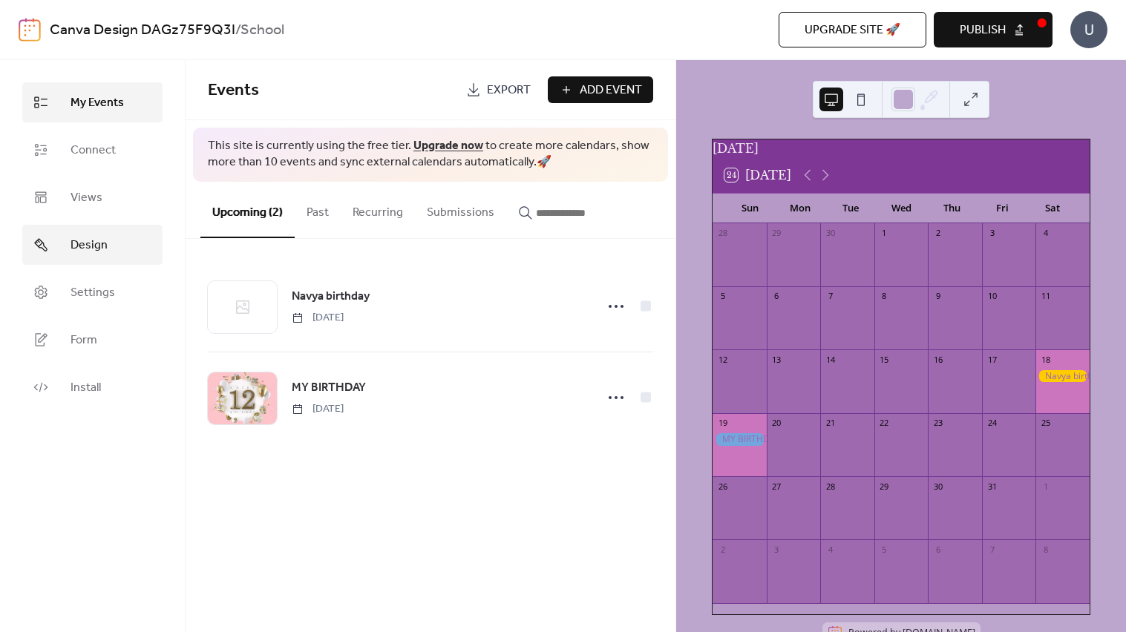
click at [131, 234] on link "Design" at bounding box center [92, 245] width 140 height 40
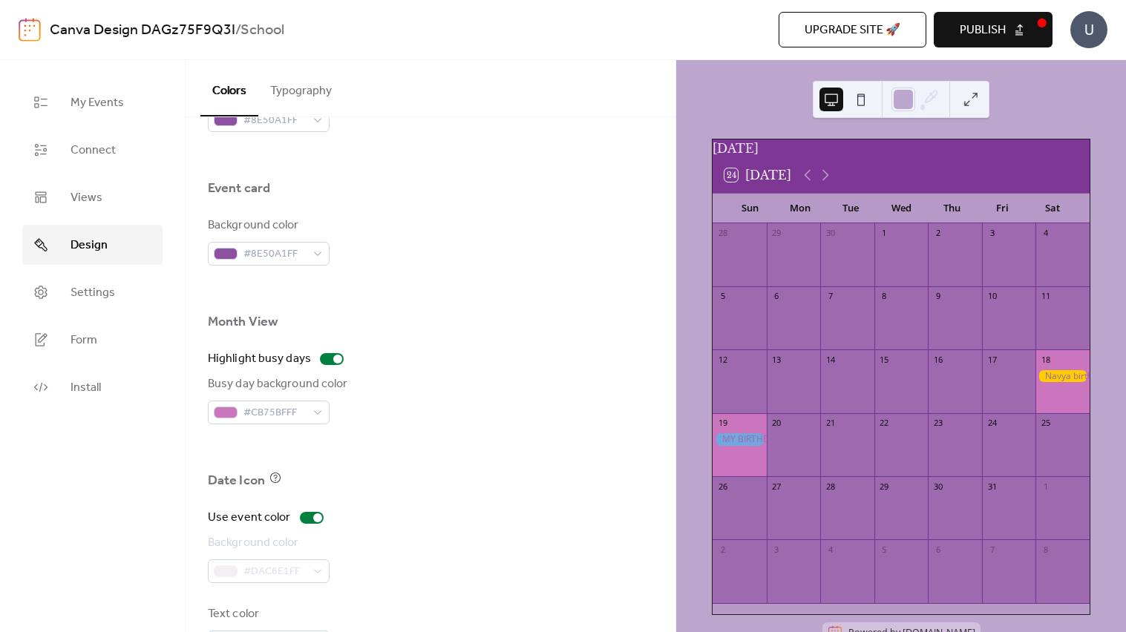
scroll to position [921, 0]
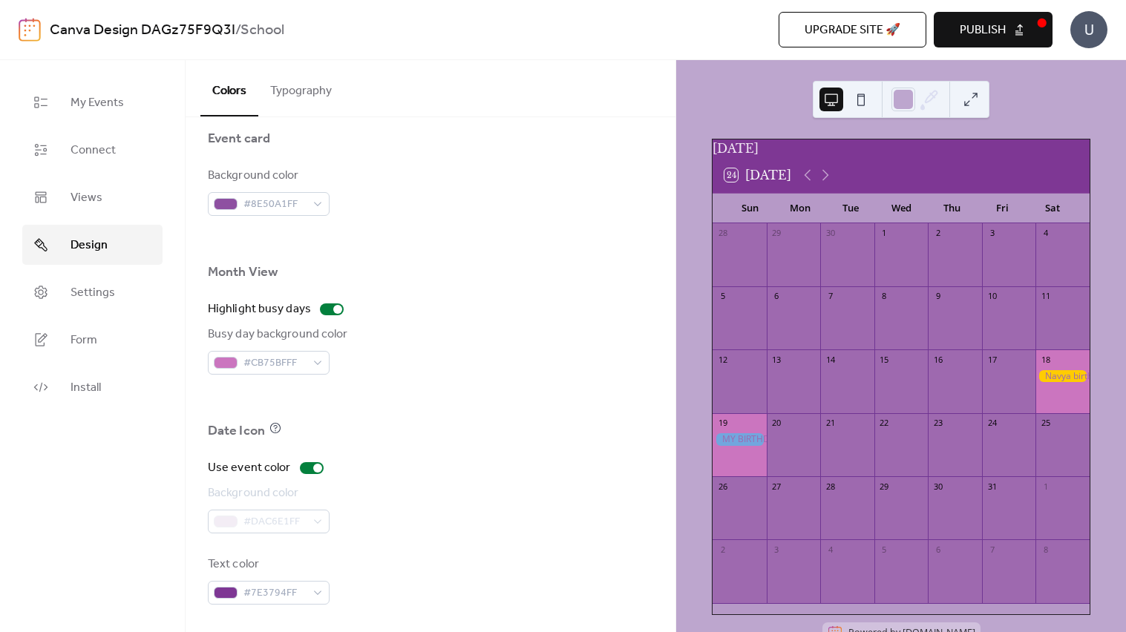
click at [706, 270] on div "October 2025 24 Today Sun Mon Tue Wed Thu Fri Sat 28 29 30 1 2 3 4 5 6 7 8 9 10…" at bounding box center [901, 394] width 402 height 510
click at [1077, 358] on div "28 29 30 1 2 3 4 5 6 7 8 9 10 11 12 13 14 15 16 17 18 19 20 21 22 23 24 25 26 2…" at bounding box center [900, 418] width 377 height 391
click at [108, 100] on span "My Events" at bounding box center [96, 103] width 53 height 18
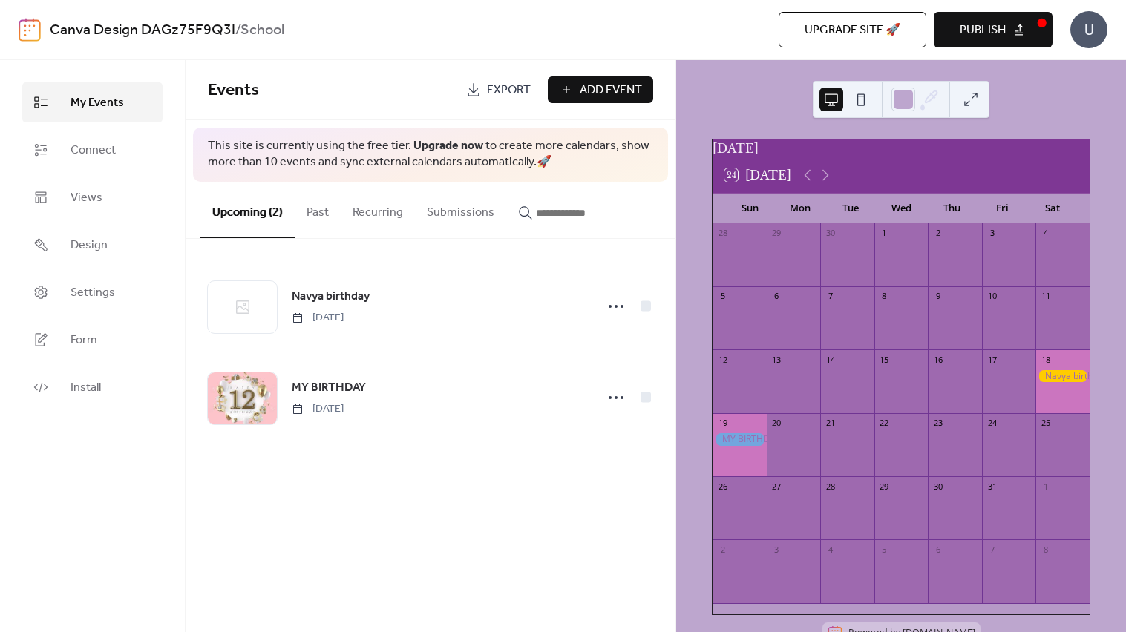
click at [299, 210] on button "Past" at bounding box center [318, 209] width 46 height 55
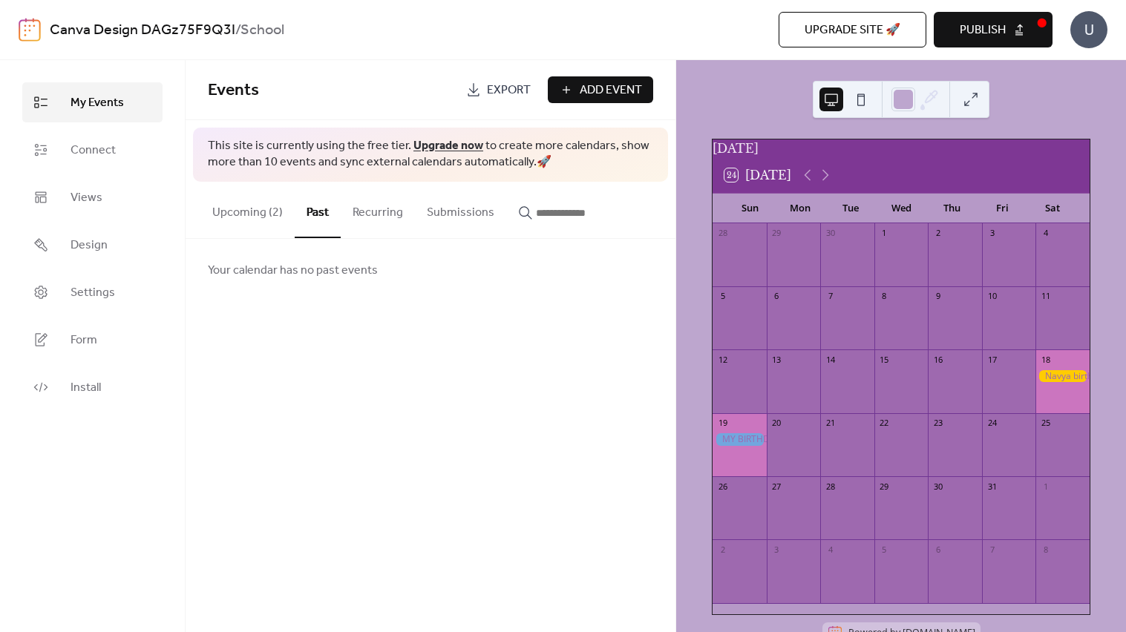
click at [594, 211] on input "button" at bounding box center [580, 213] width 89 height 18
drag, startPoint x: 652, startPoint y: 212, endPoint x: 532, endPoint y: 190, distance: 122.3
click at [532, 190] on div "Upcoming (2) Past Recurring Submissions" at bounding box center [431, 210] width 490 height 57
click at [483, 91] on link "Export" at bounding box center [498, 89] width 87 height 27
